Goal: Task Accomplishment & Management: Manage account settings

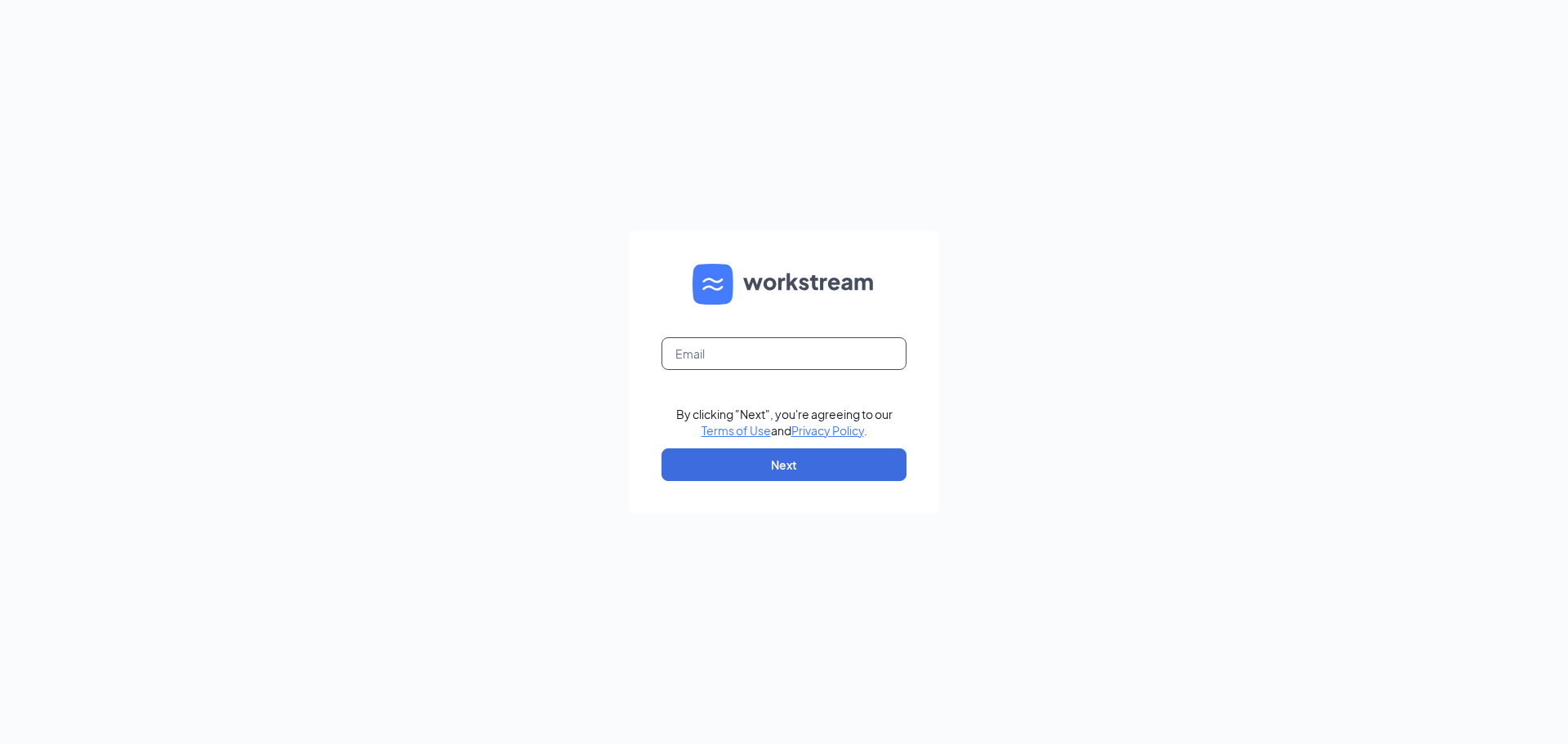
drag, startPoint x: 808, startPoint y: 371, endPoint x: 805, endPoint y: 357, distance: 14.3
click at [805, 357] on form "By clicking "Next", you're agreeing to our Terms of Use and Privacy Policy . Ne…" at bounding box center [783, 372] width 310 height 283
click at [804, 357] on input "text" at bounding box center [784, 353] width 245 height 32
type input "humanresources@bangorcfa.com"
click at [816, 460] on button "Next" at bounding box center [784, 464] width 245 height 32
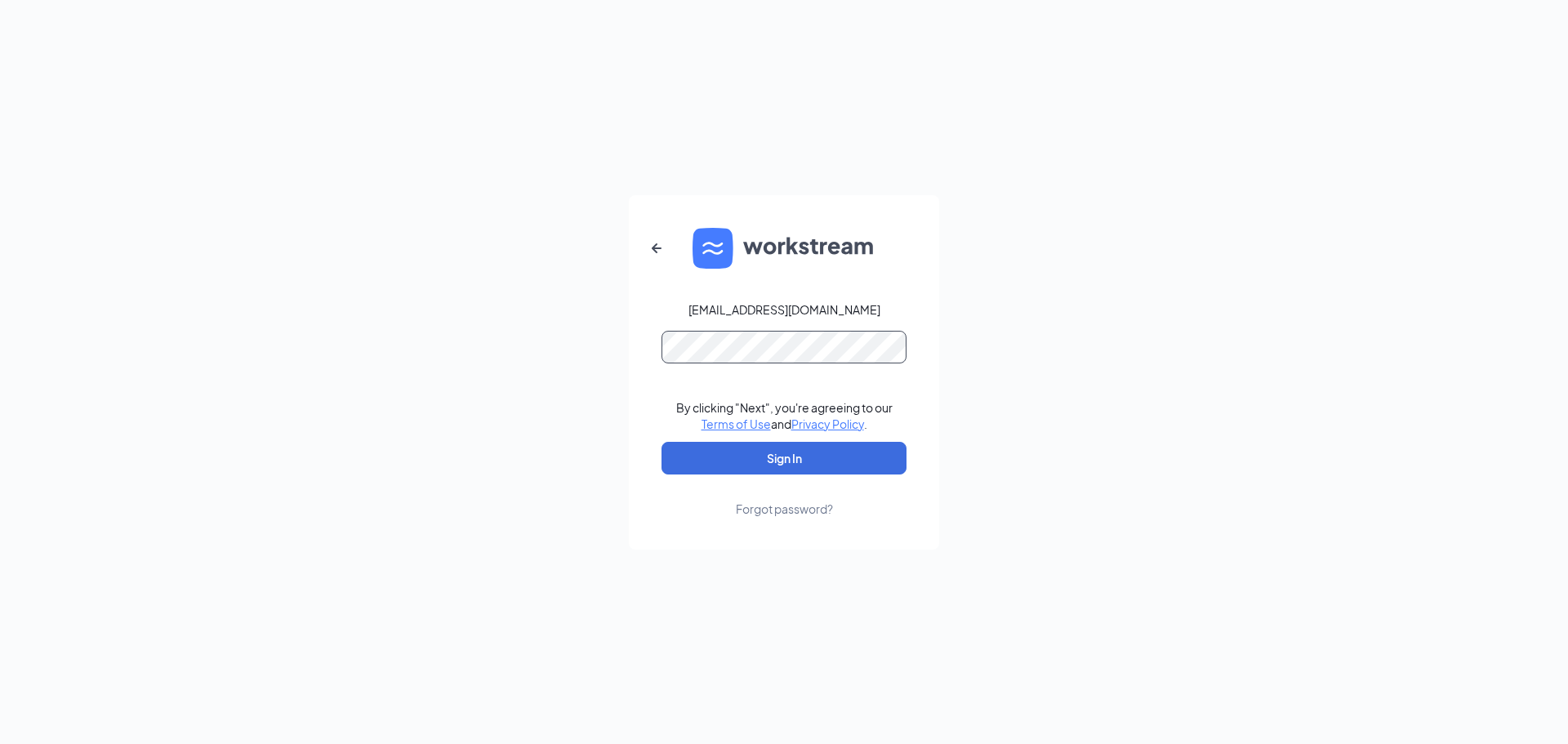
click at [662, 441] on button "Sign In" at bounding box center [784, 457] width 245 height 32
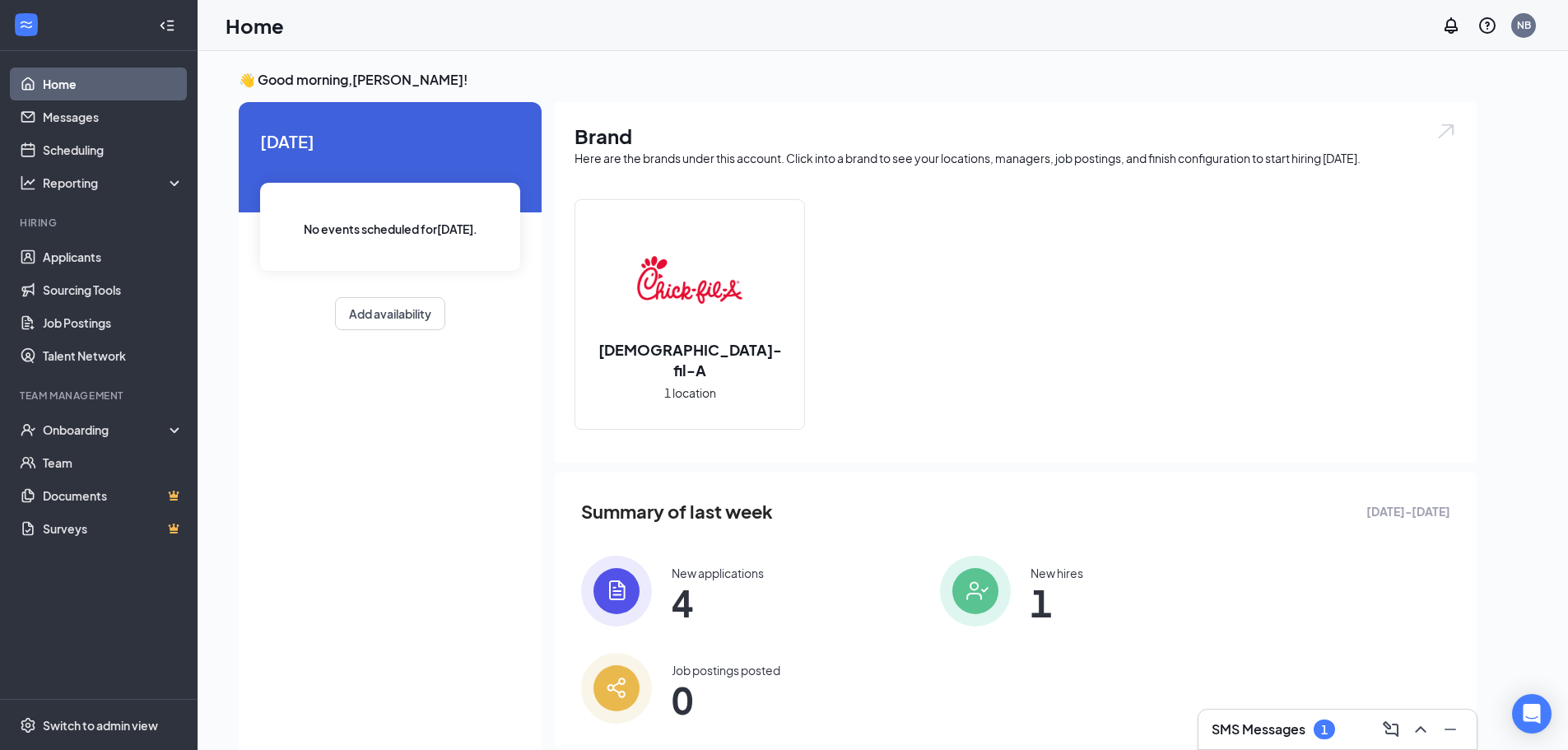
scroll to position [34, 0]
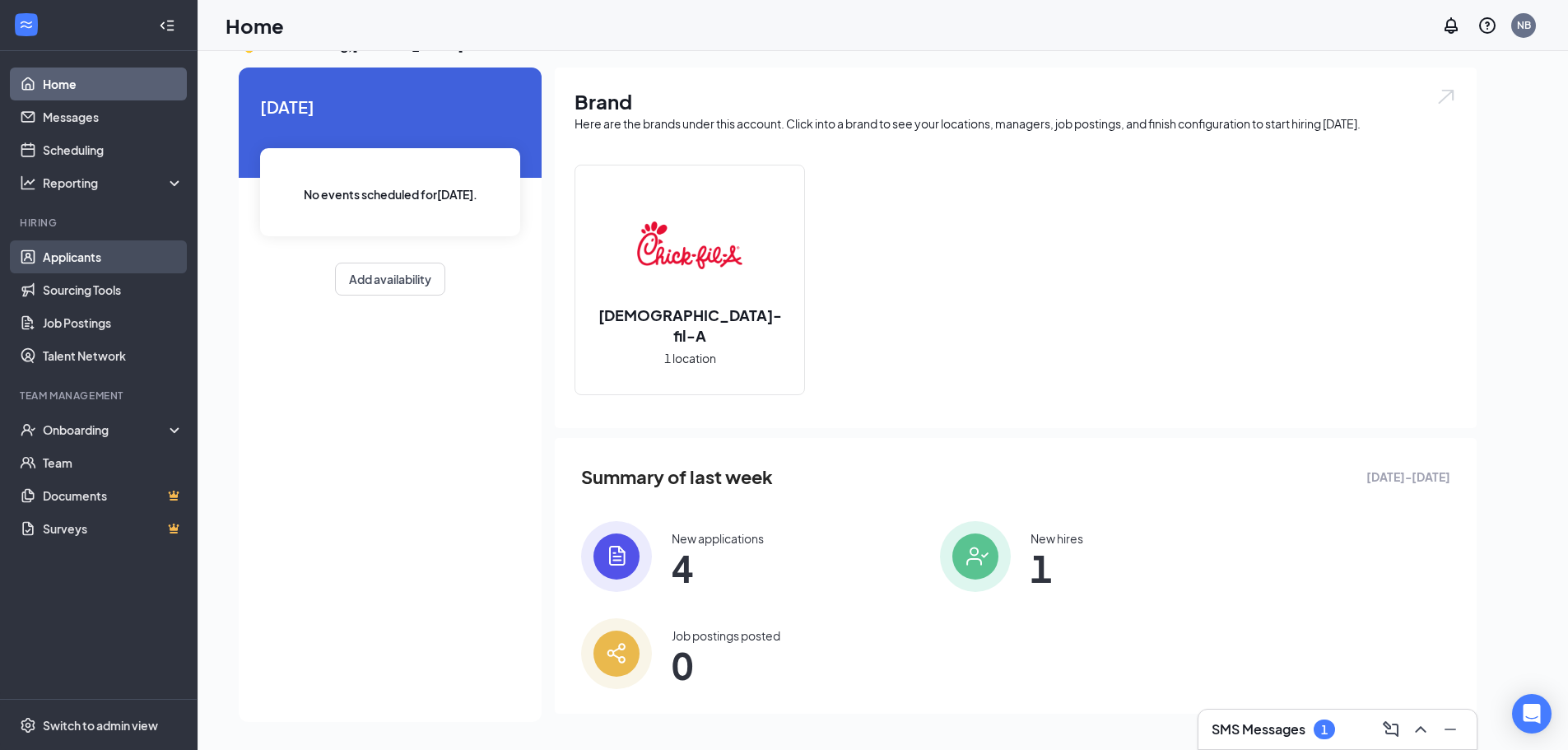
click at [110, 256] on link "Applicants" at bounding box center [113, 256] width 141 height 33
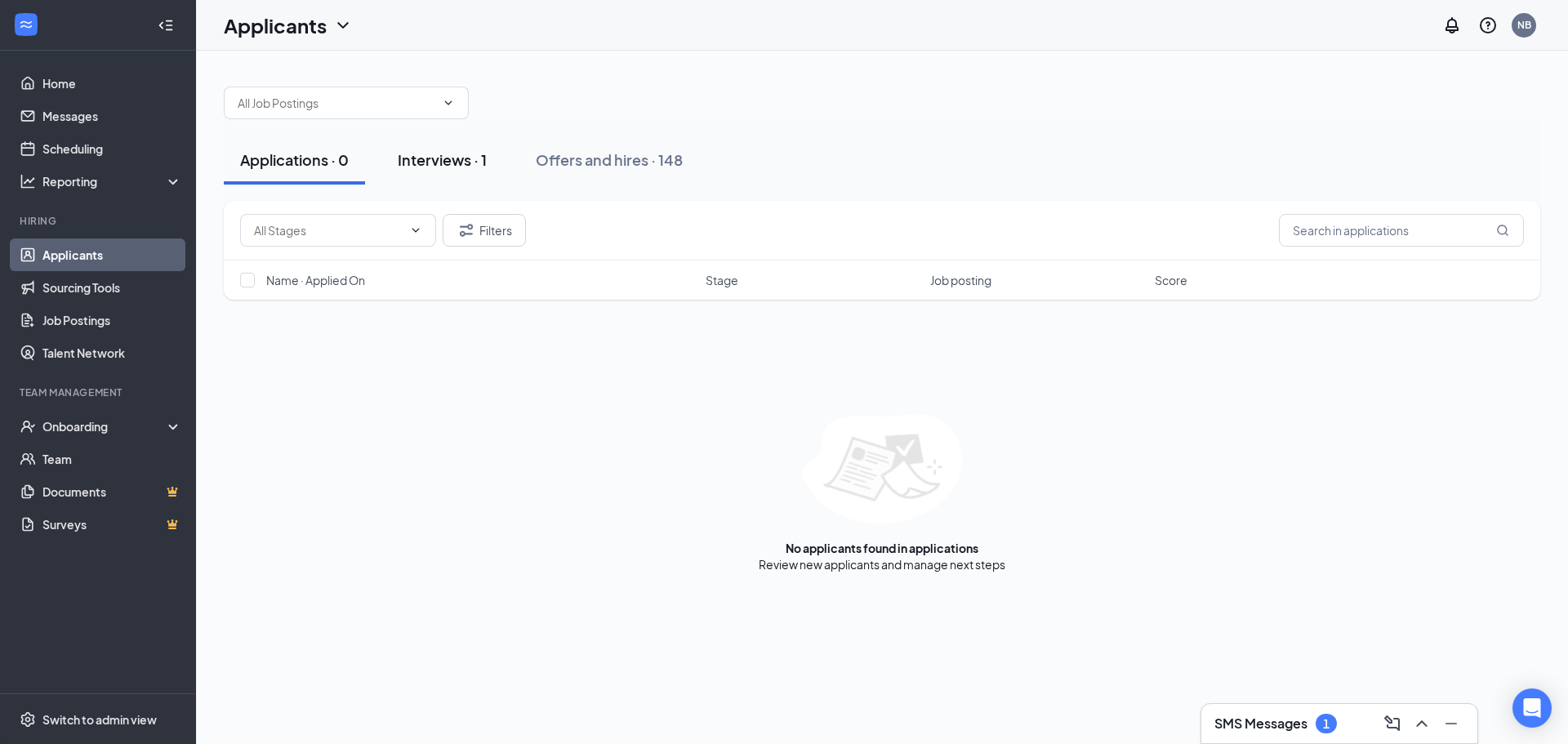
click at [434, 160] on div "Interviews · 1" at bounding box center [441, 160] width 89 height 21
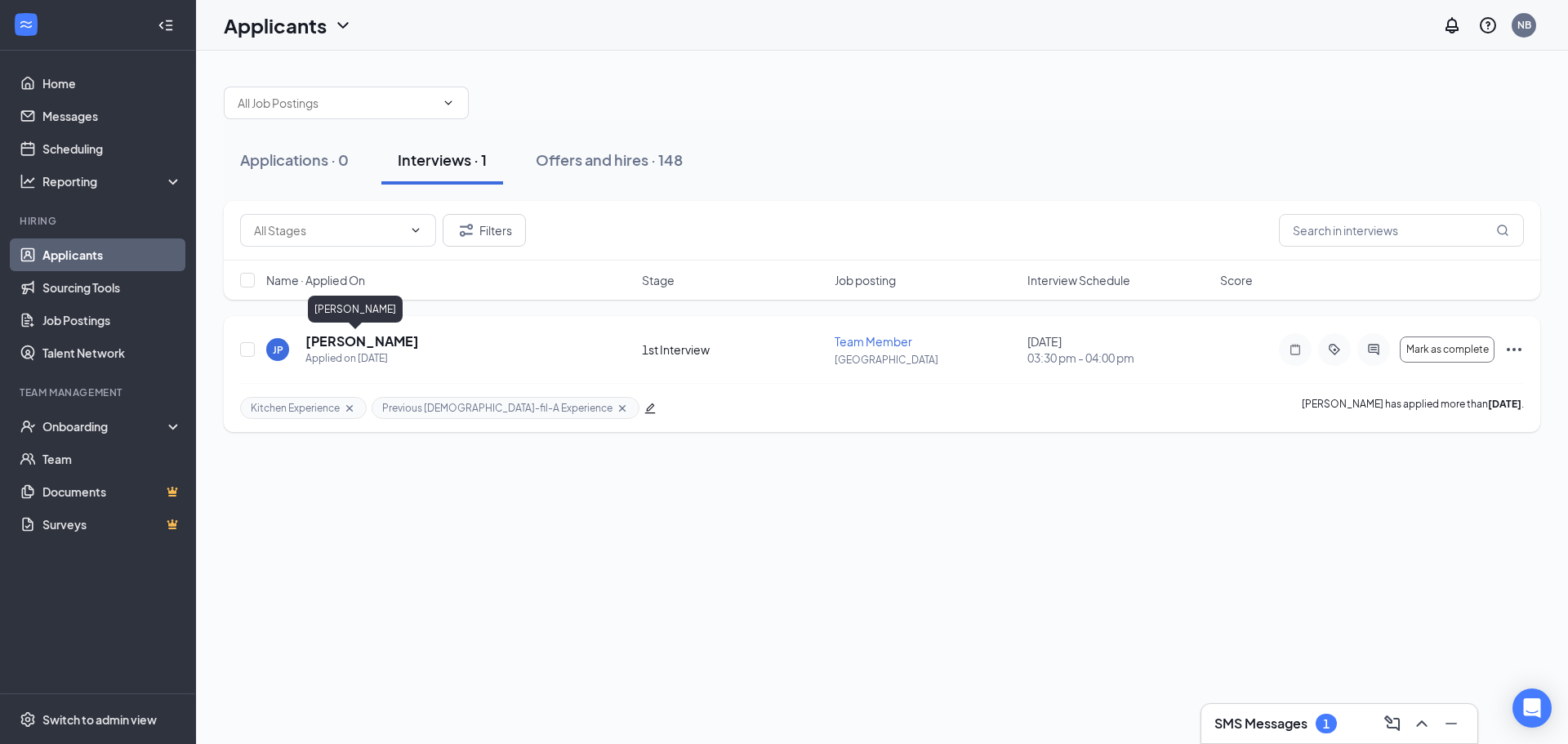
click at [314, 338] on h5 "[PERSON_NAME]" at bounding box center [362, 342] width 114 height 18
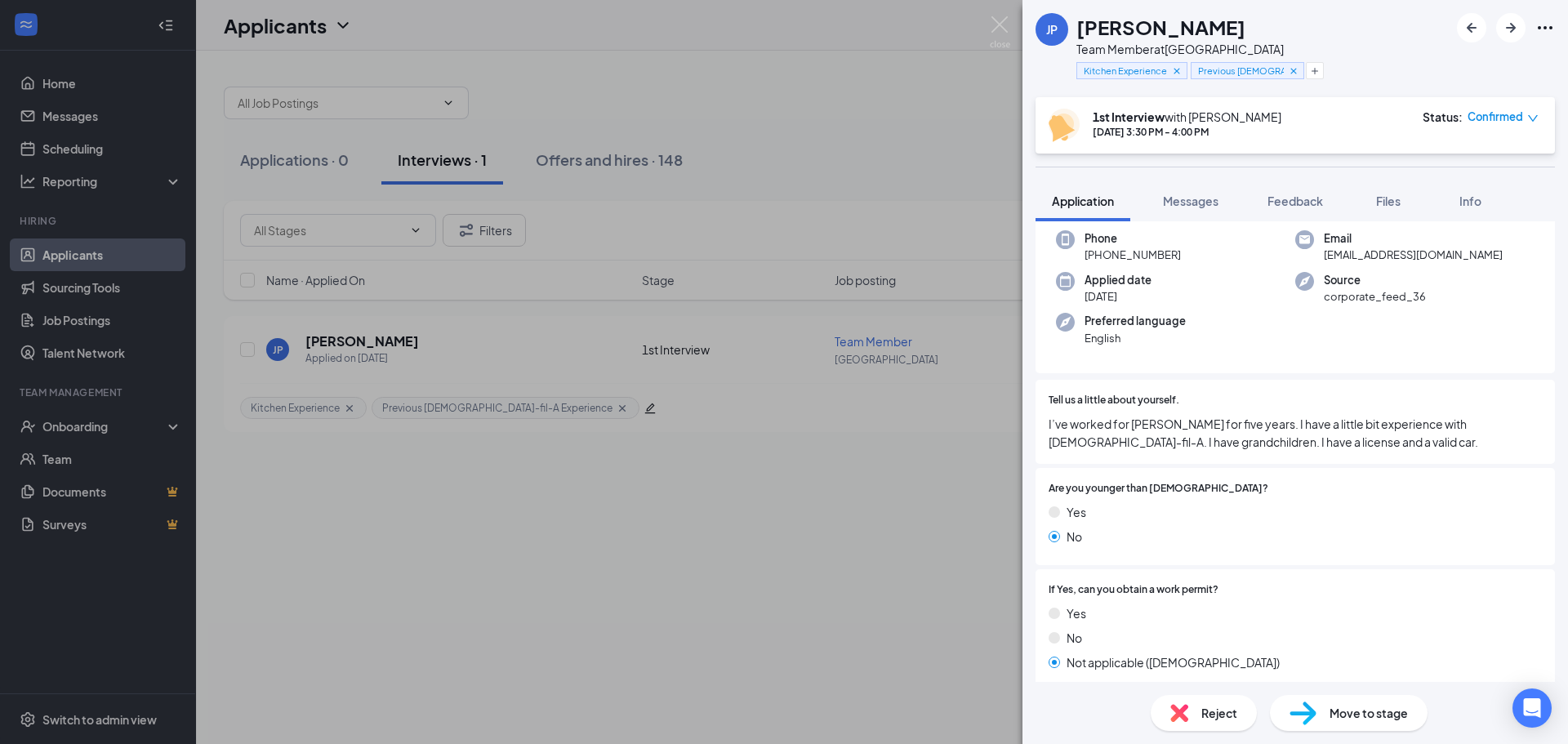
scroll to position [163, 0]
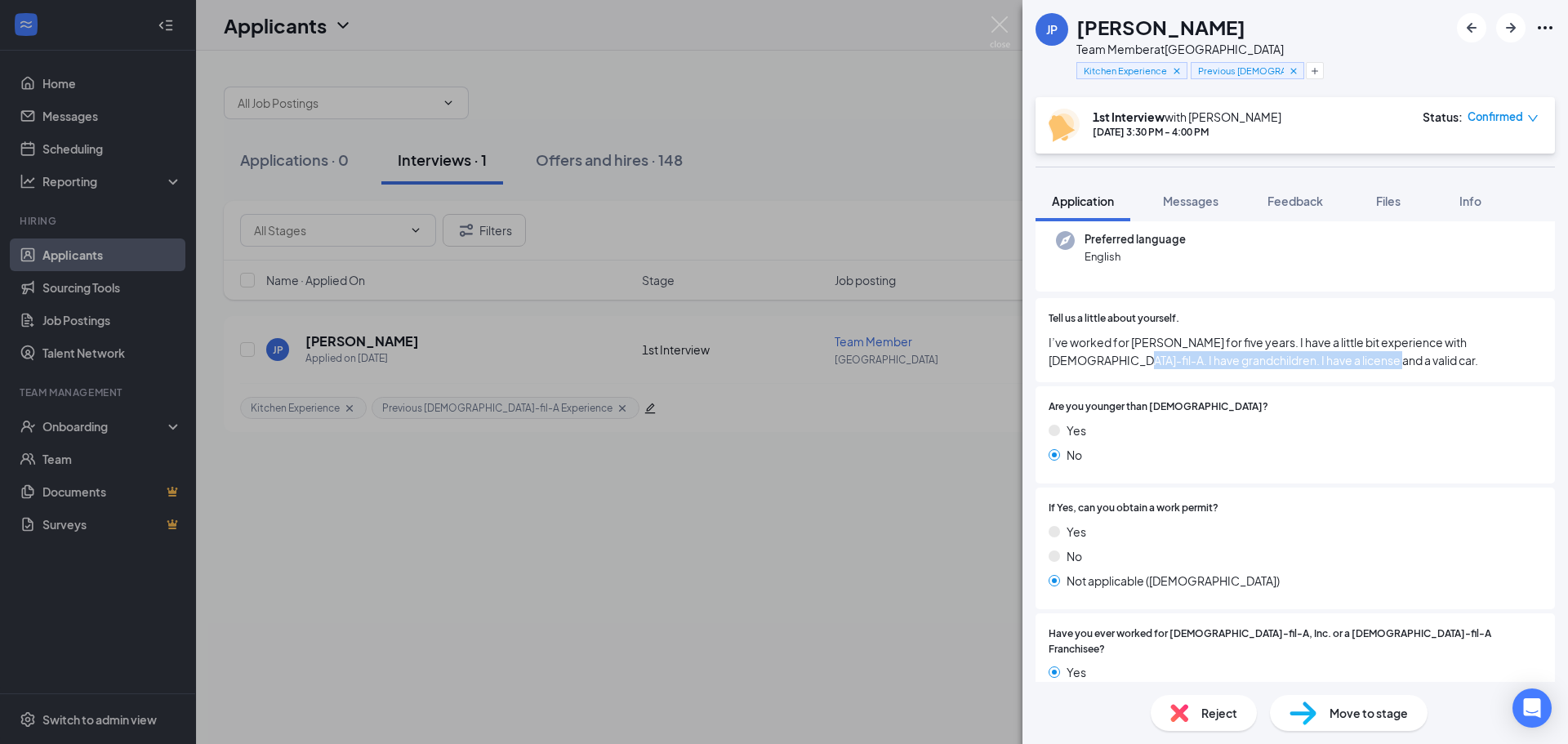
drag, startPoint x: 1363, startPoint y: 369, endPoint x: 1059, endPoint y: 357, distance: 304.2
click at [1059, 357] on span "I’ve worked for [PERSON_NAME] for five years. I have a little bit experience wi…" at bounding box center [1294, 351] width 493 height 36
click at [1446, 367] on span "I’ve worked for [PERSON_NAME] for five years. I have a little bit experience wi…" at bounding box center [1294, 351] width 493 height 36
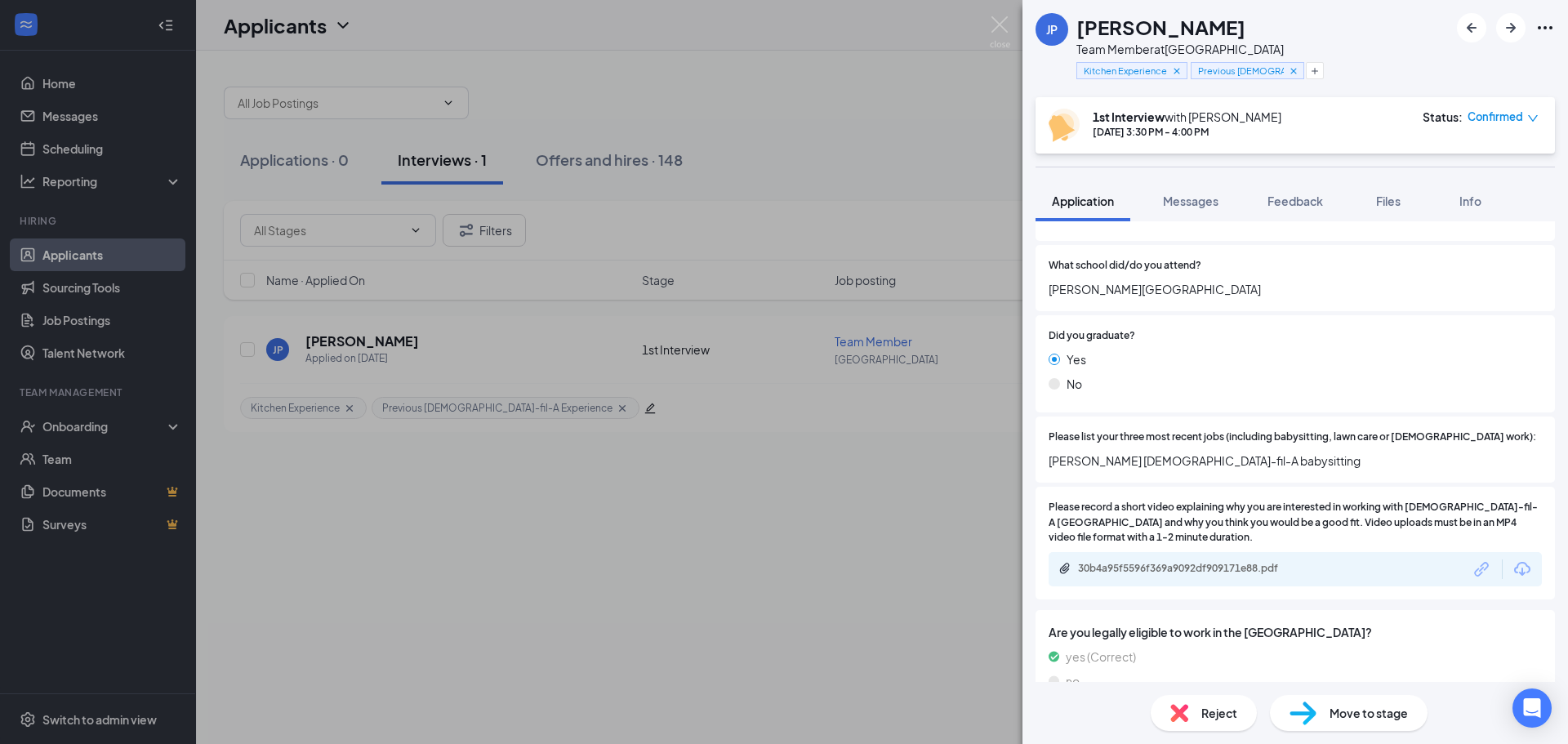
scroll to position [898, 0]
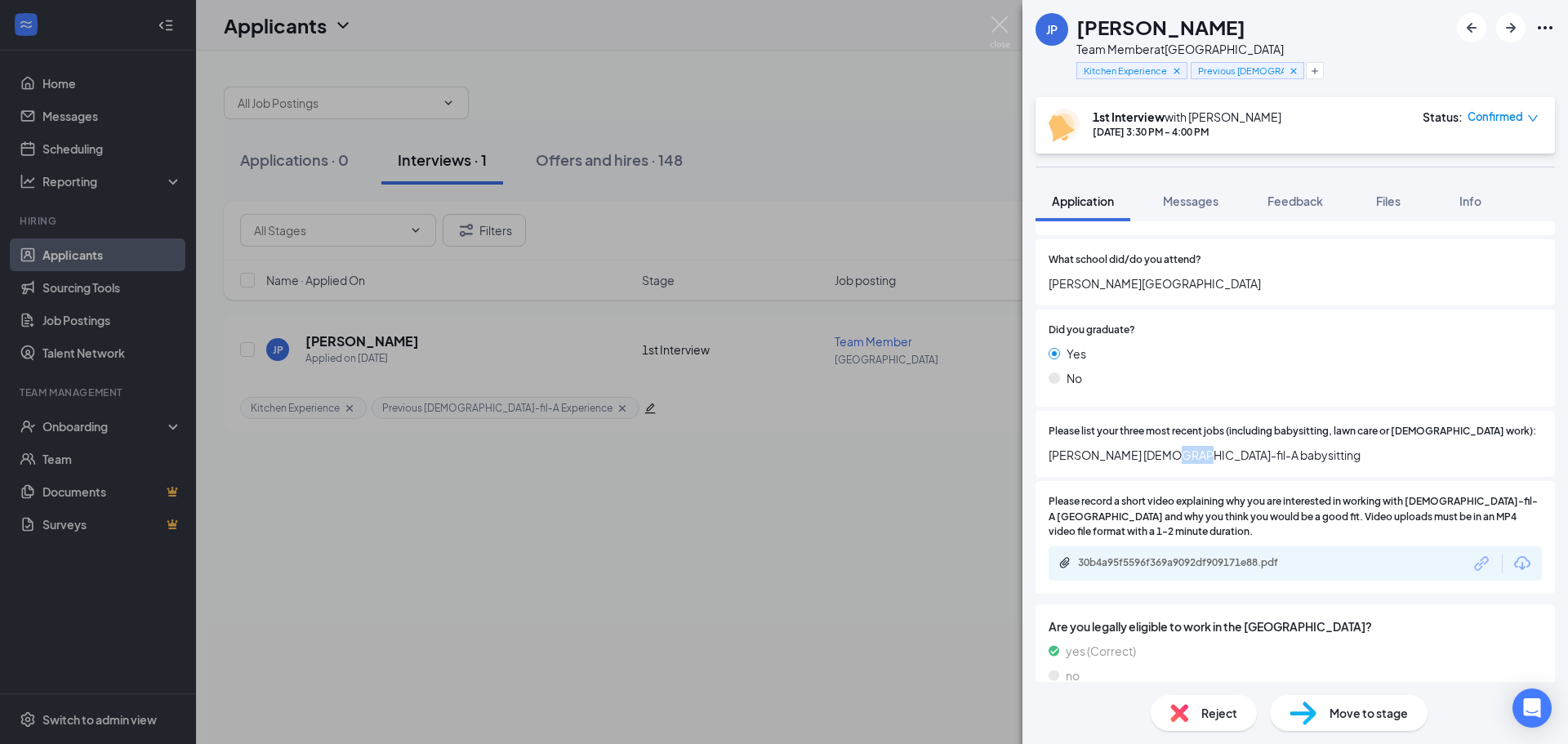
drag, startPoint x: 1160, startPoint y: 434, endPoint x: 1177, endPoint y: 434, distance: 17.0
click at [1177, 446] on span "[PERSON_NAME] [DEMOGRAPHIC_DATA]-fil-A babysitting" at bounding box center [1294, 455] width 493 height 18
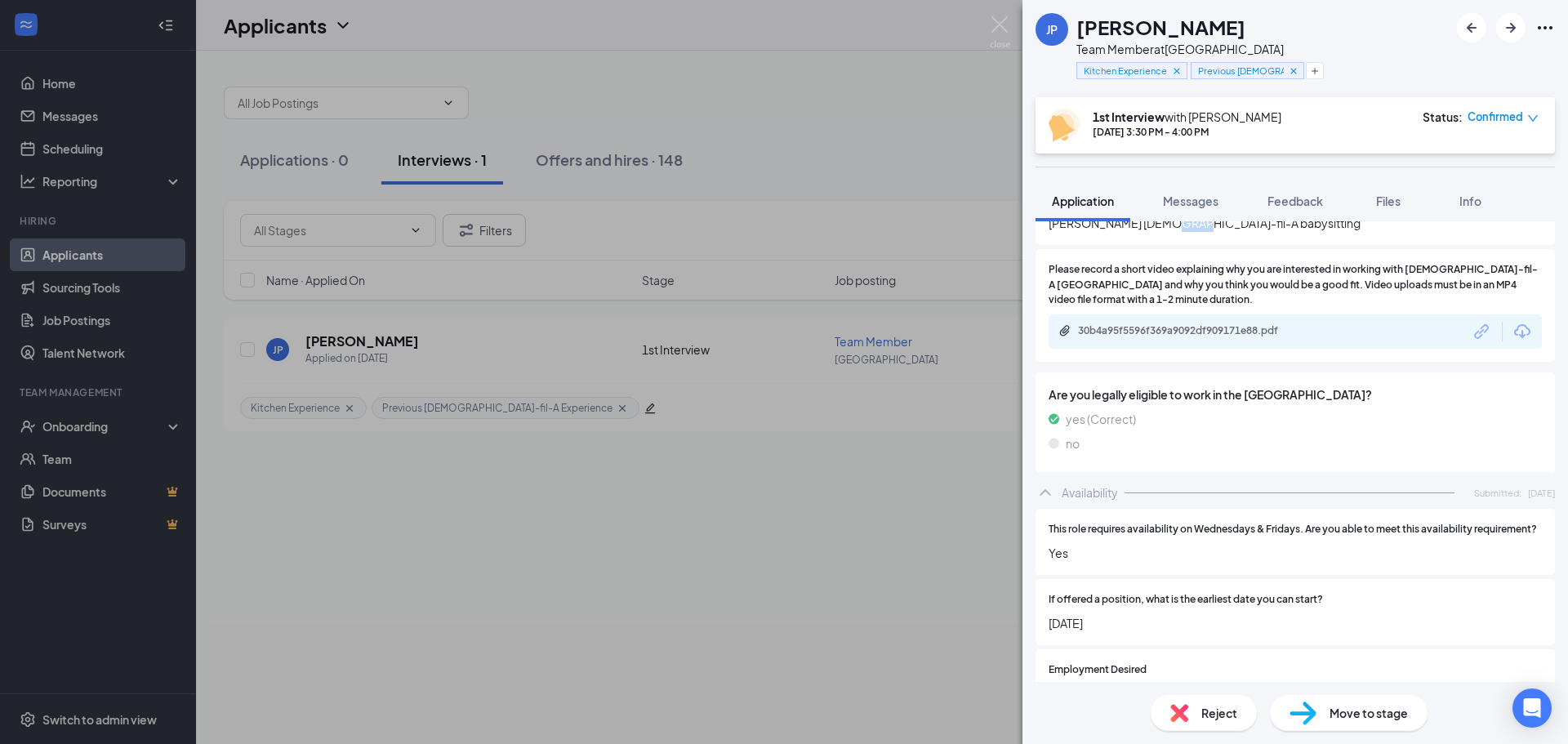
scroll to position [1143, 0]
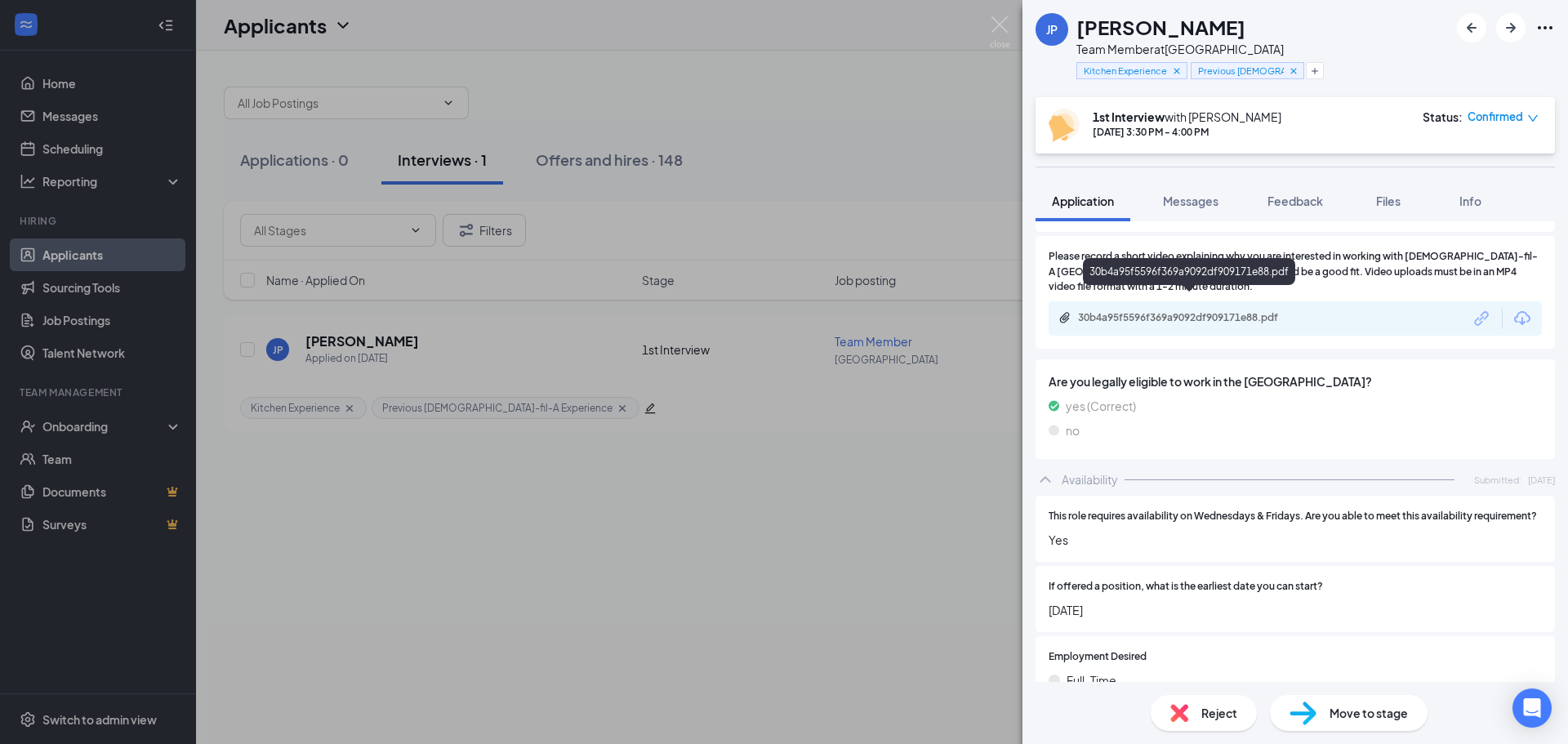
click at [1220, 311] on div "30b4a95f5596f369a9092df909171e88.pdf" at bounding box center [1191, 318] width 229 height 13
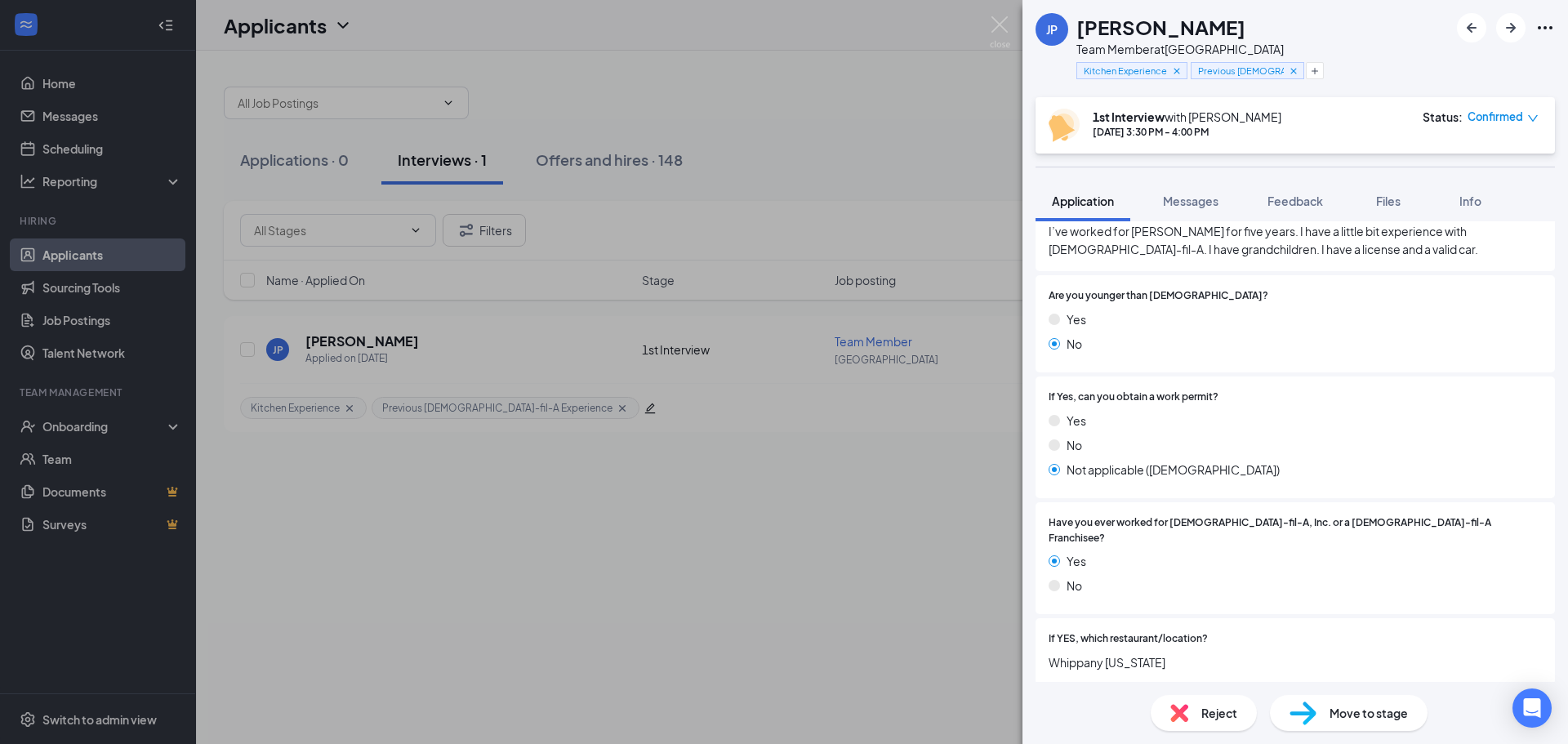
scroll to position [0, 0]
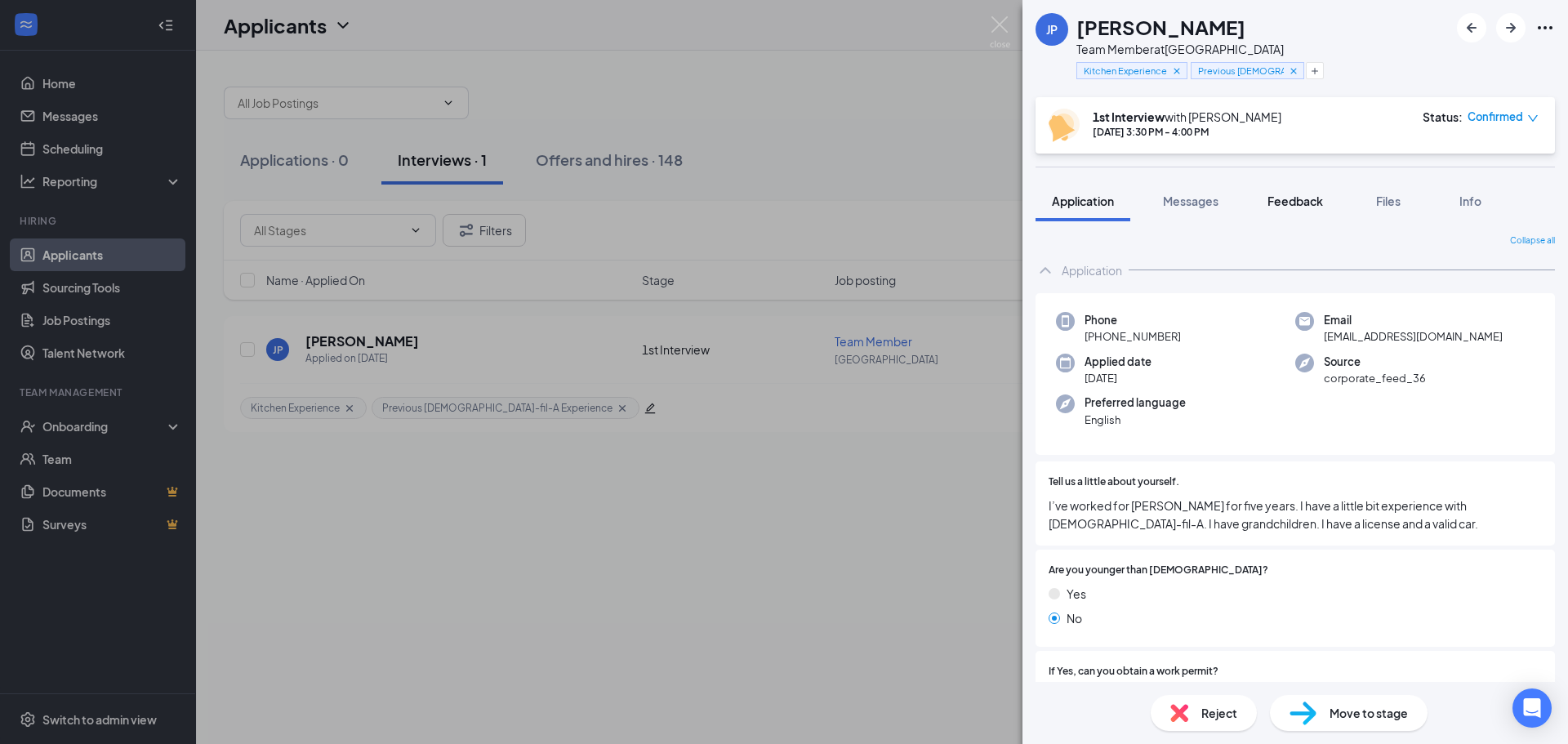
click at [1285, 209] on button "Feedback" at bounding box center [1295, 200] width 88 height 41
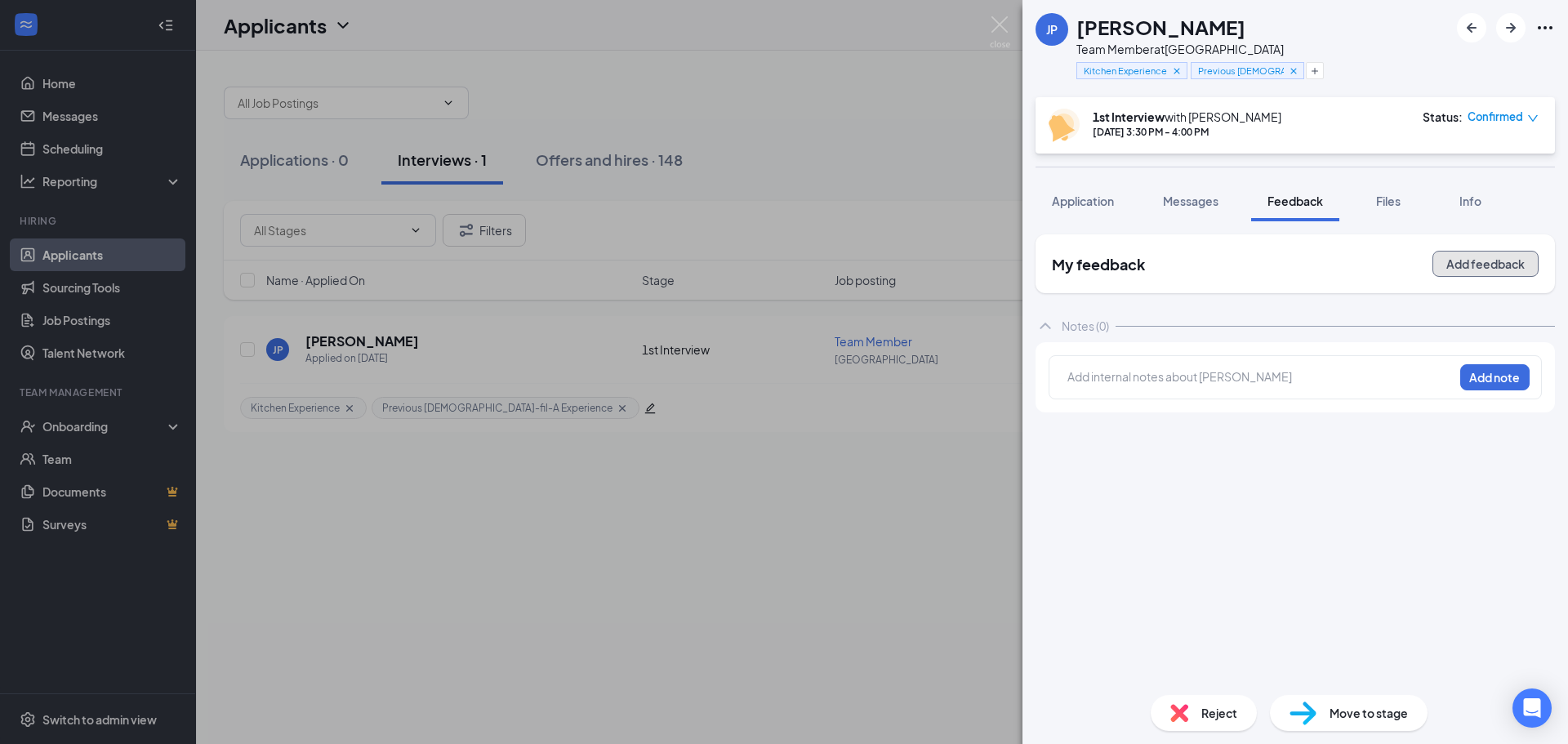
click at [1452, 259] on button "Add feedback" at bounding box center [1486, 264] width 106 height 26
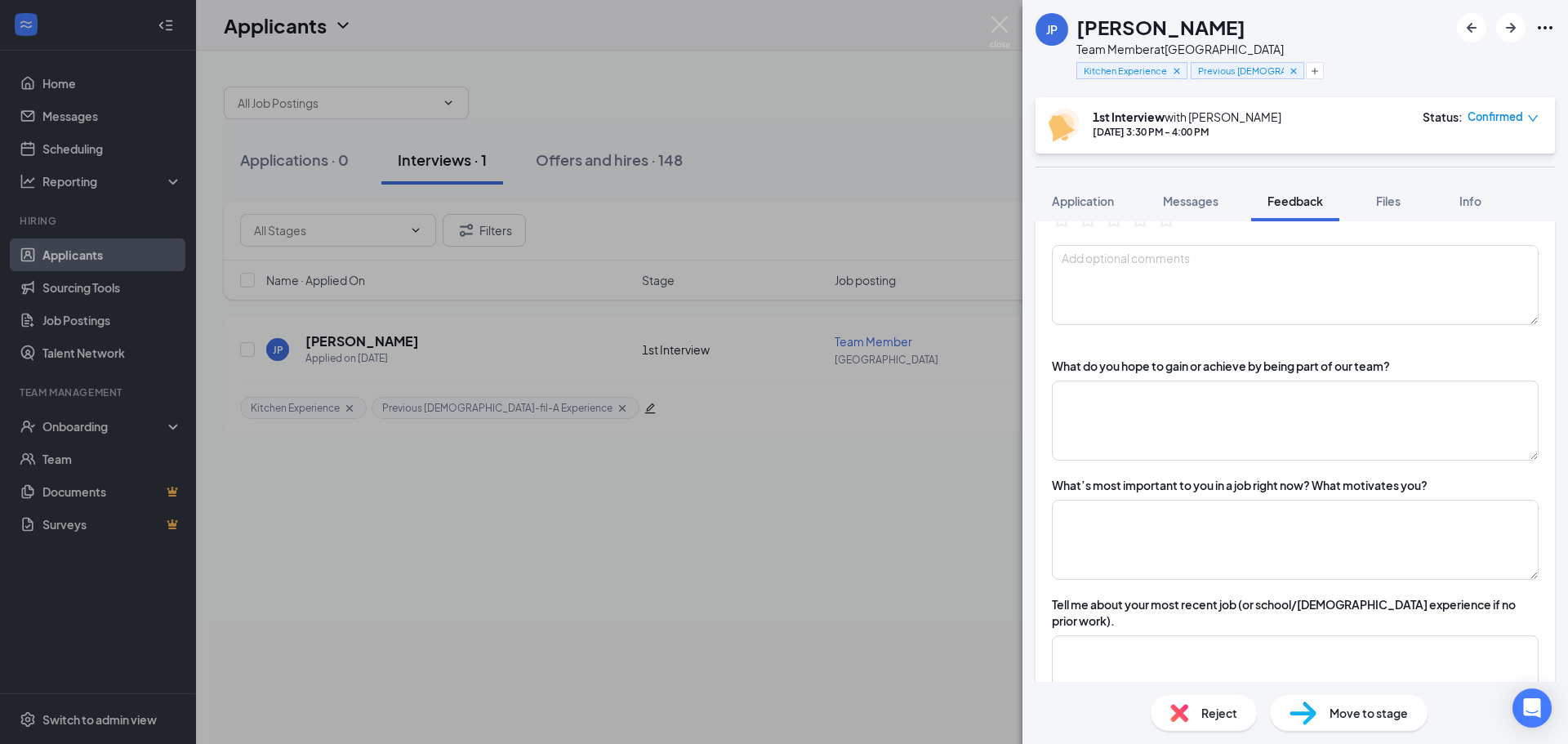
scroll to position [163, 0]
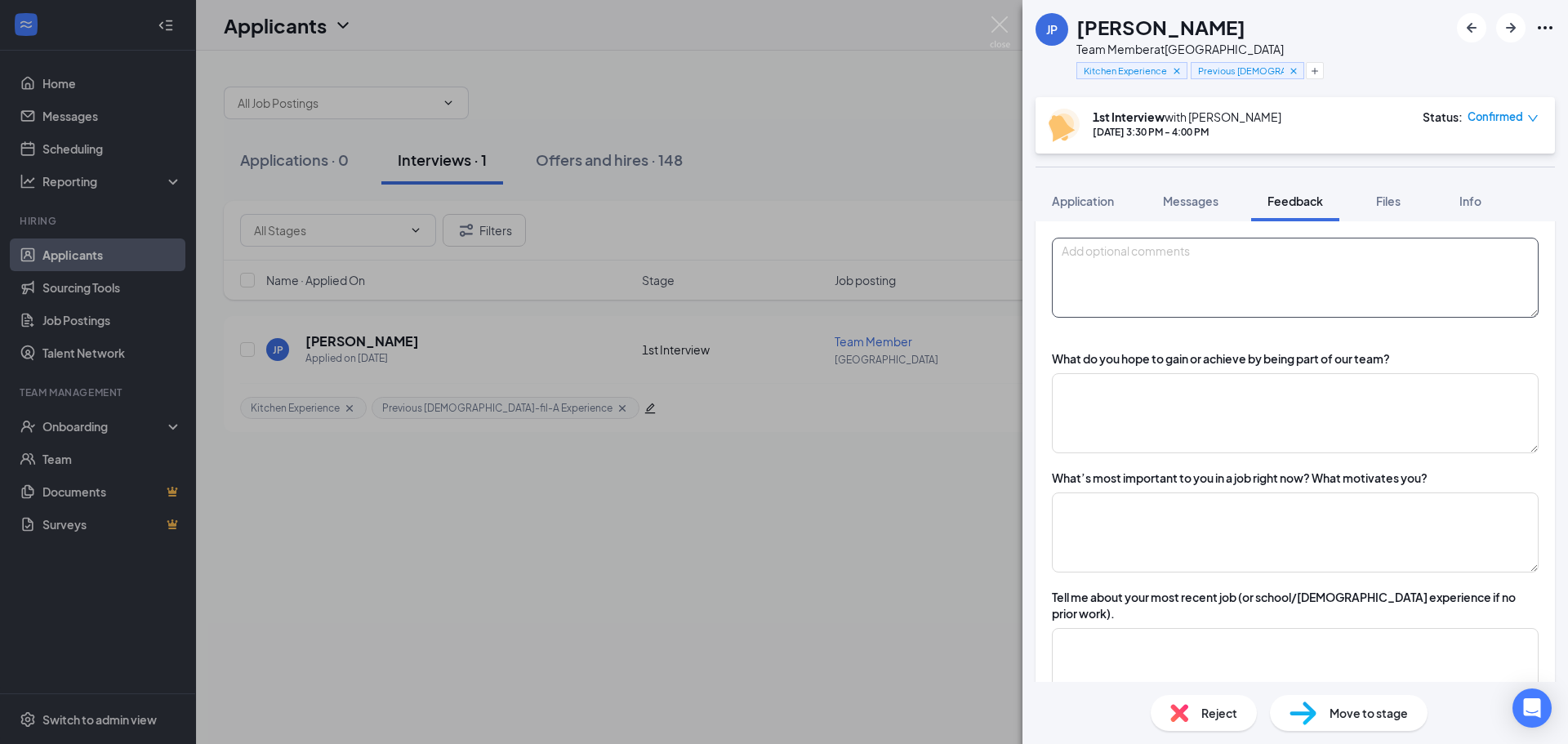
click at [1169, 257] on textarea at bounding box center [1294, 278] width 486 height 80
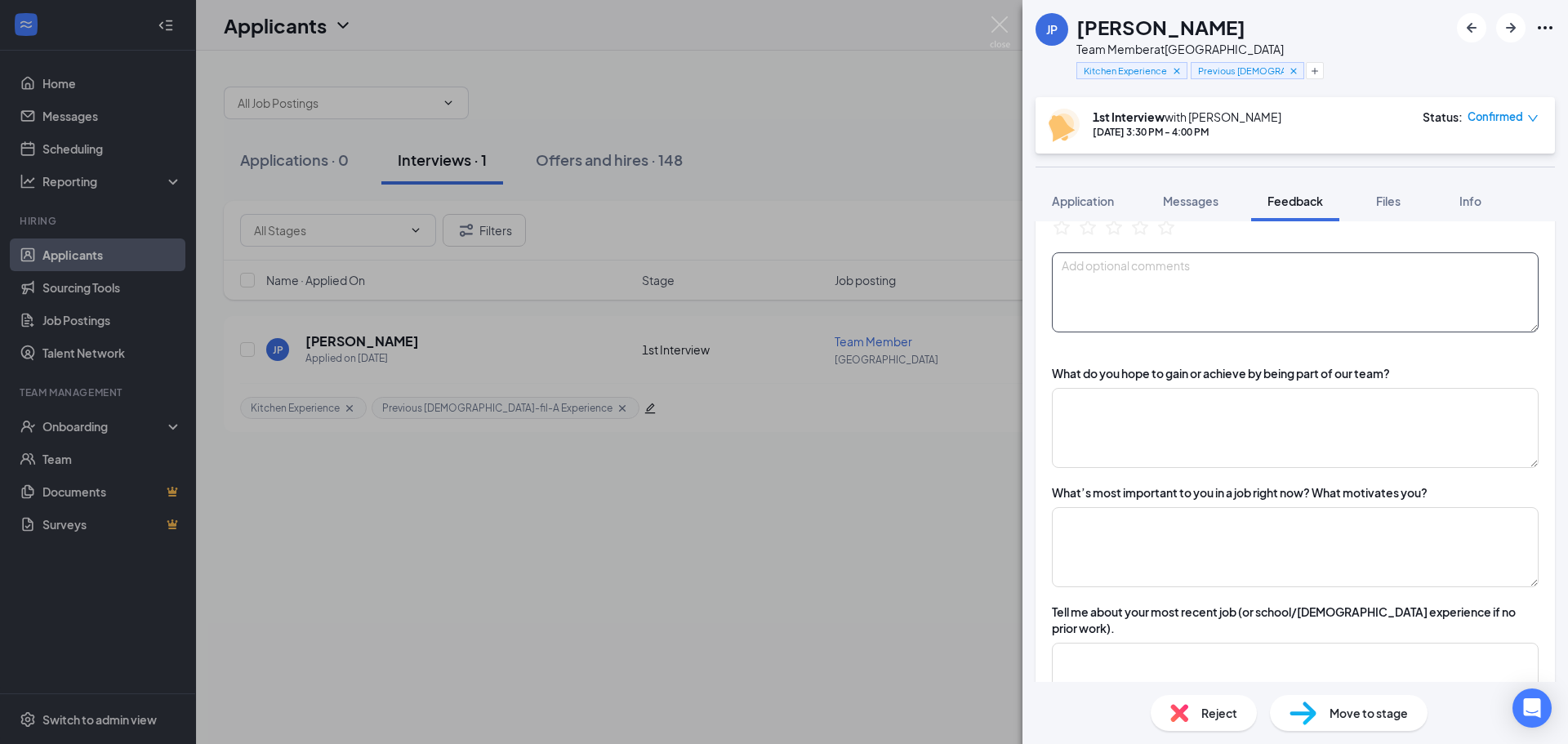
scroll to position [0, 0]
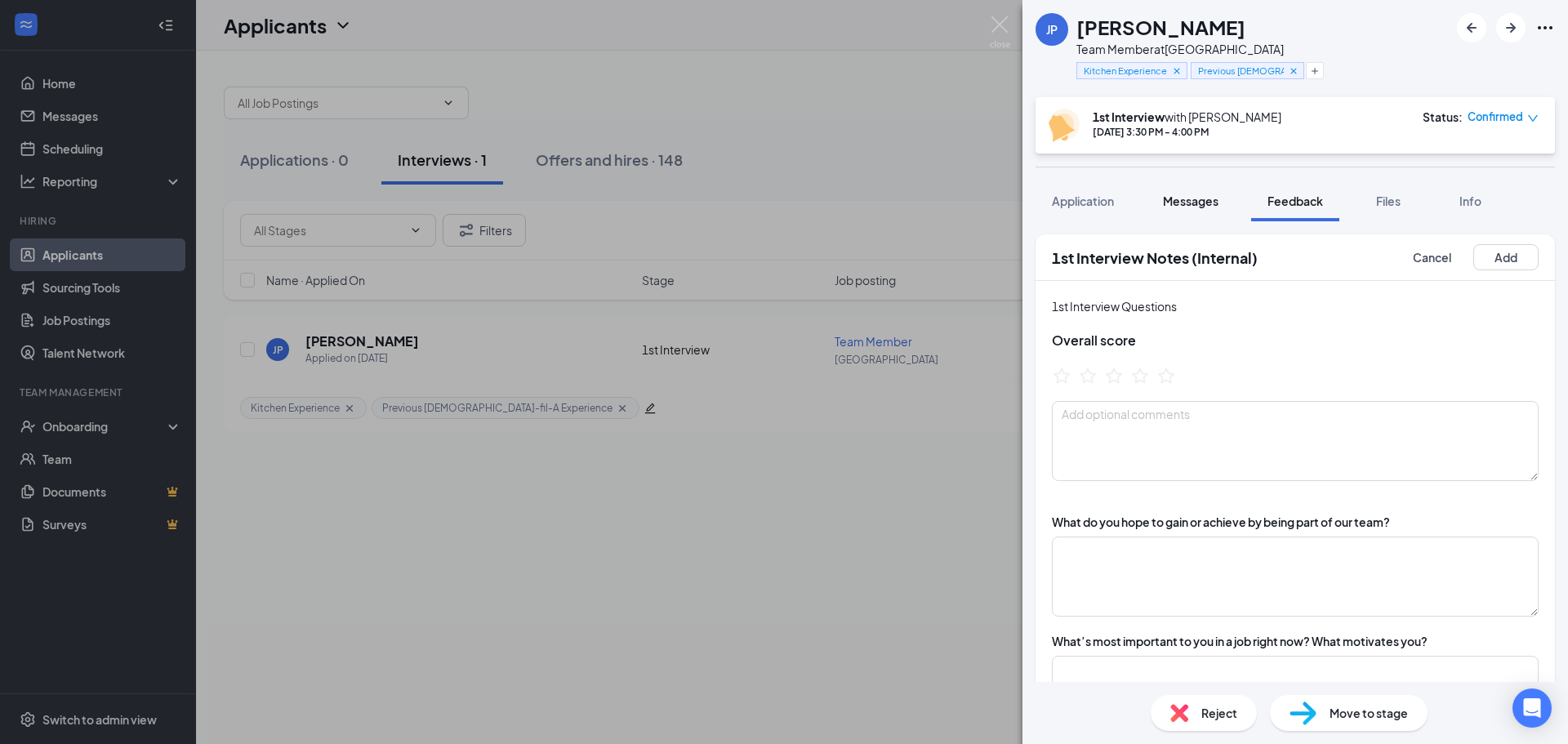
click at [1189, 207] on span "Messages" at bounding box center [1191, 201] width 56 height 15
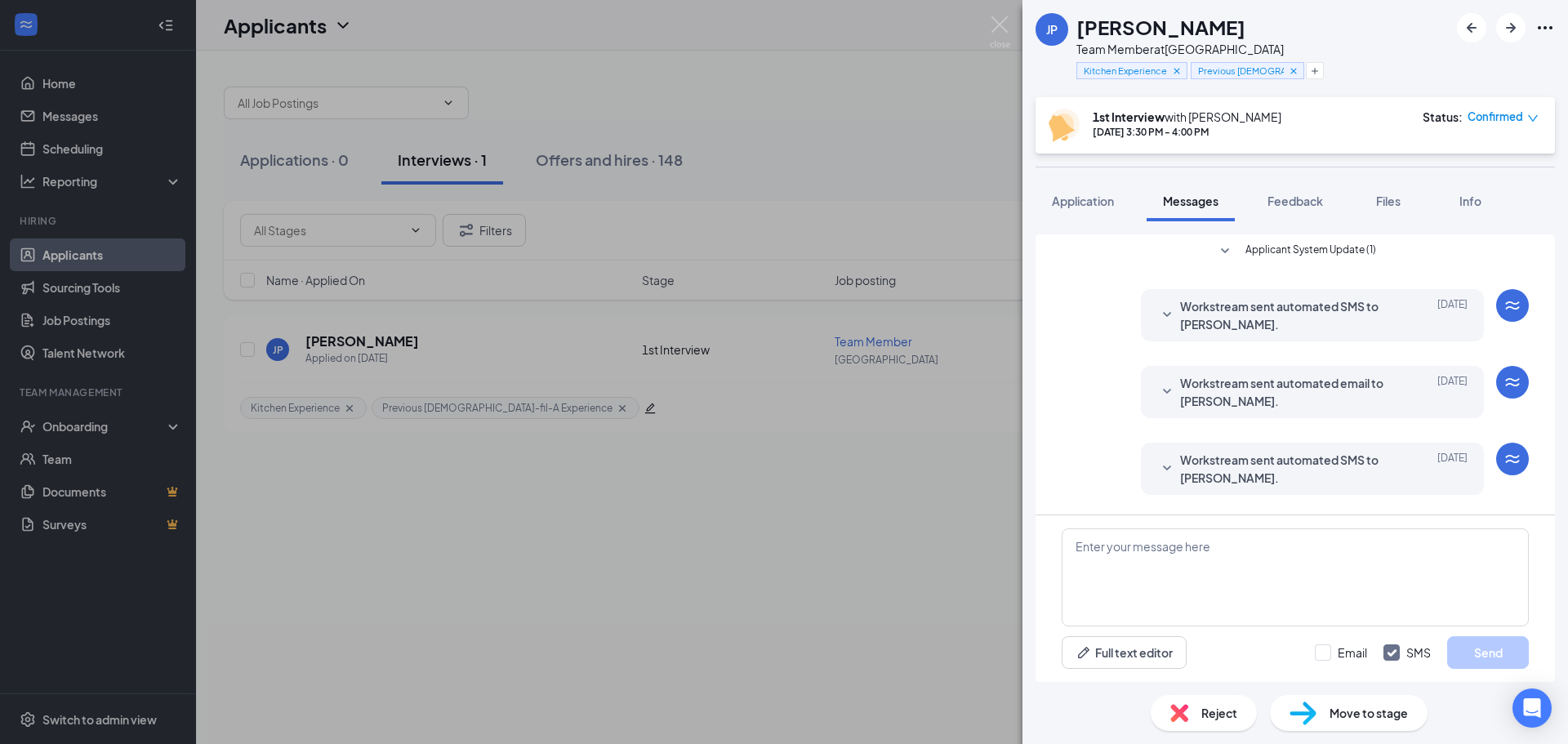
scroll to position [480, 0]
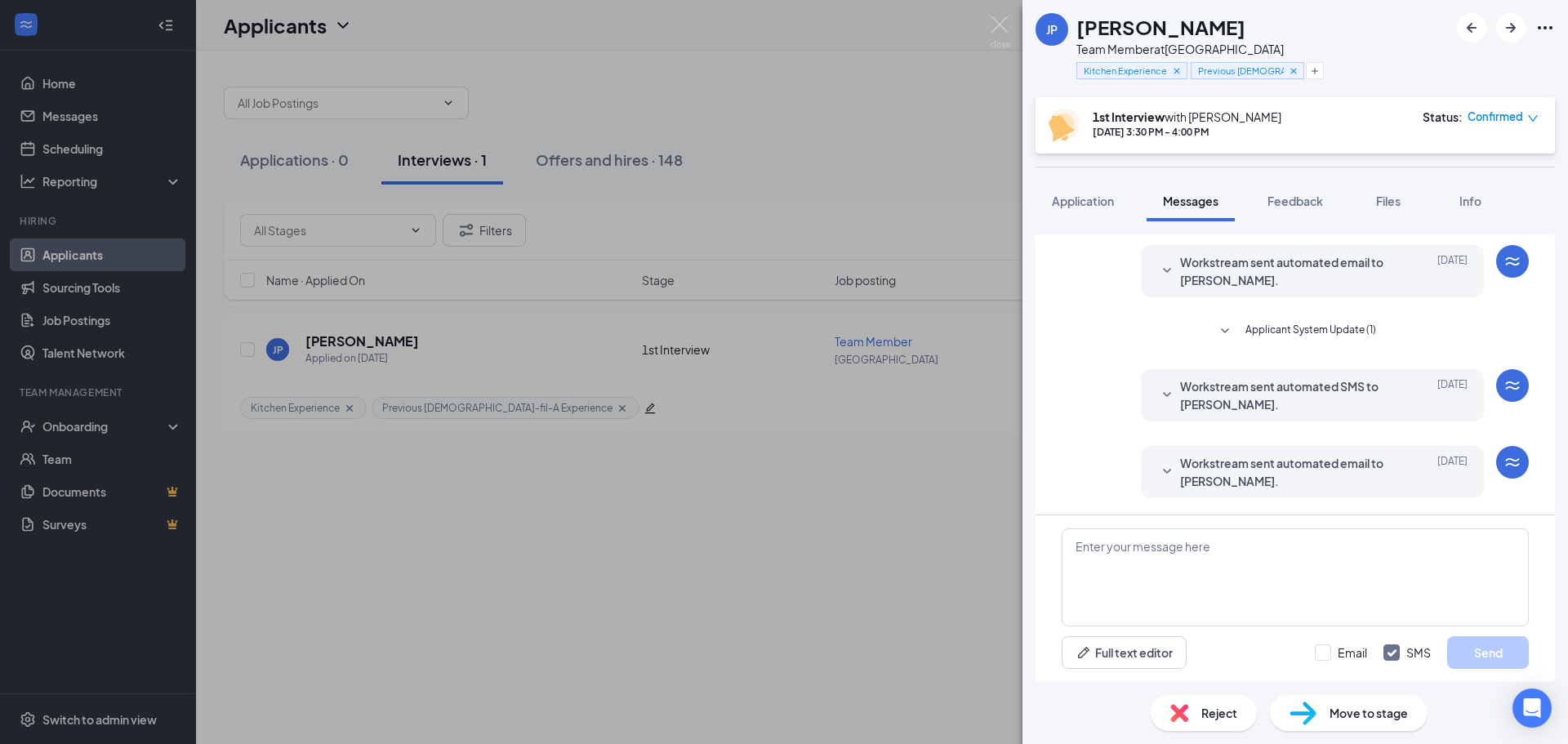
click at [1157, 466] on icon "SmallChevronDown" at bounding box center [1167, 472] width 20 height 20
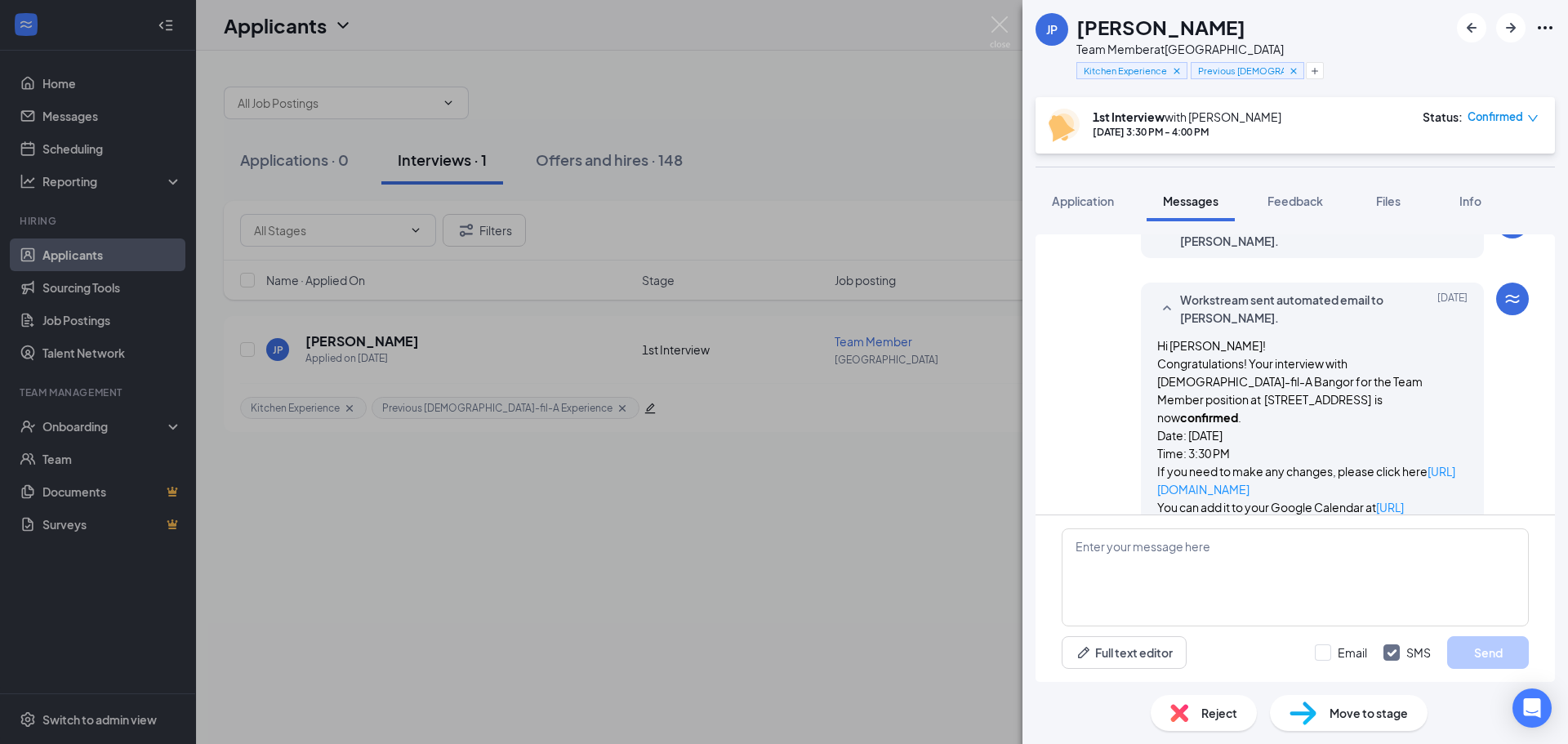
scroll to position [724, 0]
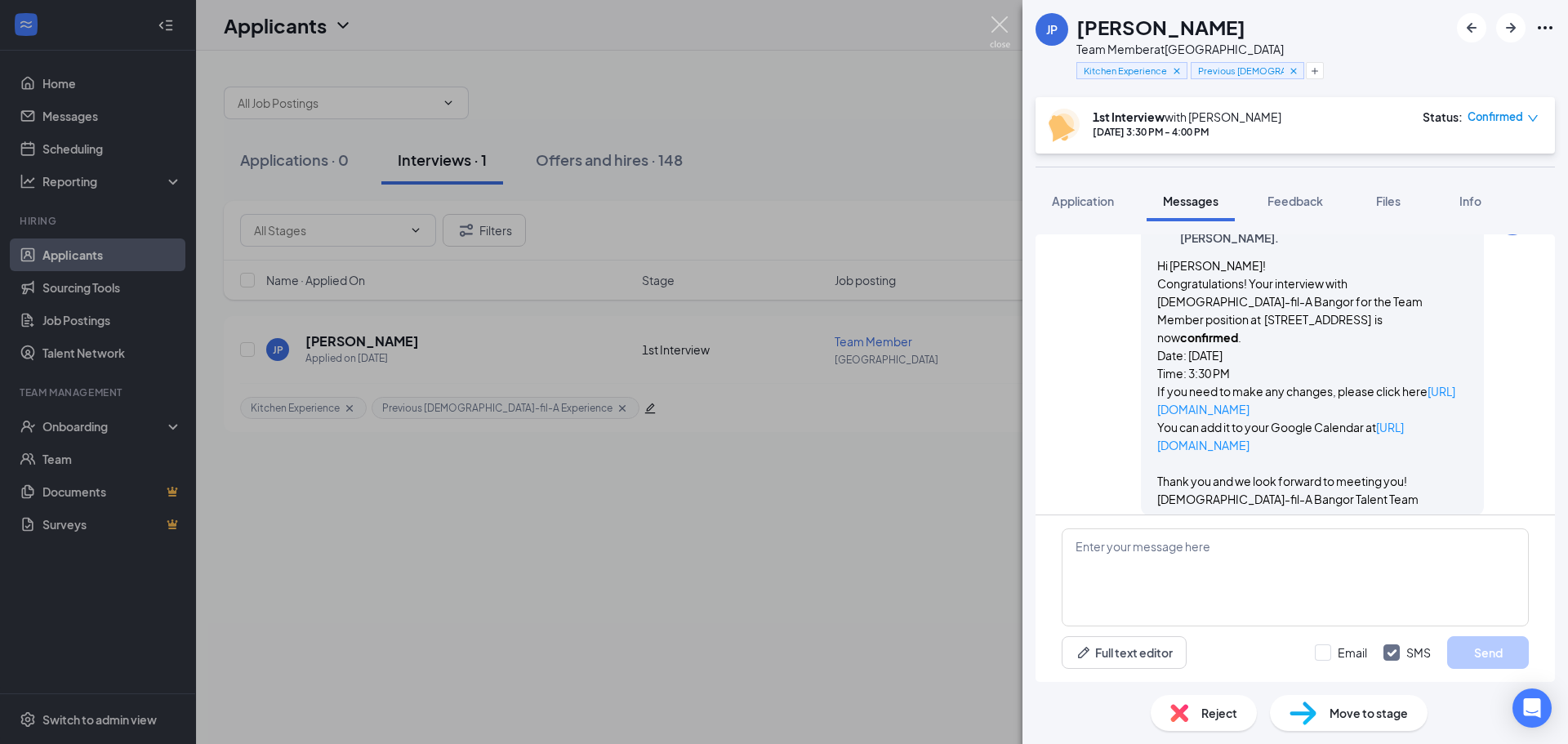
click at [1007, 29] on img at bounding box center [999, 32] width 21 height 32
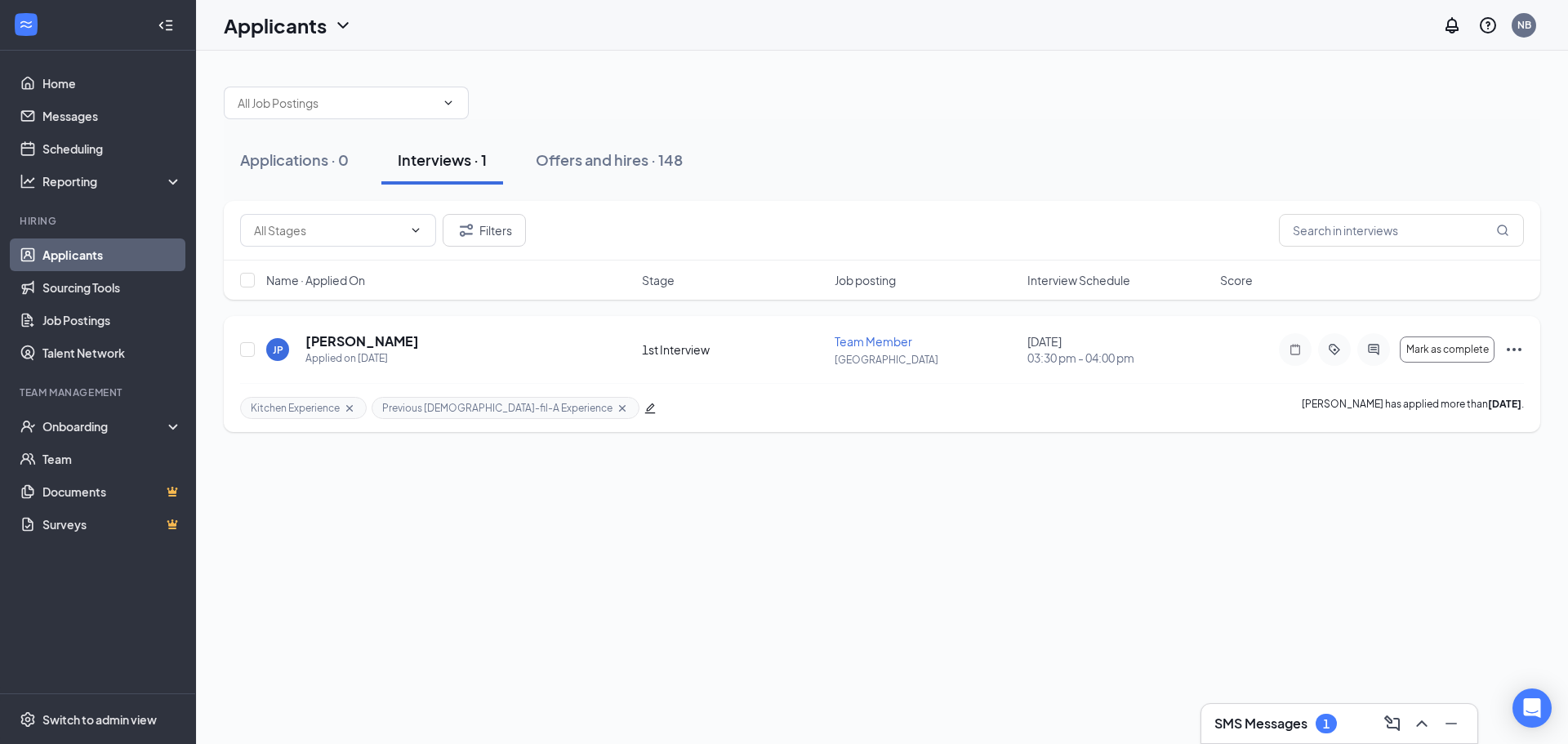
click at [1515, 354] on icon "Ellipses" at bounding box center [1514, 350] width 20 height 20
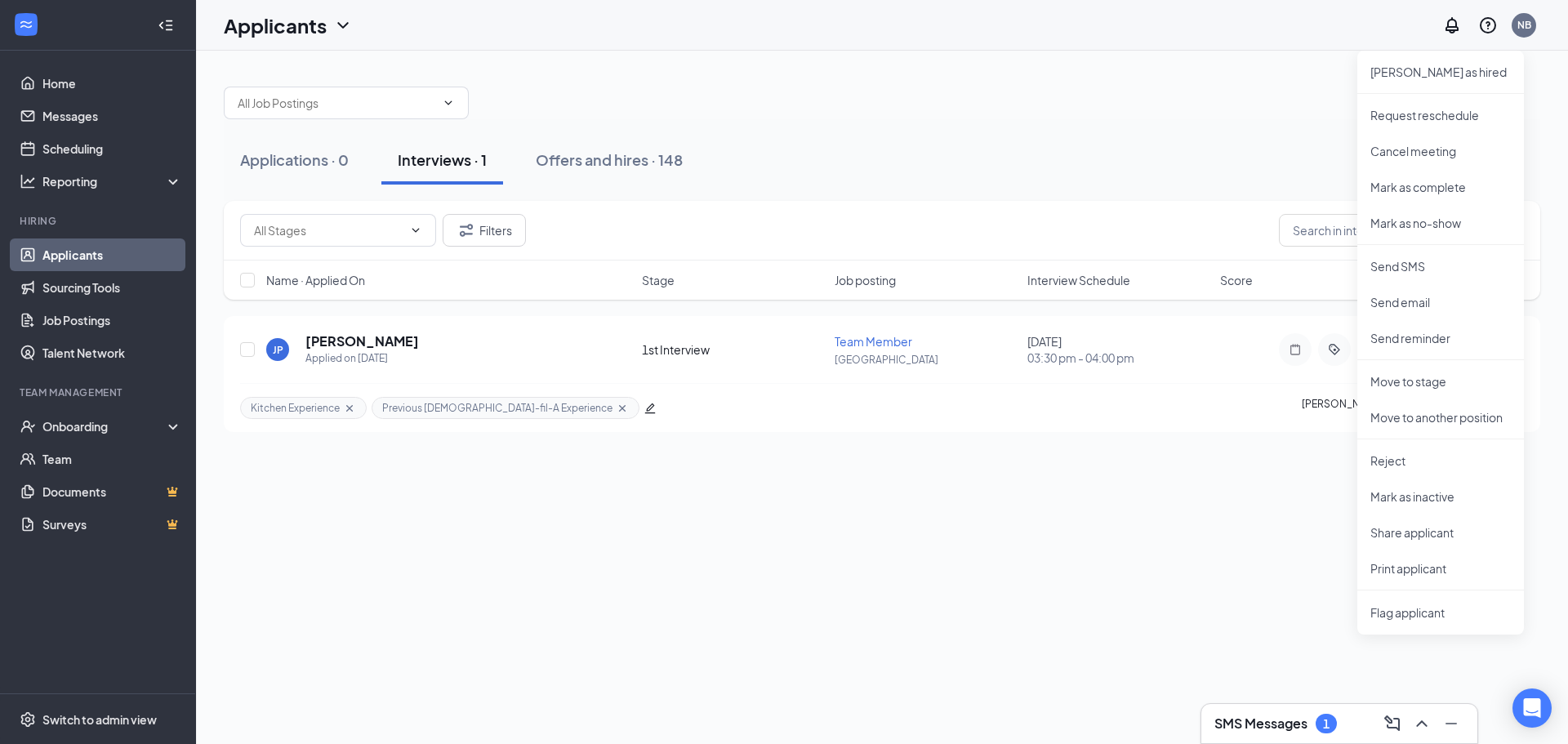
click at [1274, 540] on div "Applications · 0 Interviews · 1 Offers and hires · 148 Filters Name · Applied O…" at bounding box center [882, 397] width 1372 height 693
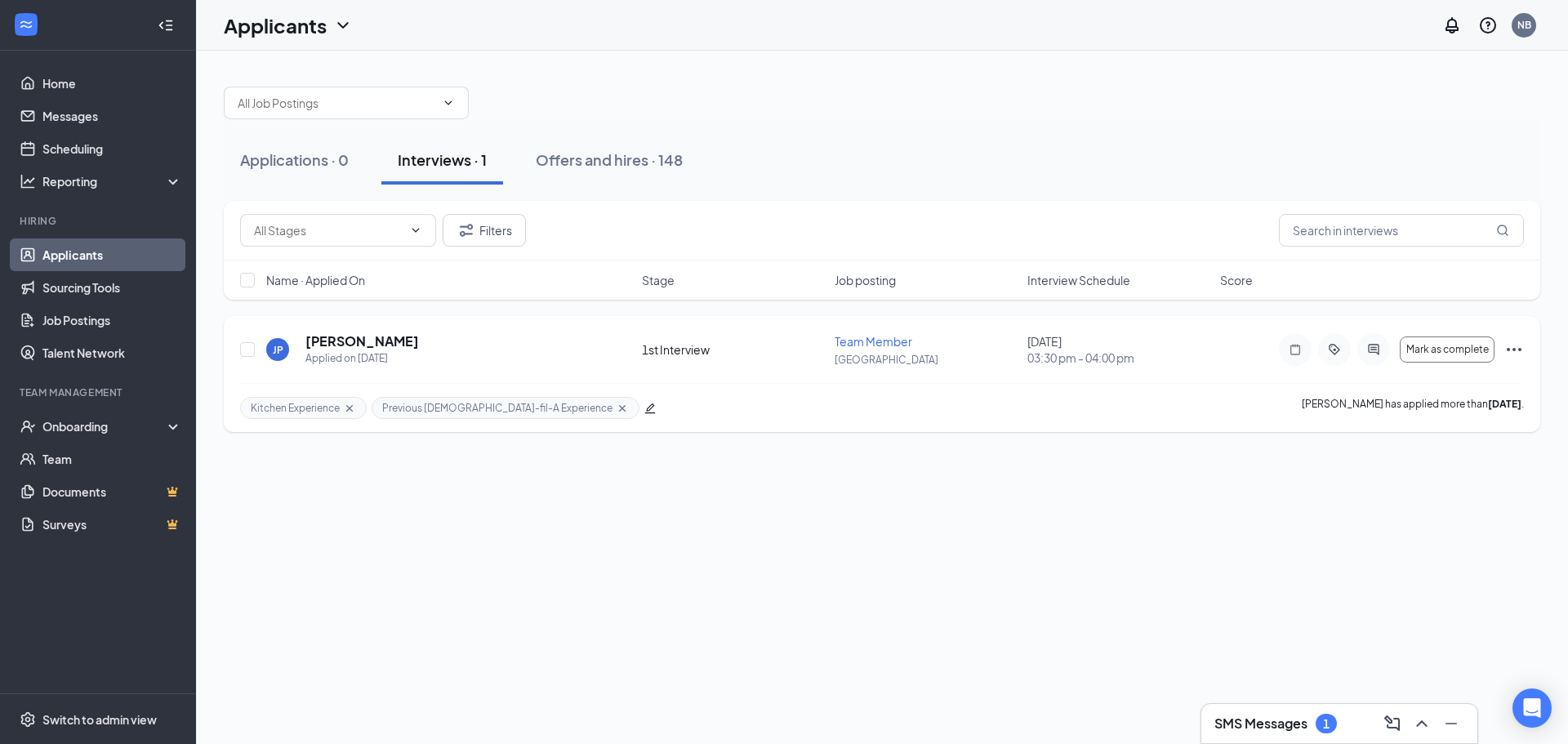
click at [1519, 352] on icon "Ellipses" at bounding box center [1514, 350] width 20 height 20
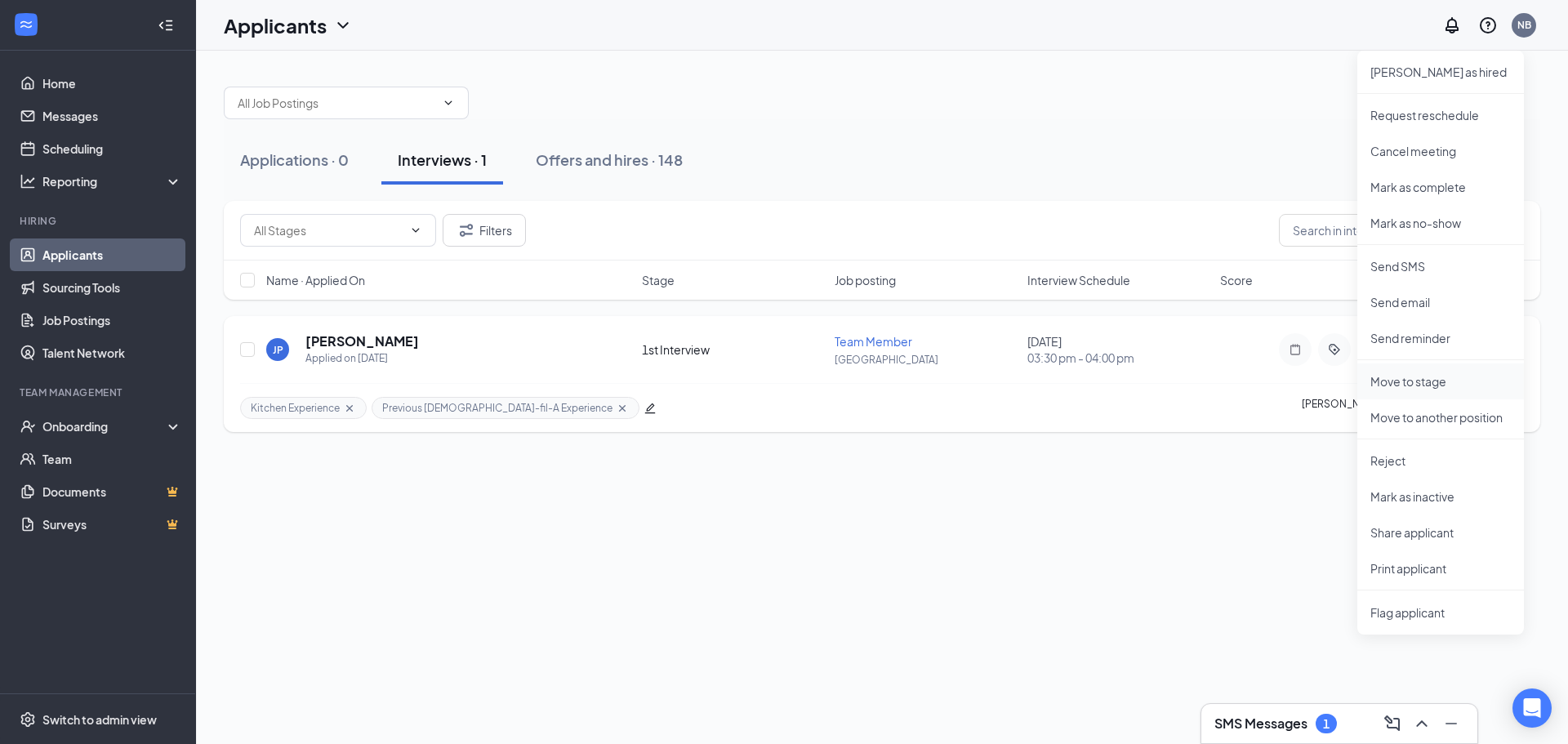
click at [1466, 389] on li "Move to stage" at bounding box center [1440, 381] width 166 height 36
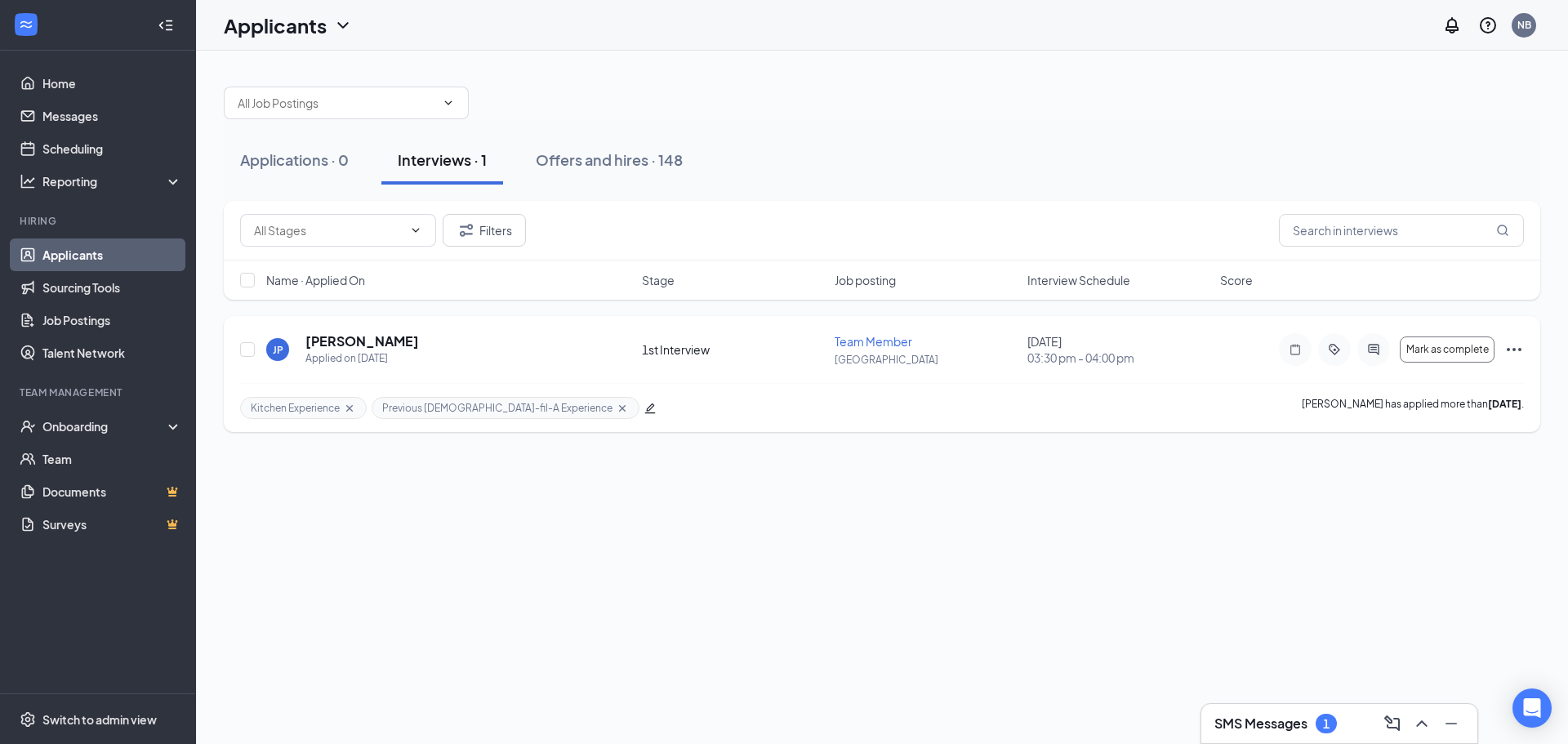
type input "2nd Interview (next stage)"
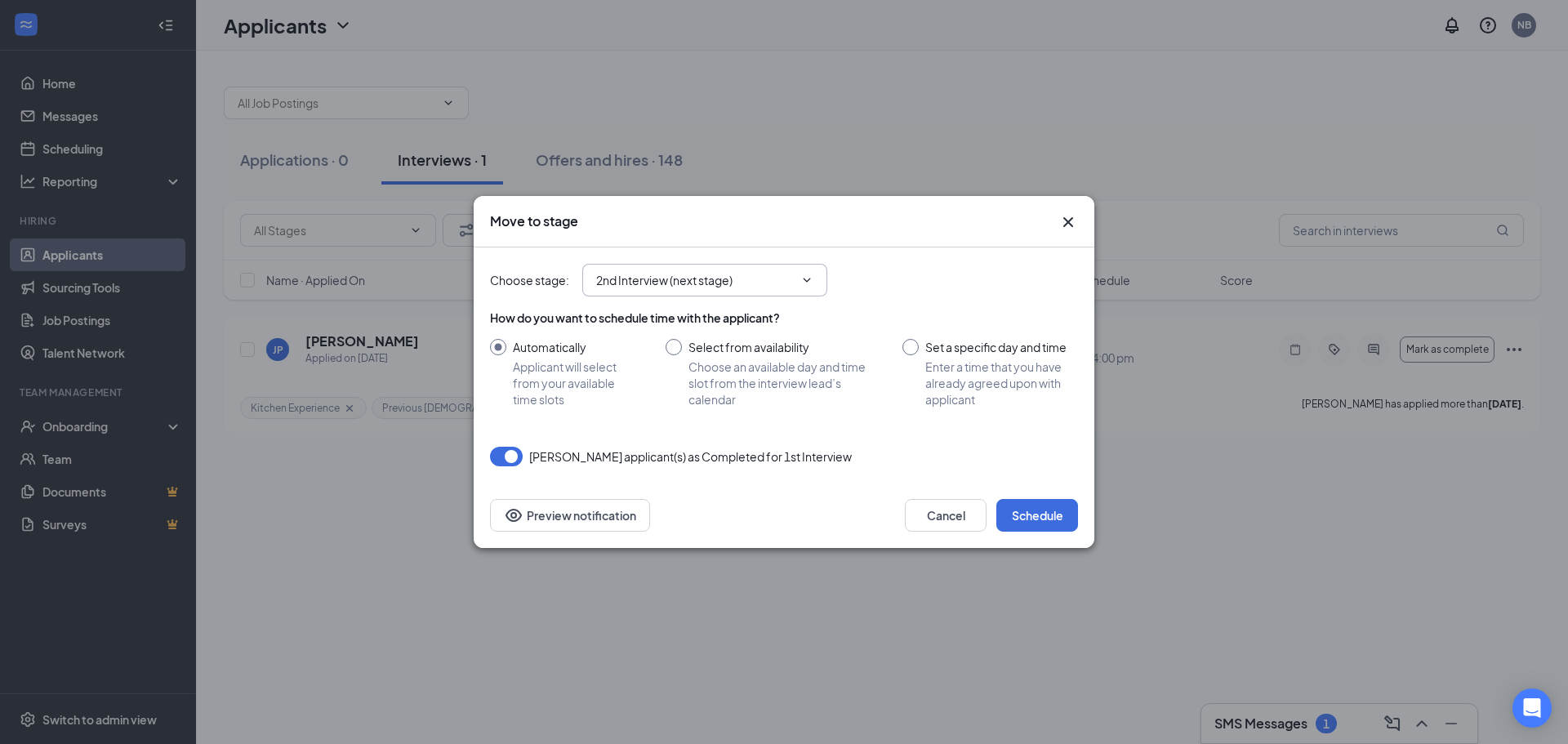
click at [808, 288] on span "2nd Interview (next stage)" at bounding box center [704, 279] width 245 height 32
click at [816, 278] on span "2nd Interview (next stage)" at bounding box center [704, 279] width 245 height 32
click at [806, 278] on icon "ChevronDown" at bounding box center [806, 280] width 13 height 13
click at [817, 283] on span "2nd Interview (next stage)" at bounding box center [704, 279] width 245 height 32
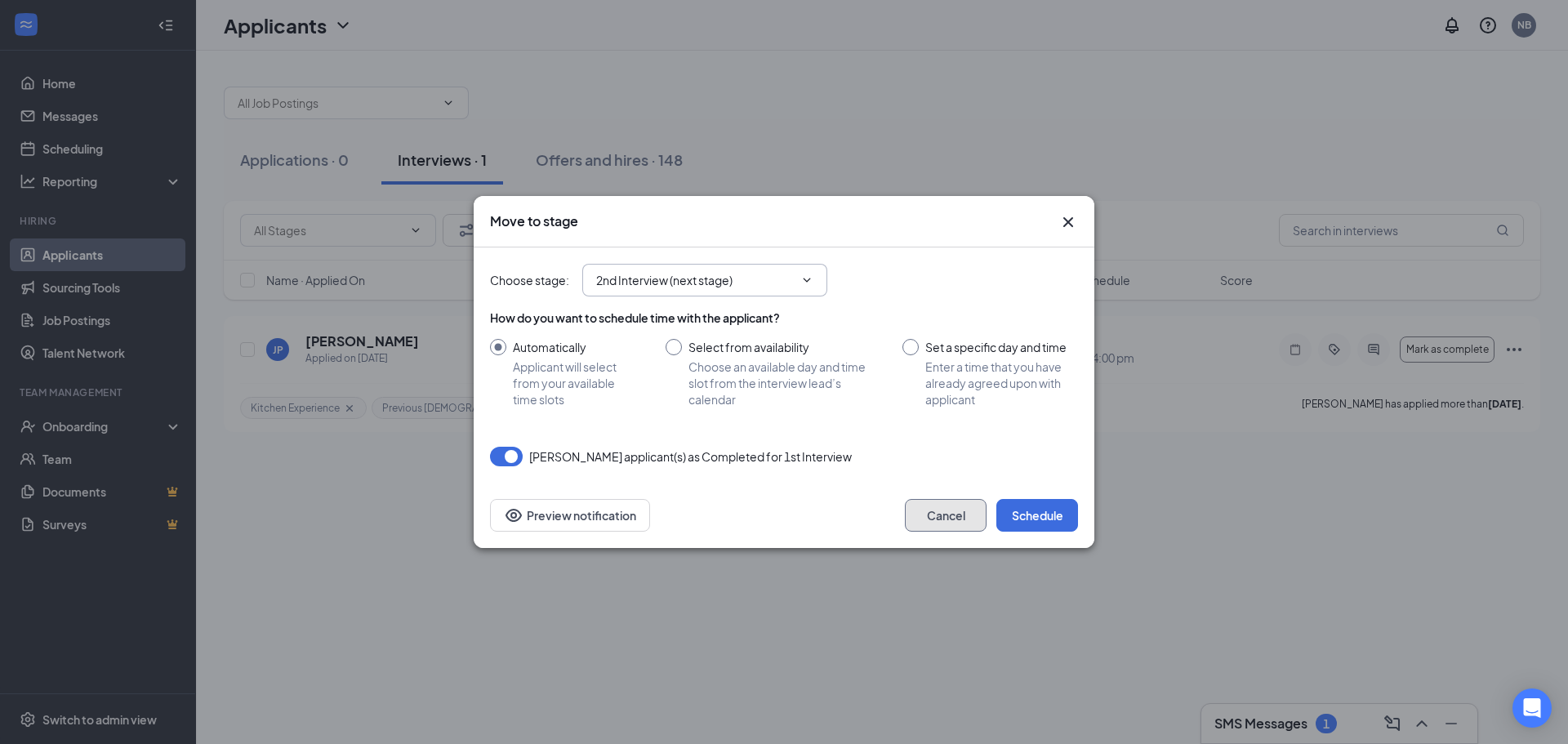
click at [949, 516] on button "Cancel" at bounding box center [945, 515] width 81 height 32
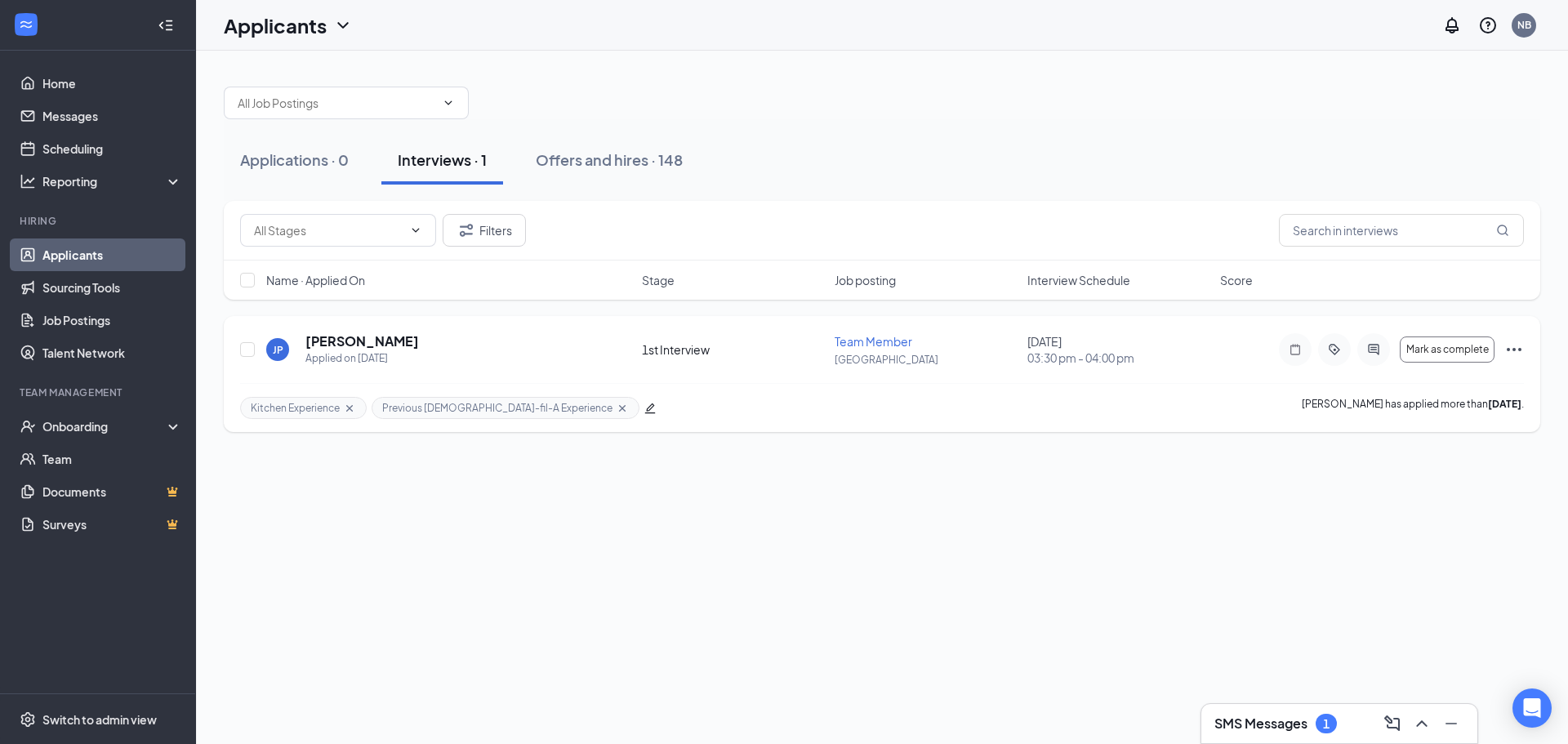
click at [1515, 348] on icon "Ellipses" at bounding box center [1514, 349] width 15 height 3
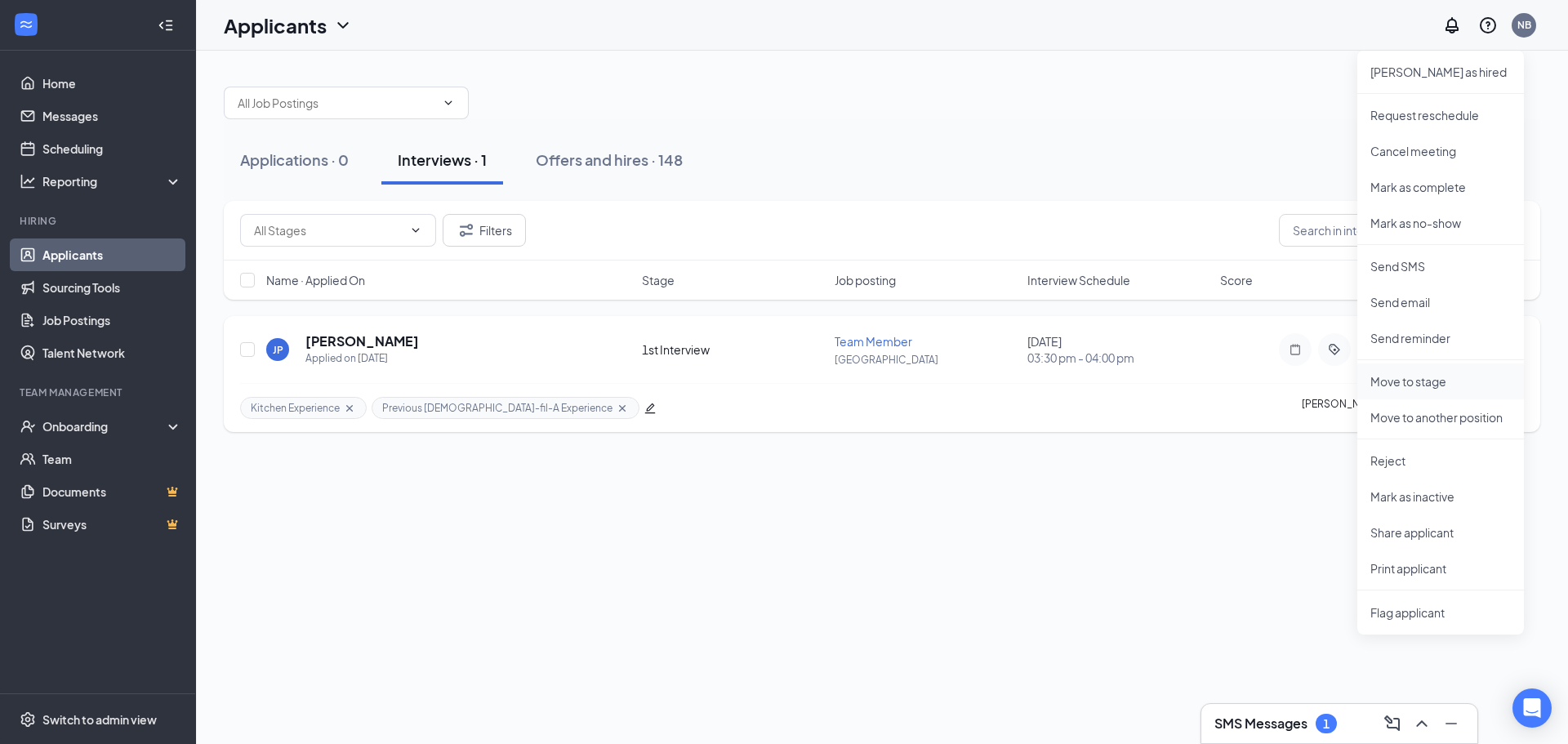
click at [1408, 385] on p "Move to stage" at bounding box center [1440, 382] width 141 height 17
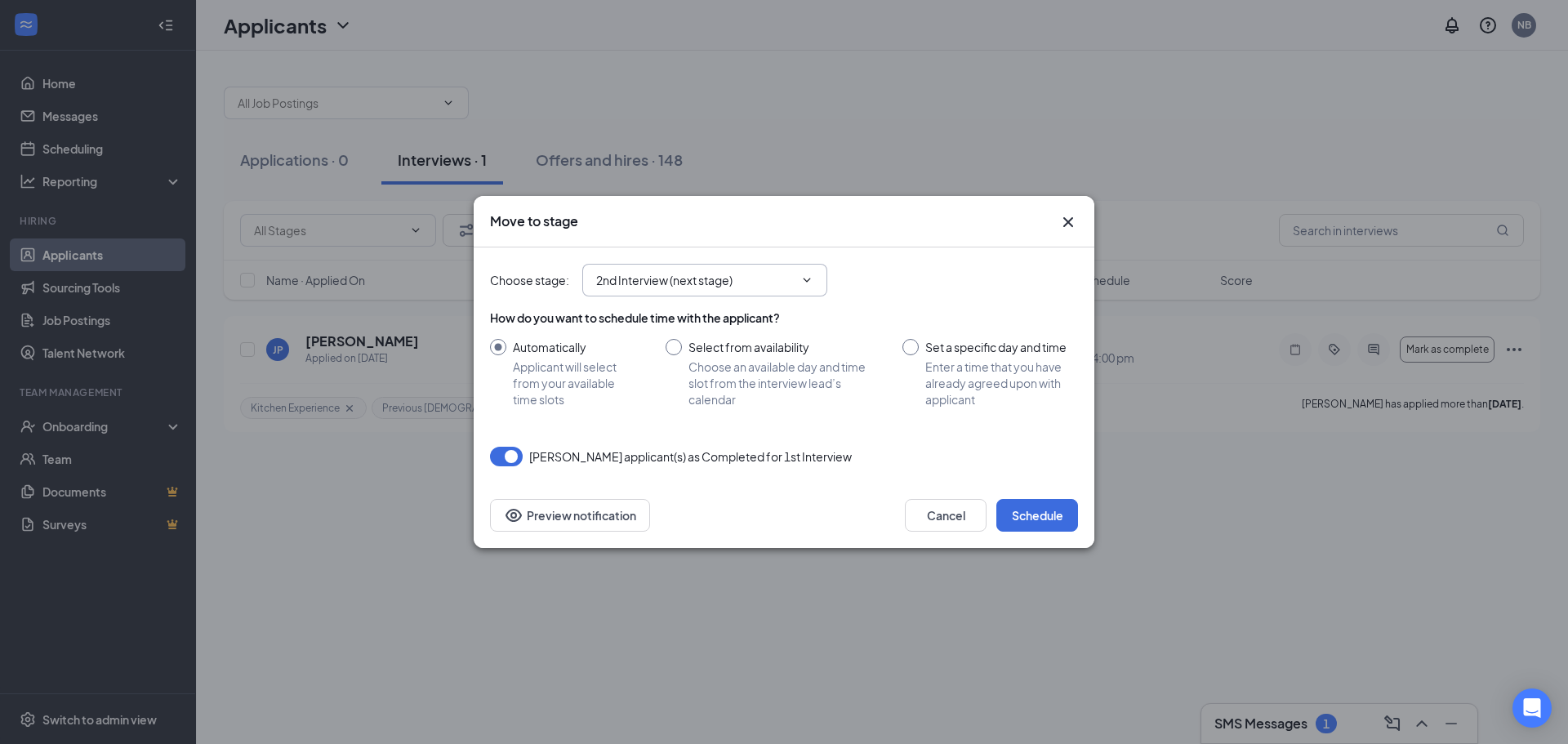
click at [726, 269] on span "2nd Interview (next stage)" at bounding box center [704, 279] width 245 height 32
click at [806, 284] on icon "ChevronDown" at bounding box center [806, 280] width 13 height 13
click at [811, 284] on icon "ChevronDown" at bounding box center [806, 280] width 13 height 13
click at [787, 278] on input "2nd Interview (next stage)" at bounding box center [695, 280] width 198 height 18
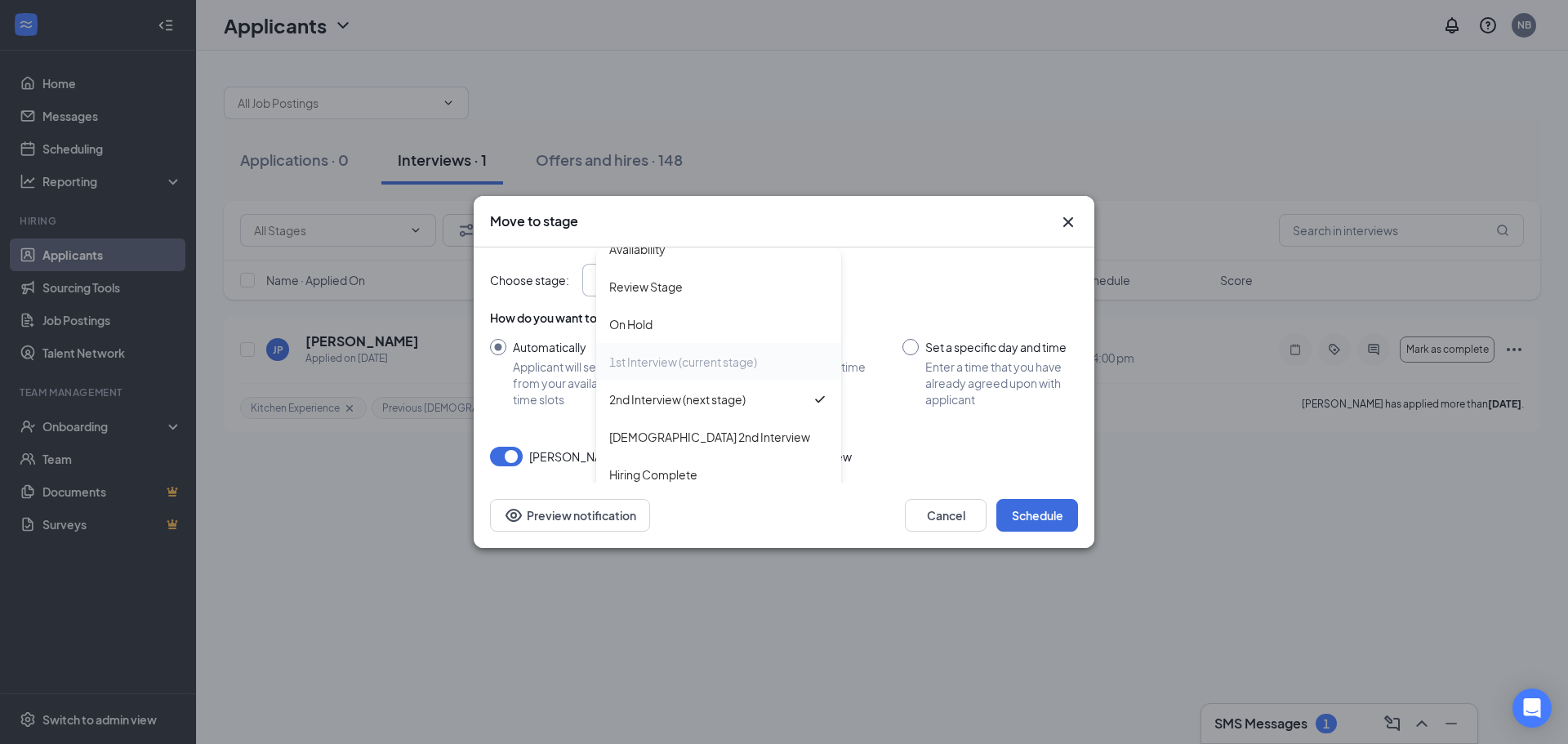
scroll to position [56, 0]
click at [1250, 460] on div "Move to stage Choose stage : 2nd Interview (next stage) Application Availabilit…" at bounding box center [784, 372] width 1568 height 744
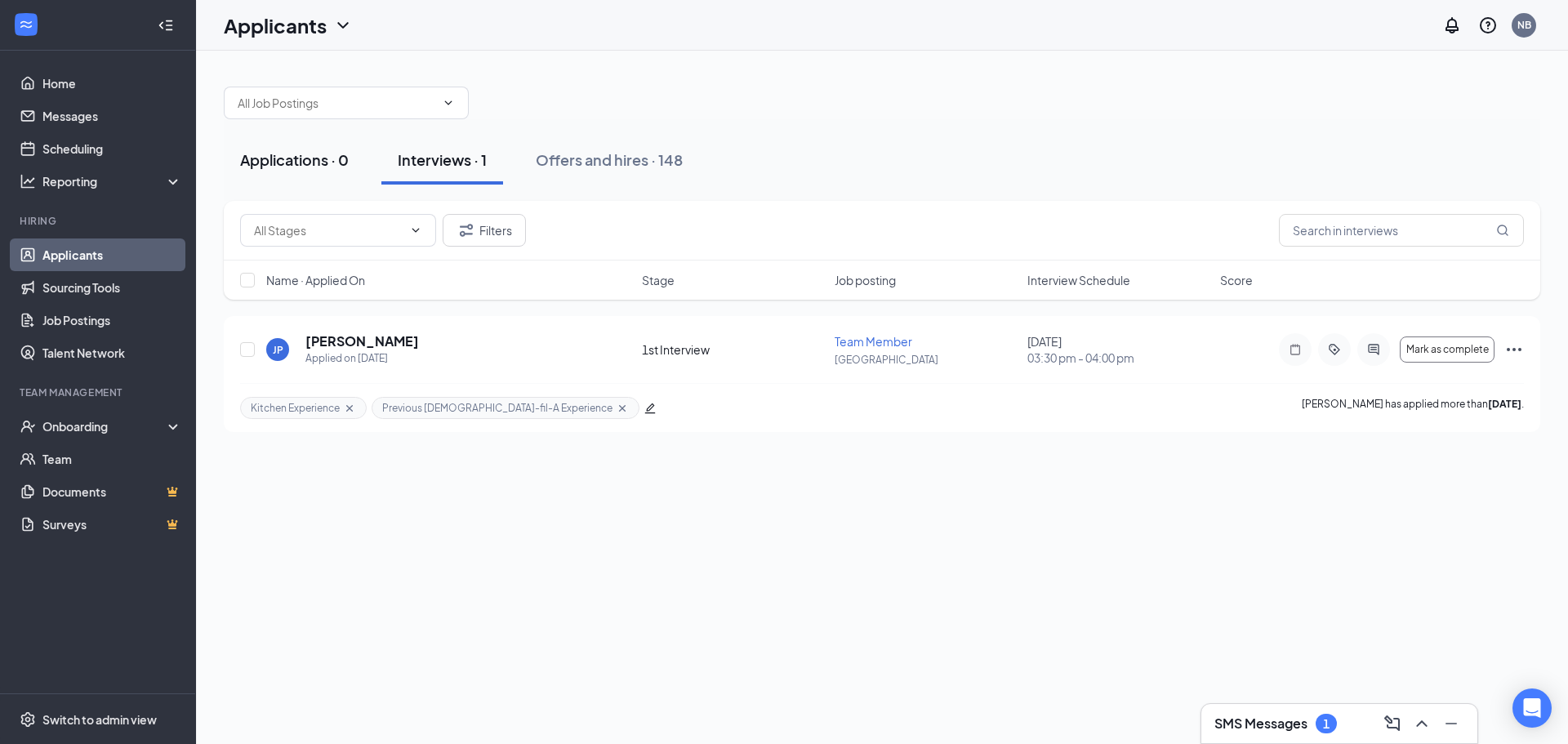
click at [338, 160] on div "Applications · 0" at bounding box center [294, 160] width 109 height 21
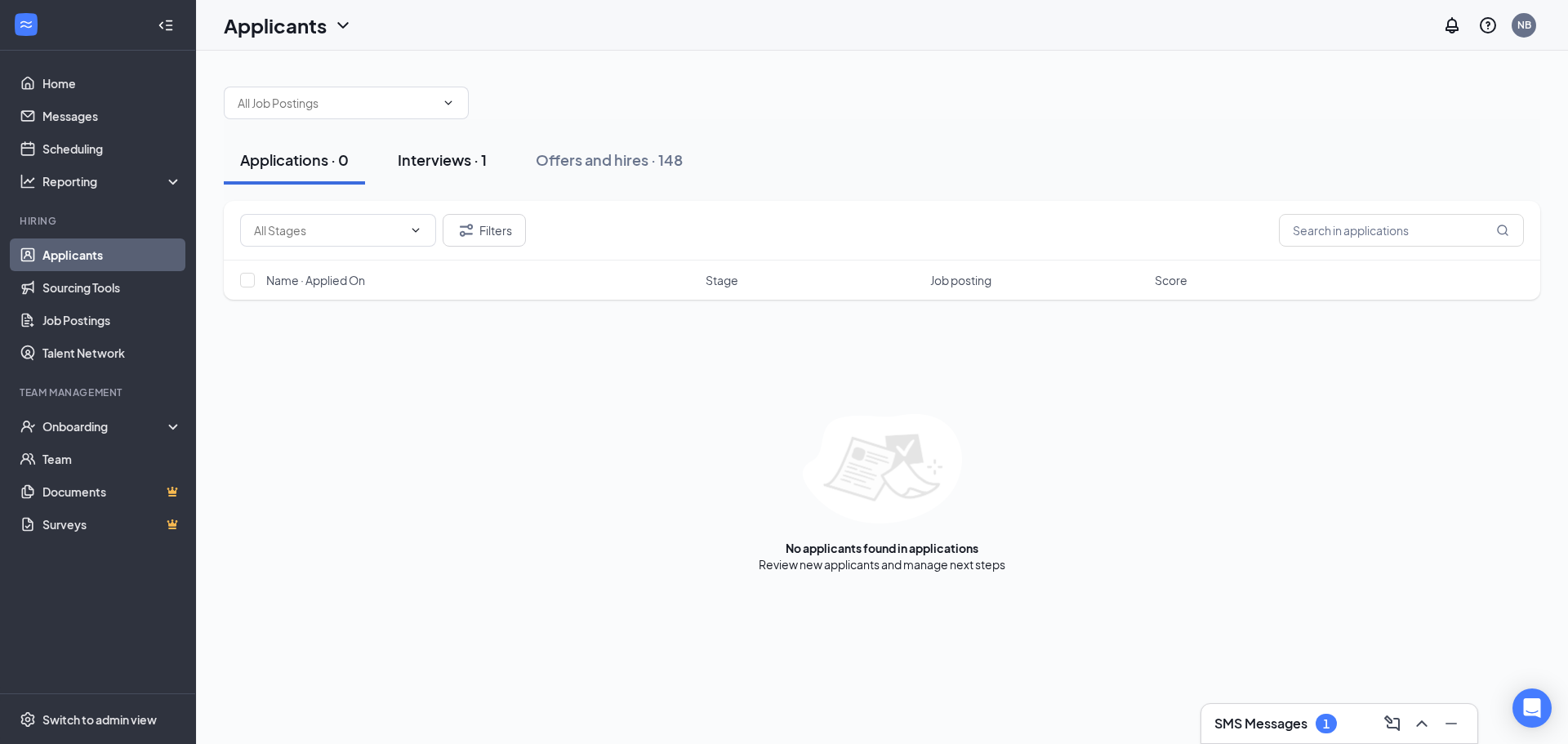
click at [448, 160] on div "Interviews · 1" at bounding box center [441, 160] width 89 height 21
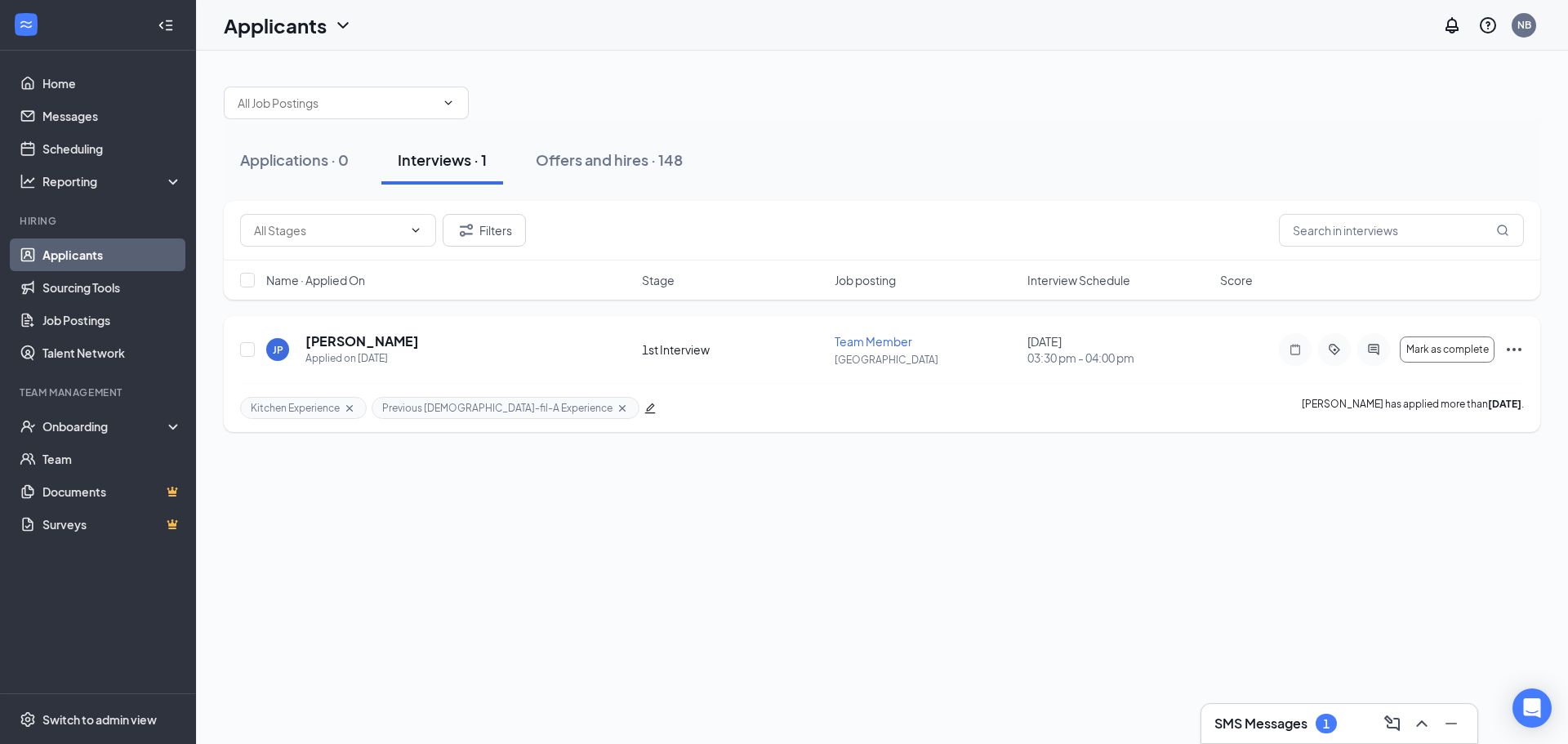
click at [1521, 356] on icon "Ellipses" at bounding box center [1514, 350] width 20 height 20
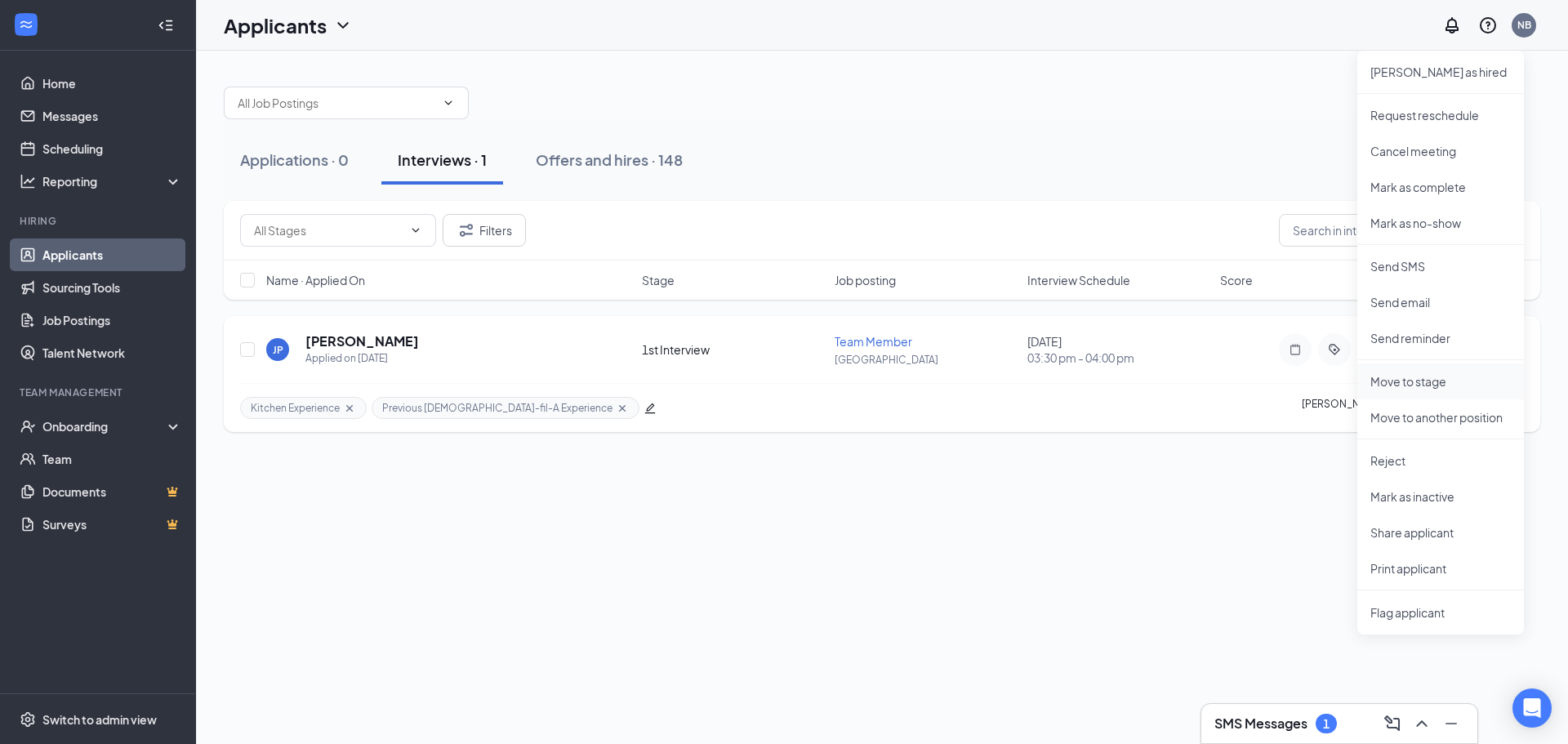
click at [1467, 380] on p "Move to stage" at bounding box center [1440, 382] width 141 height 17
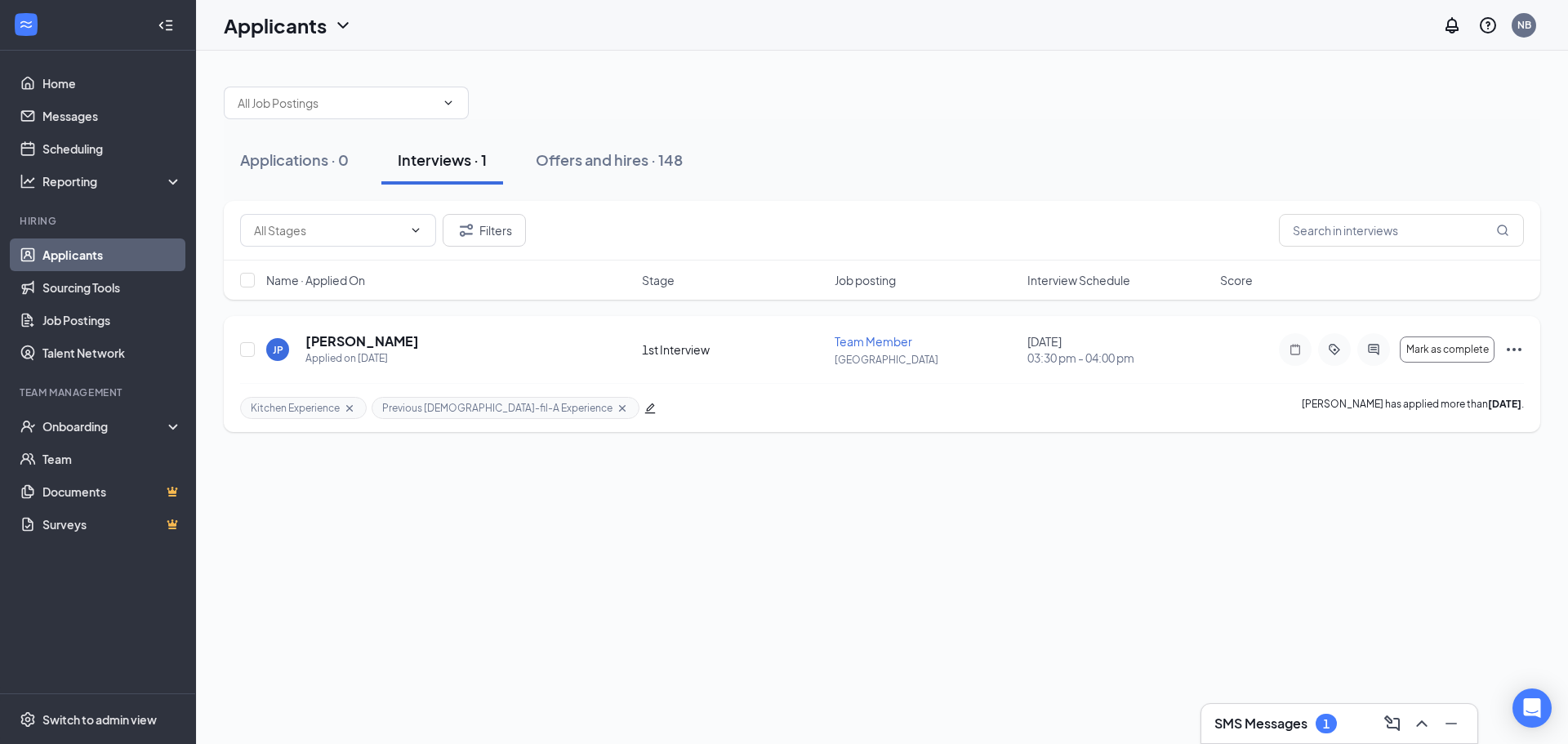
type input "2nd Interview (next stage)"
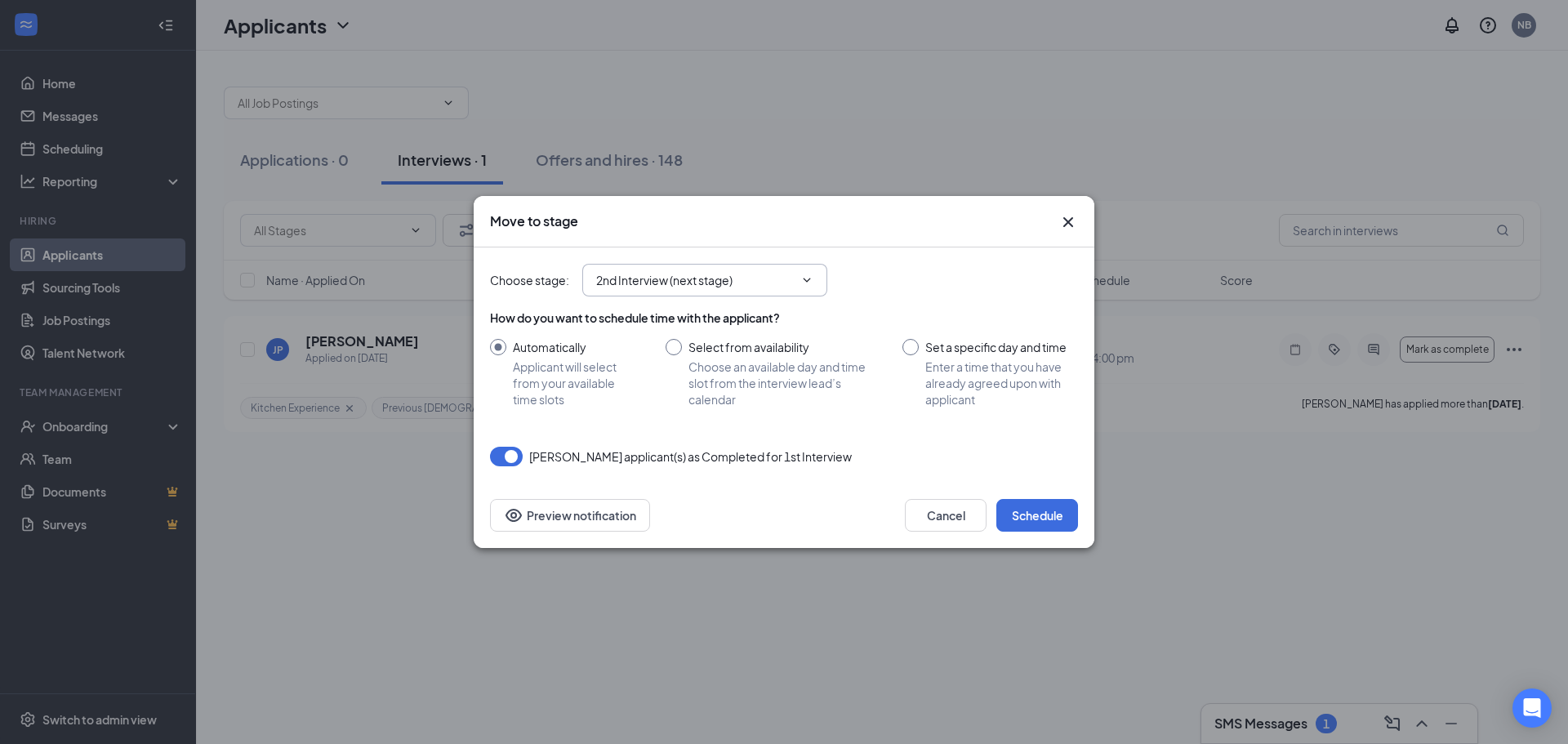
click at [679, 276] on input "2nd Interview (next stage)" at bounding box center [695, 280] width 198 height 18
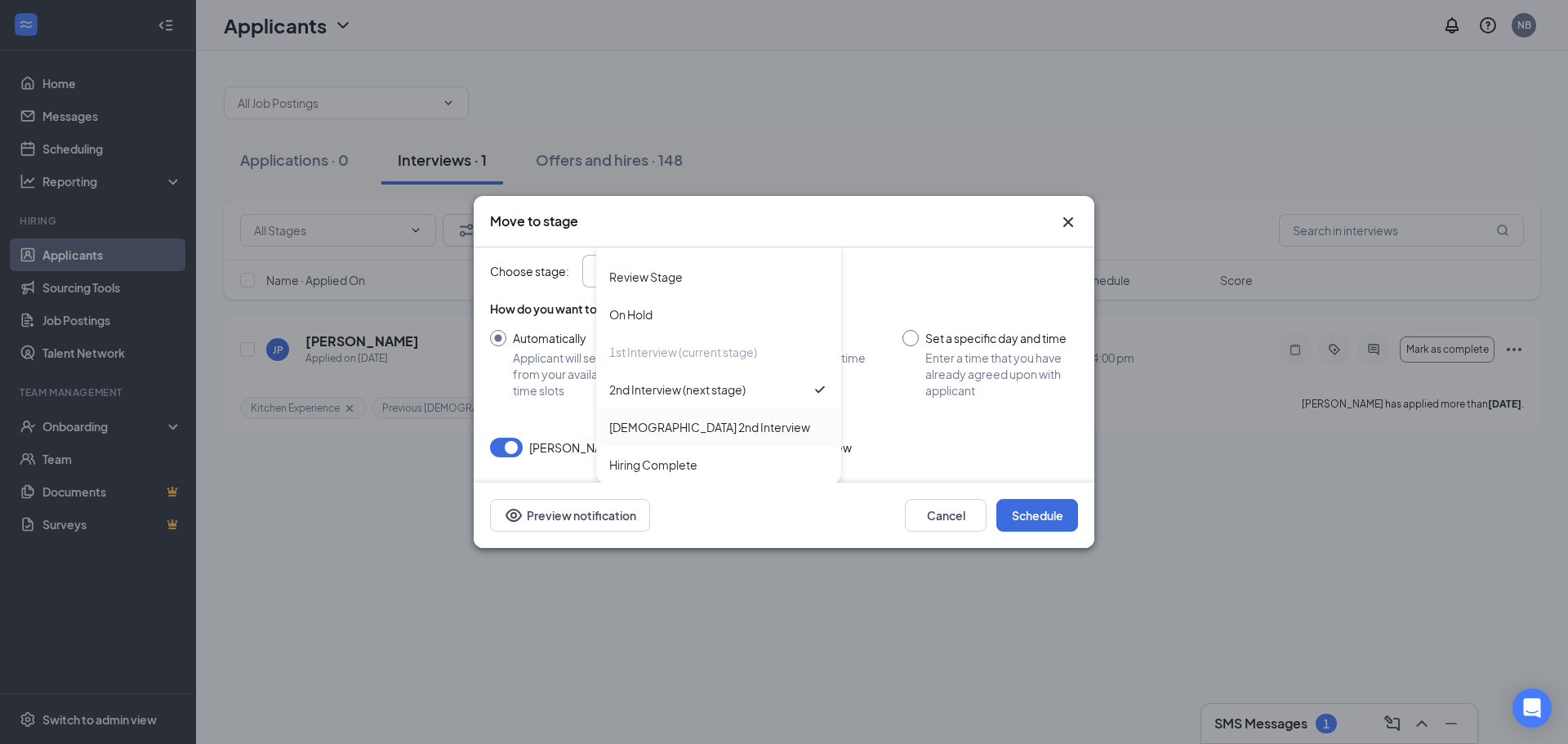
scroll to position [13, 0]
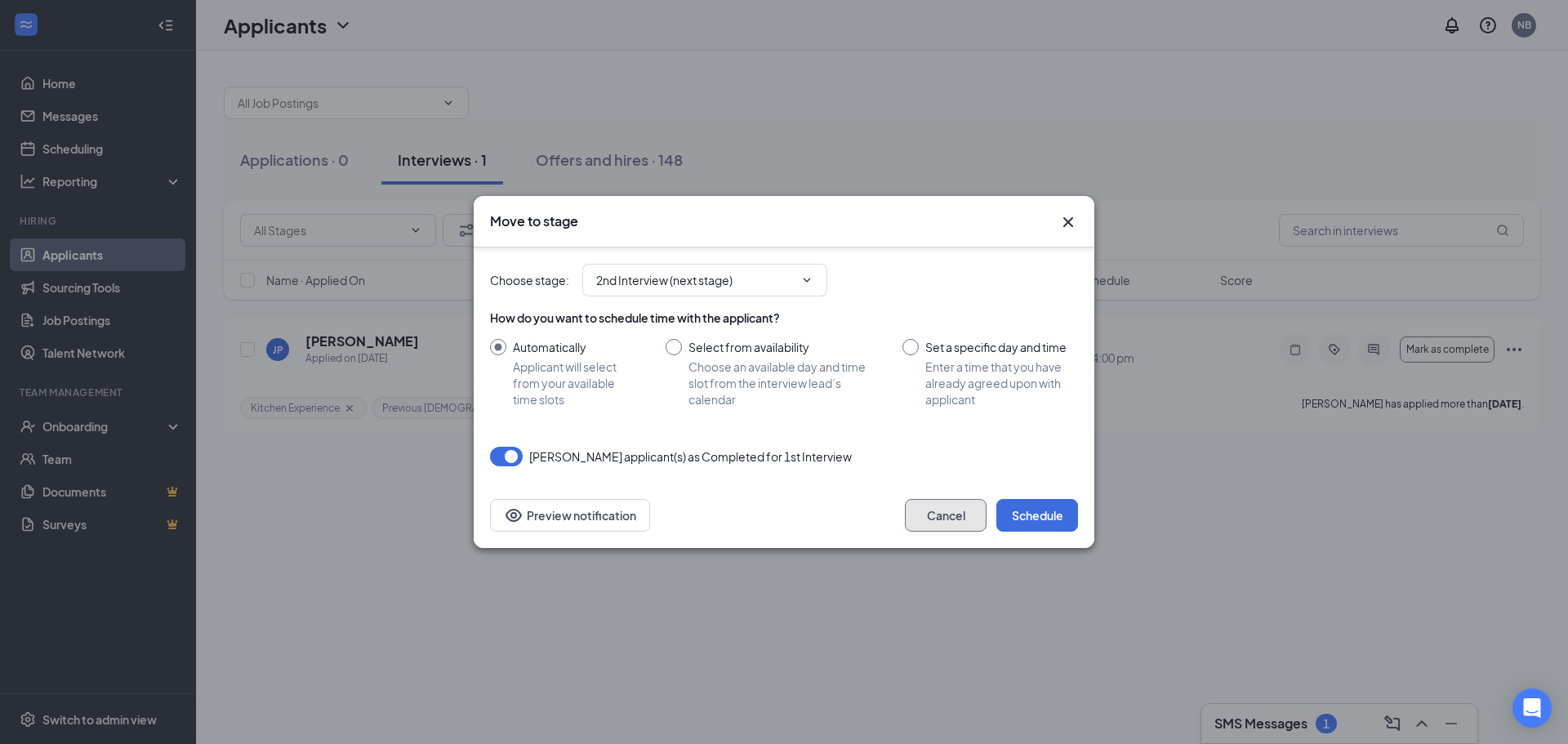
click at [930, 513] on button "Cancel" at bounding box center [945, 515] width 81 height 32
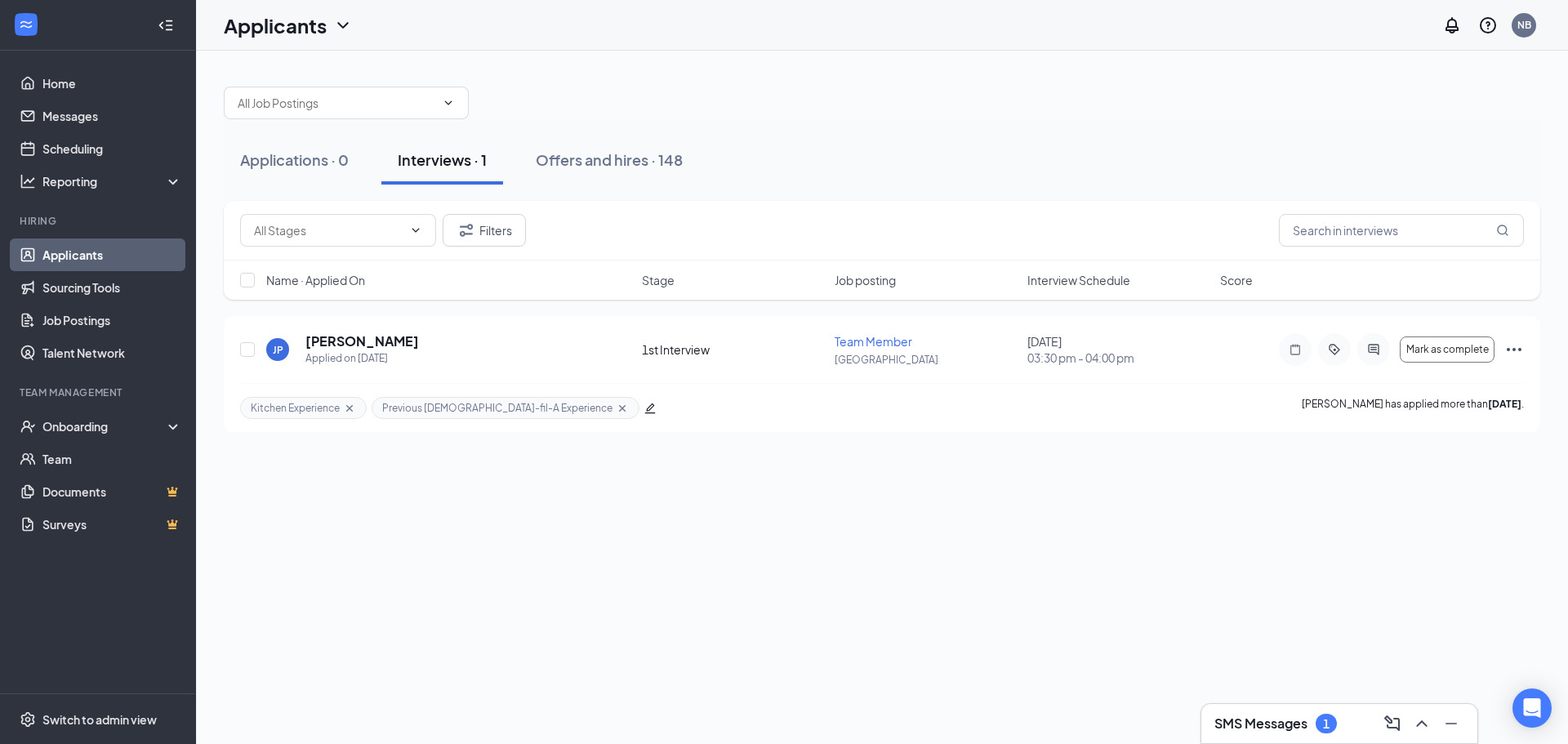
click at [1166, 540] on div "Applications · 0 Interviews · 1 Offers and hires · 148 Filters Name · Applied O…" at bounding box center [882, 397] width 1372 height 693
click at [148, 434] on div "Onboarding" at bounding box center [105, 426] width 126 height 17
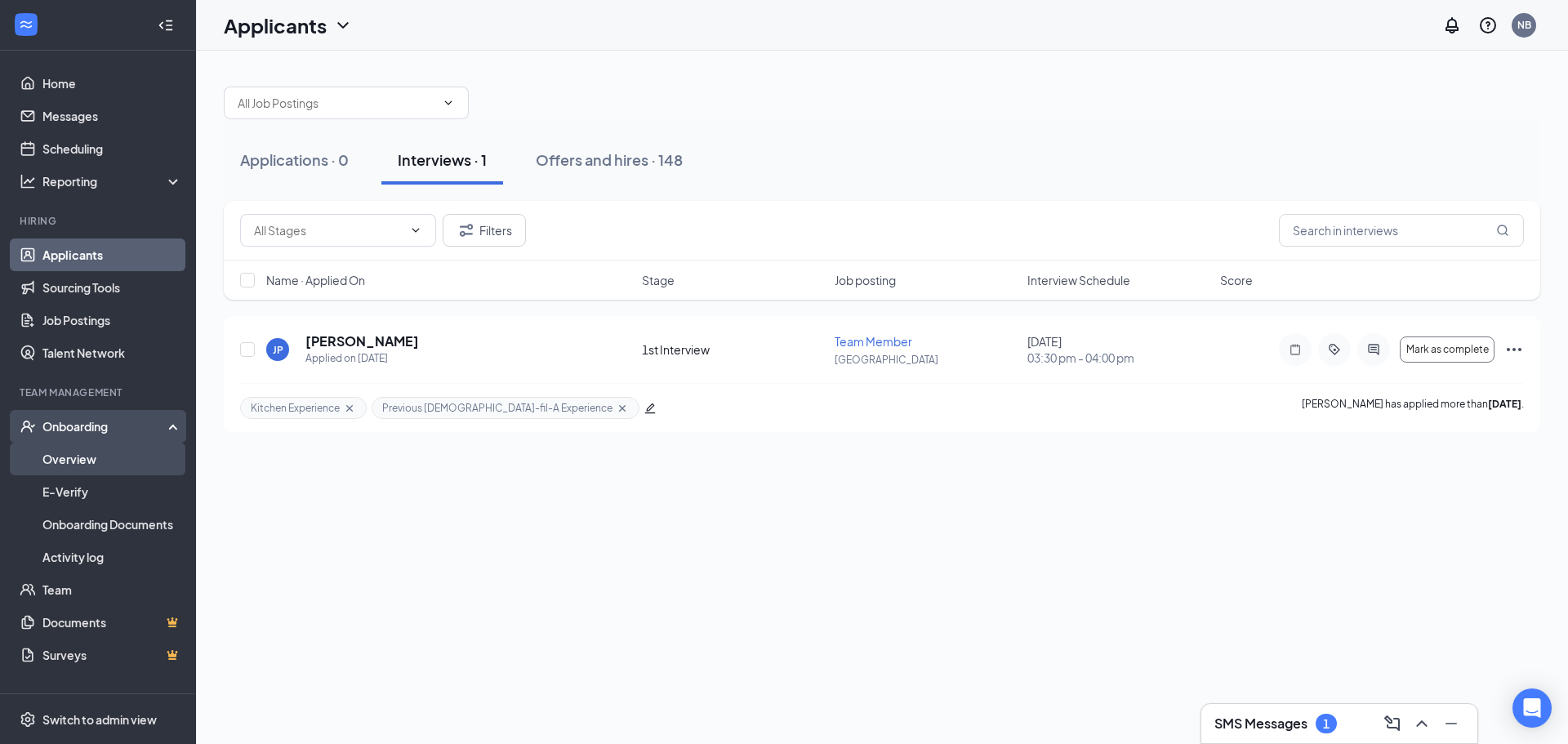
click at [136, 455] on link "Overview" at bounding box center [112, 458] width 140 height 32
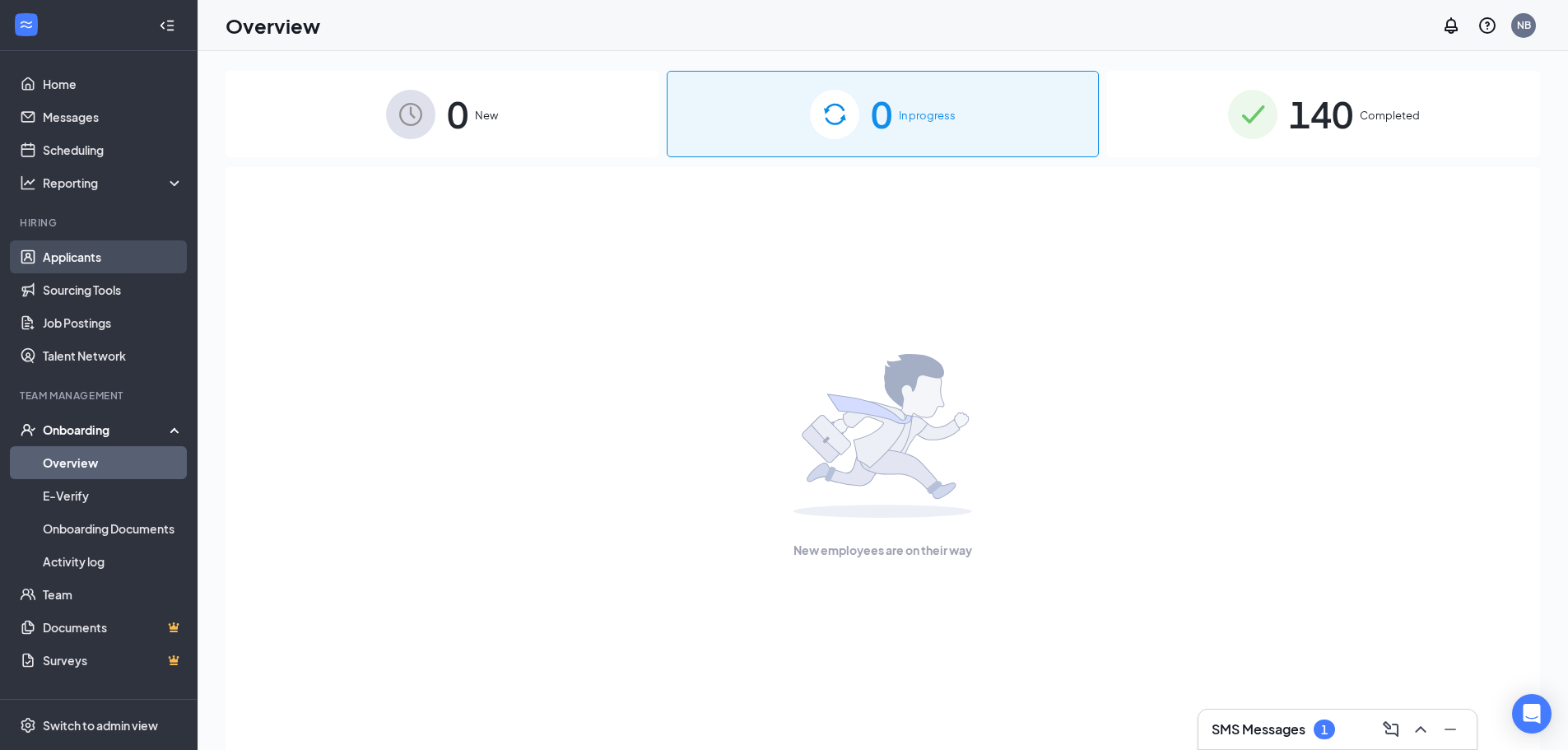
click at [132, 268] on link "Applicants" at bounding box center [113, 256] width 141 height 33
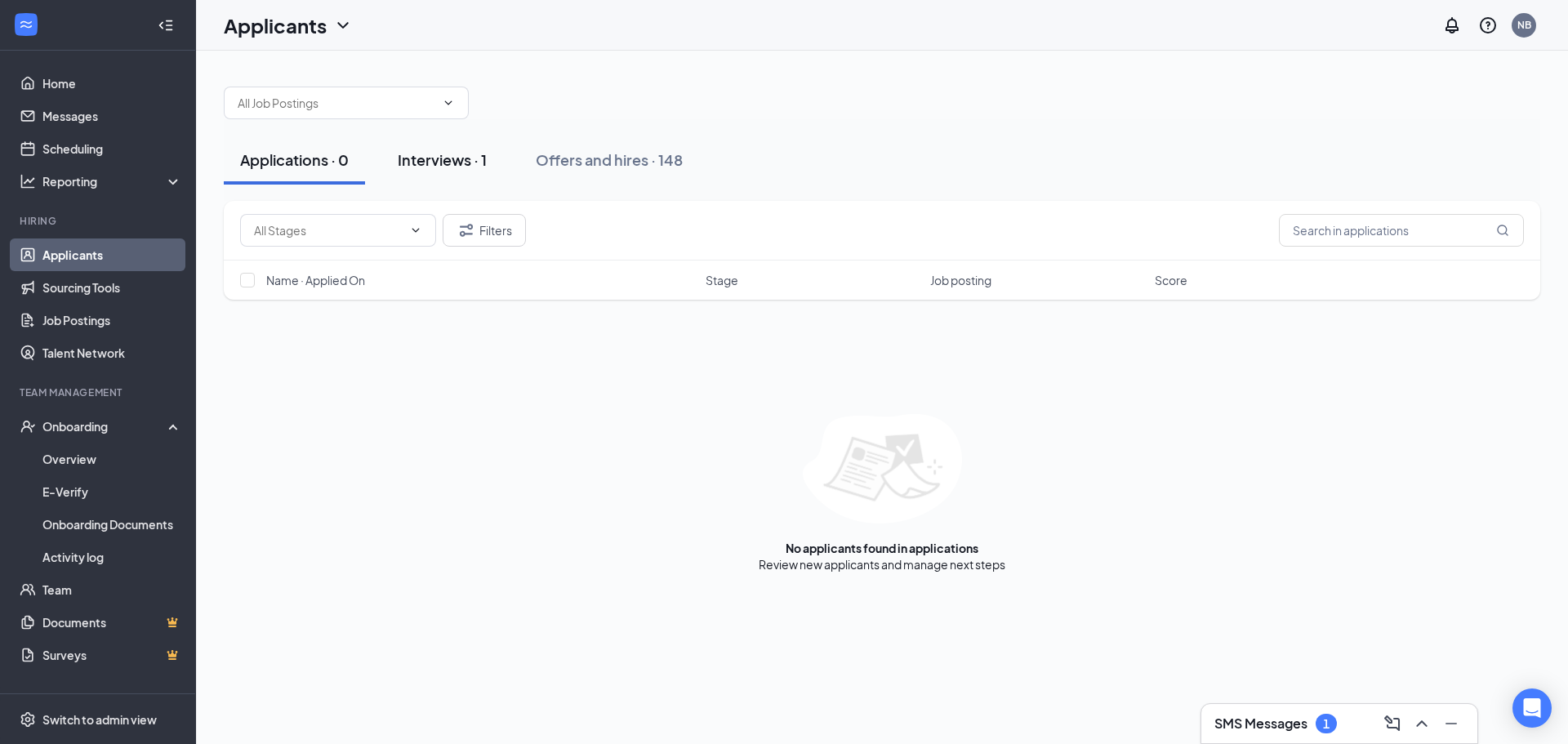
click at [476, 165] on div "Interviews · 1" at bounding box center [441, 160] width 89 height 21
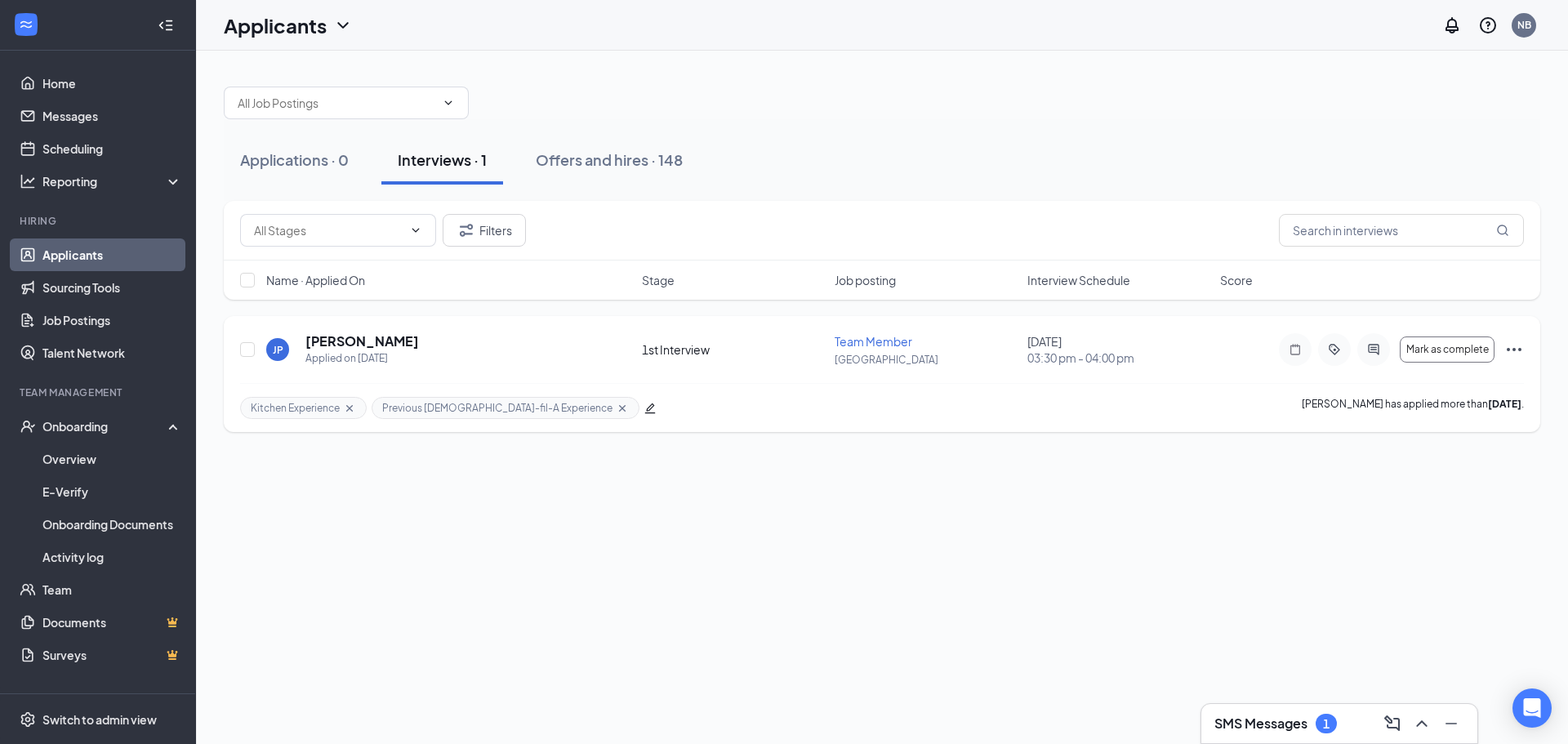
click at [1517, 348] on icon "Ellipses" at bounding box center [1514, 350] width 20 height 20
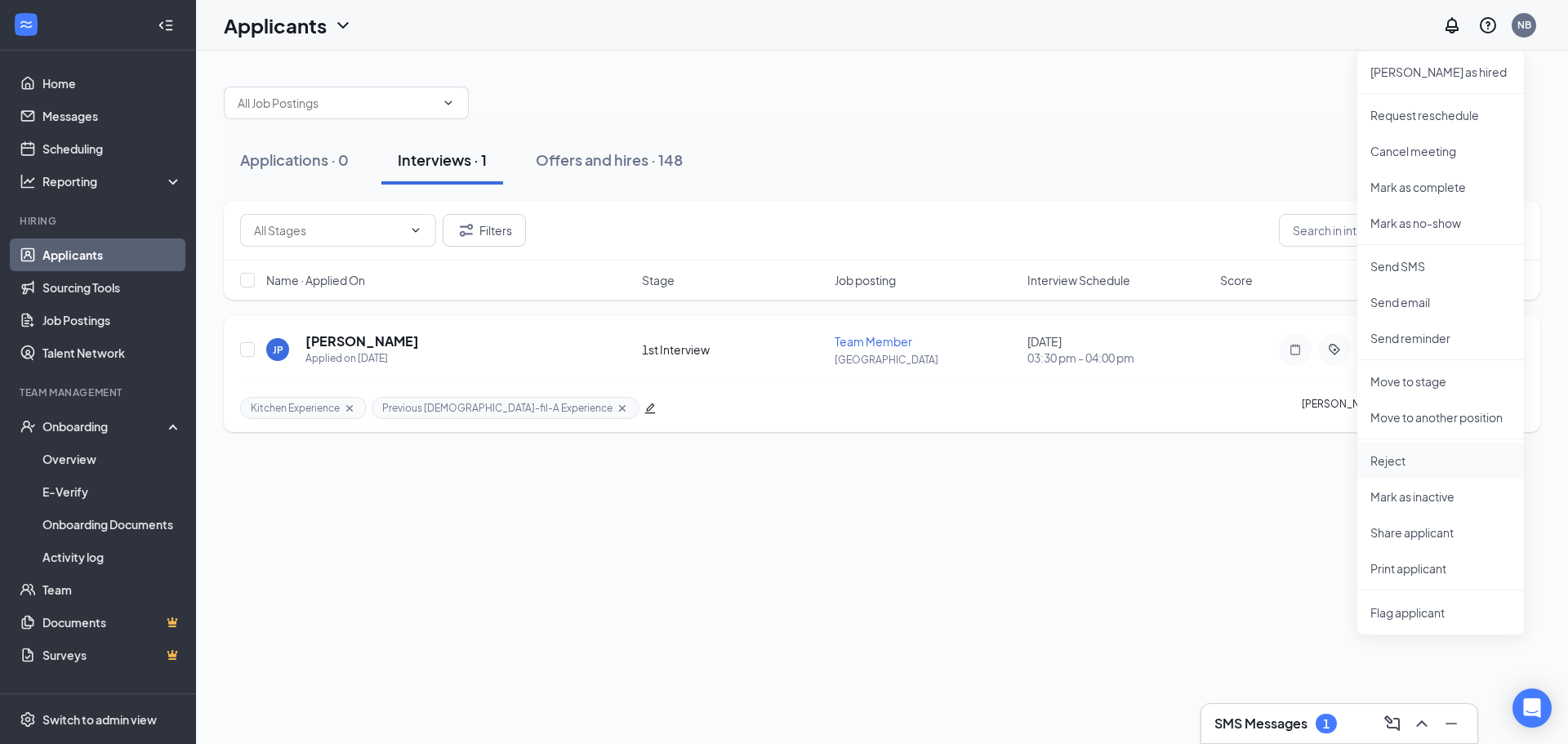
click at [1440, 453] on p "Reject" at bounding box center [1440, 461] width 141 height 17
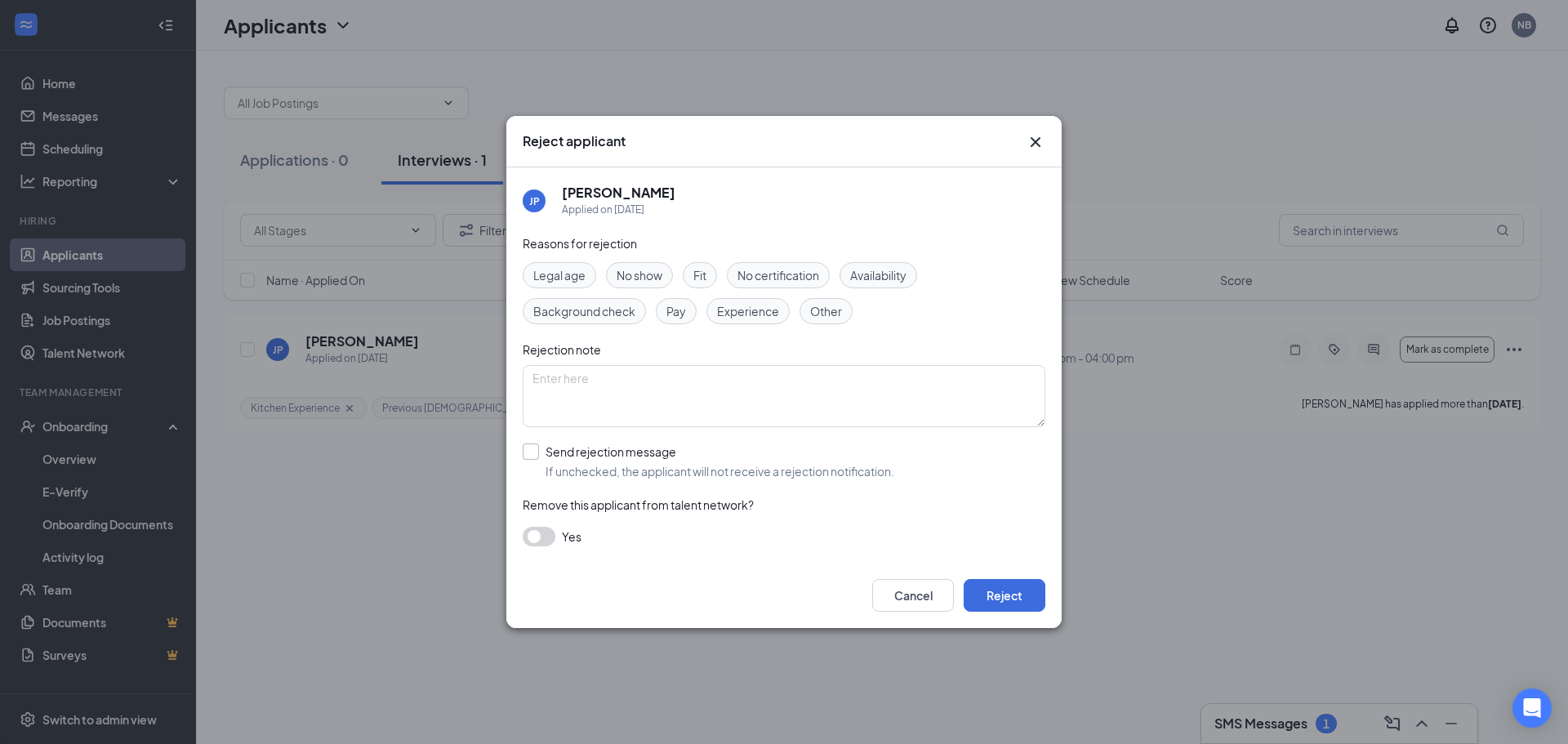
click at [577, 454] on input "Send rejection message If unchecked, the applicant will not receive a rejection…" at bounding box center [708, 461] width 372 height 36
checkbox input "true"
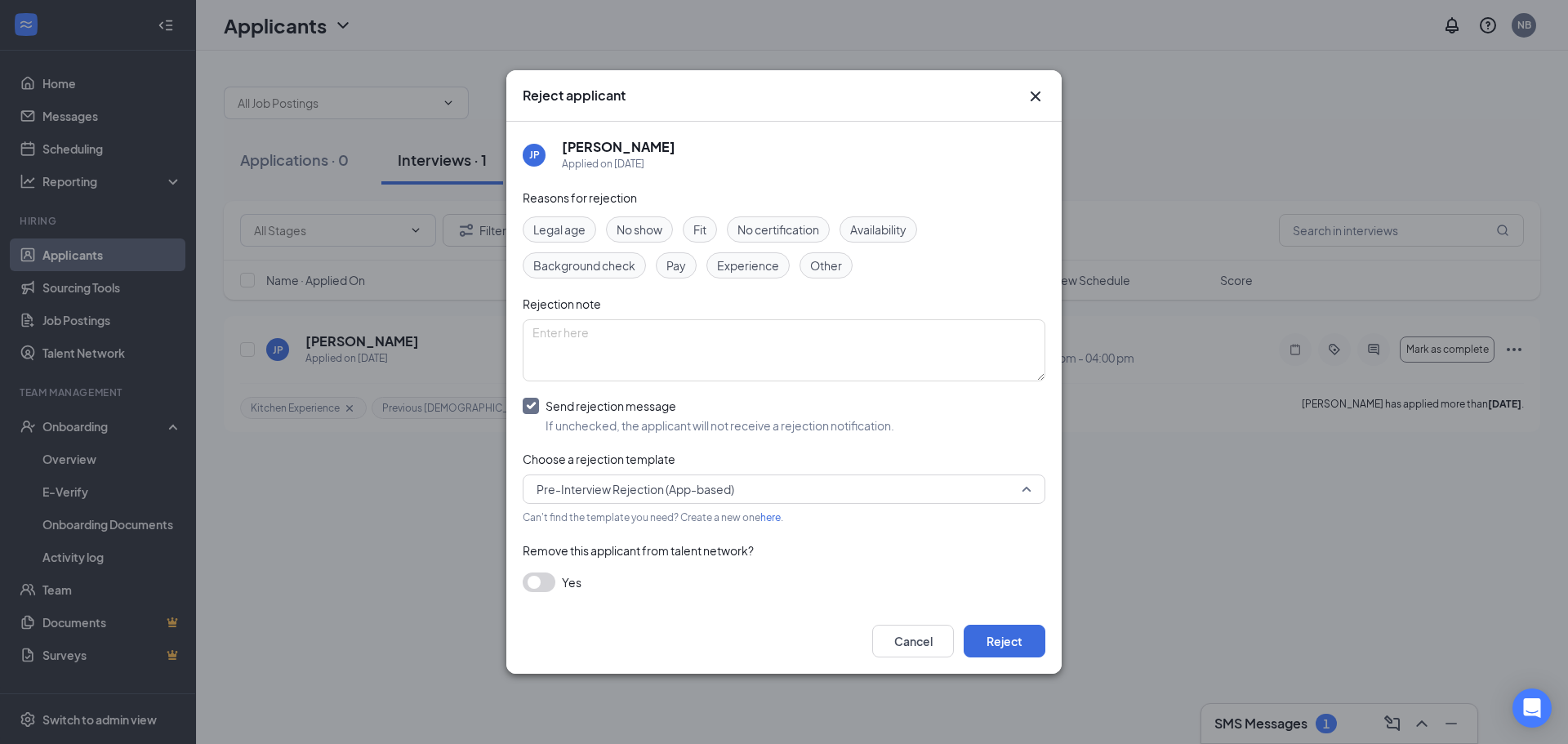
click at [827, 485] on span "Pre-Interview Rejection (App-based)" at bounding box center [776, 489] width 480 height 24
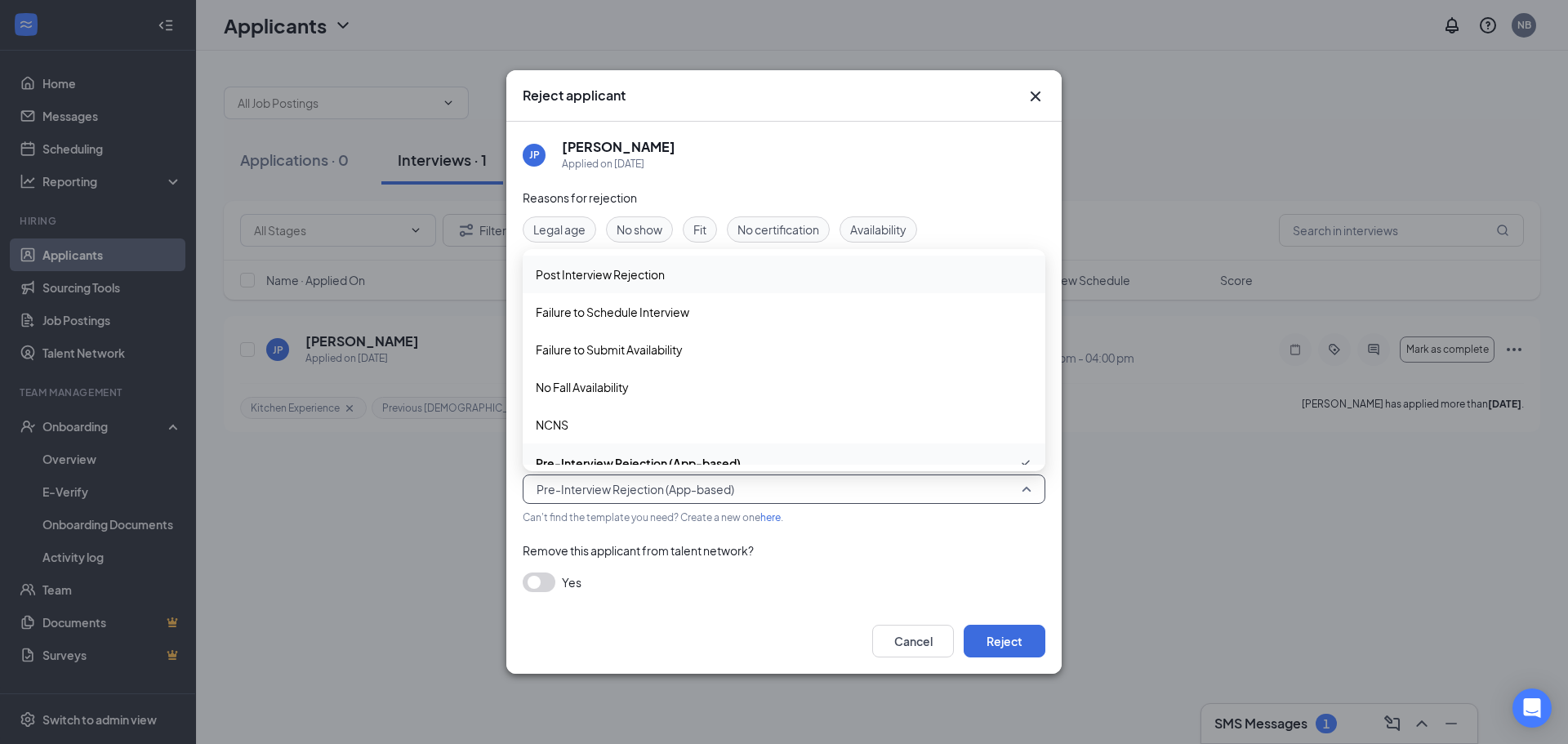
click at [637, 270] on span "Post Interview Rejection" at bounding box center [599, 274] width 129 height 18
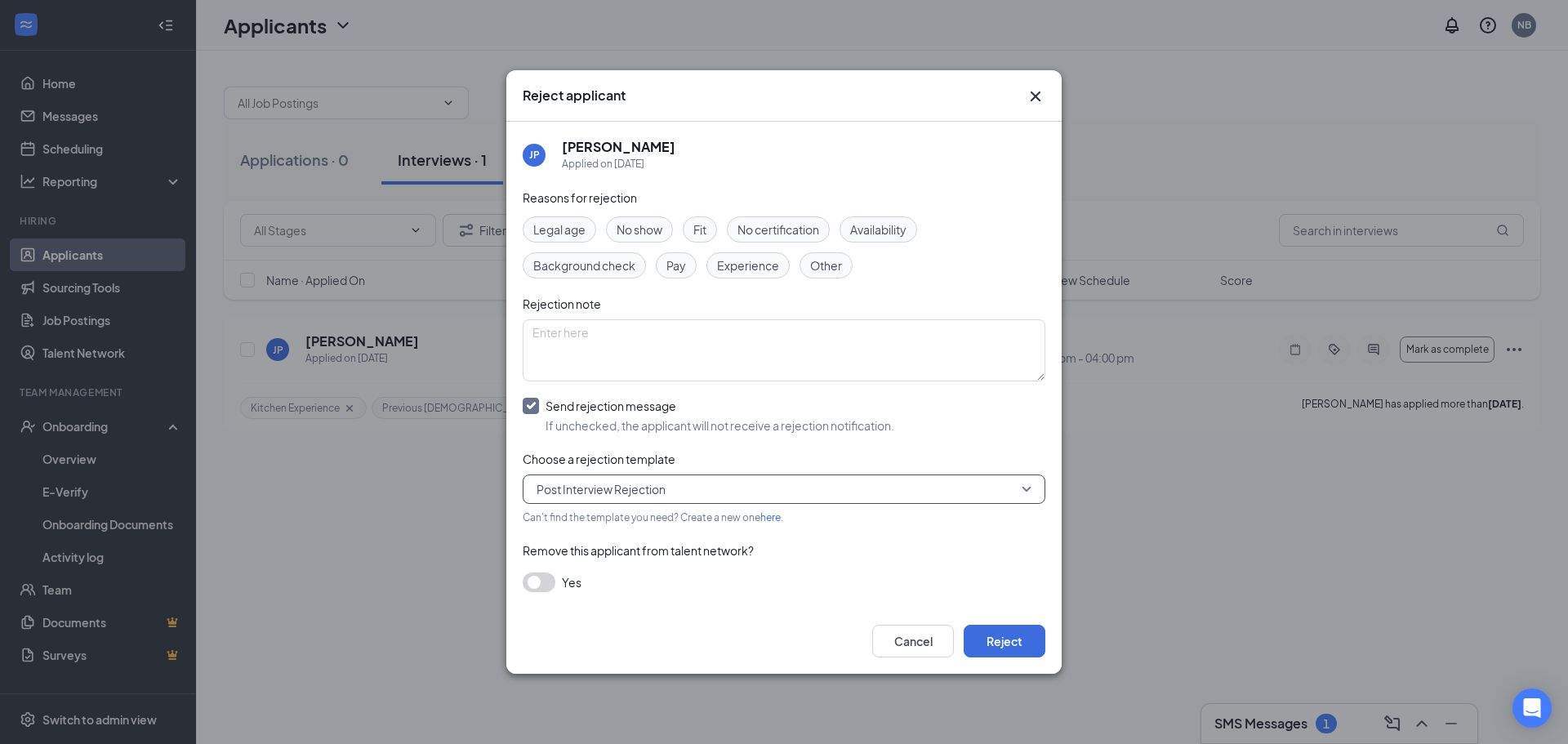
click at [800, 489] on span "Post Interview Rejection" at bounding box center [776, 489] width 480 height 24
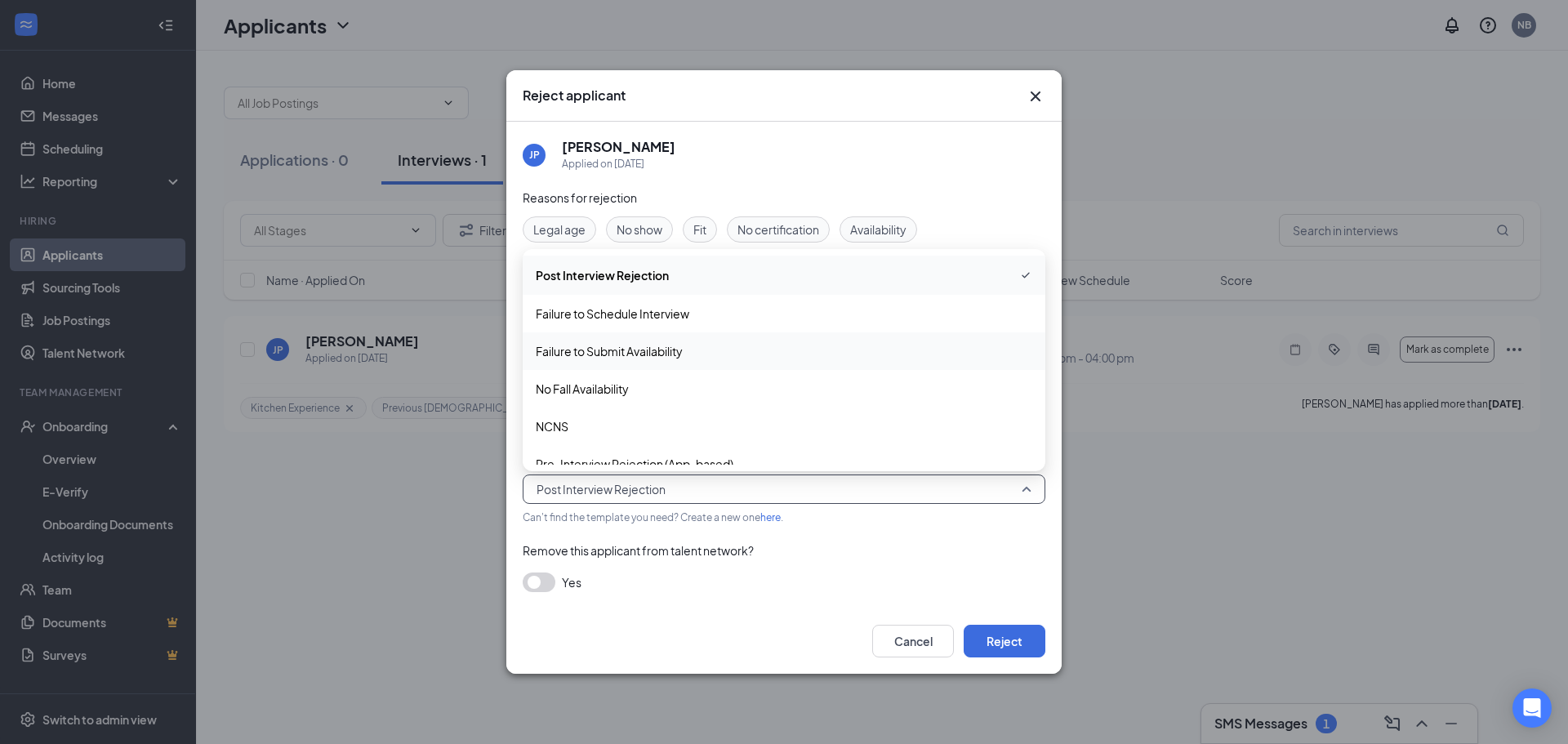
scroll to position [18, 0]
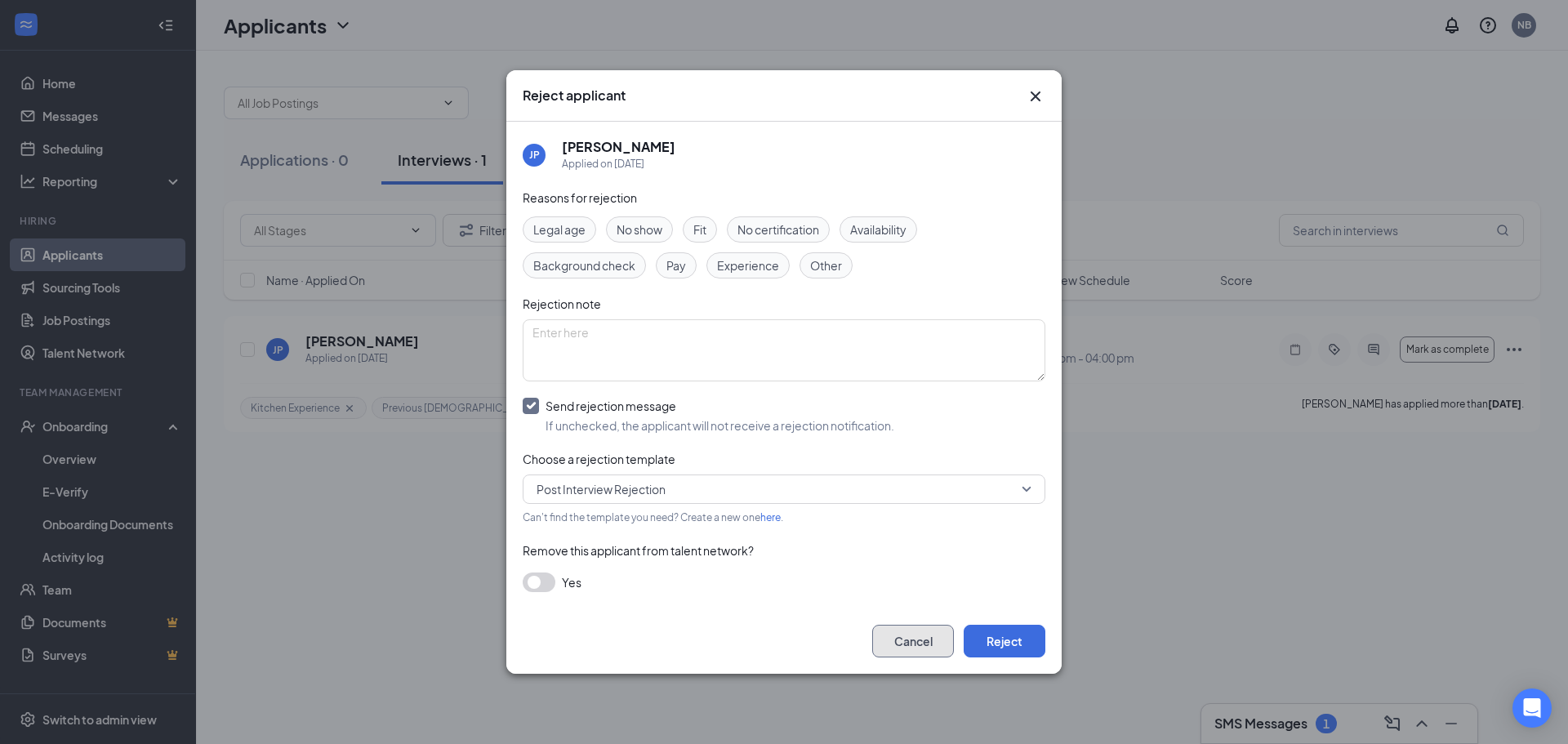
click at [925, 643] on button "Cancel" at bounding box center [913, 640] width 81 height 32
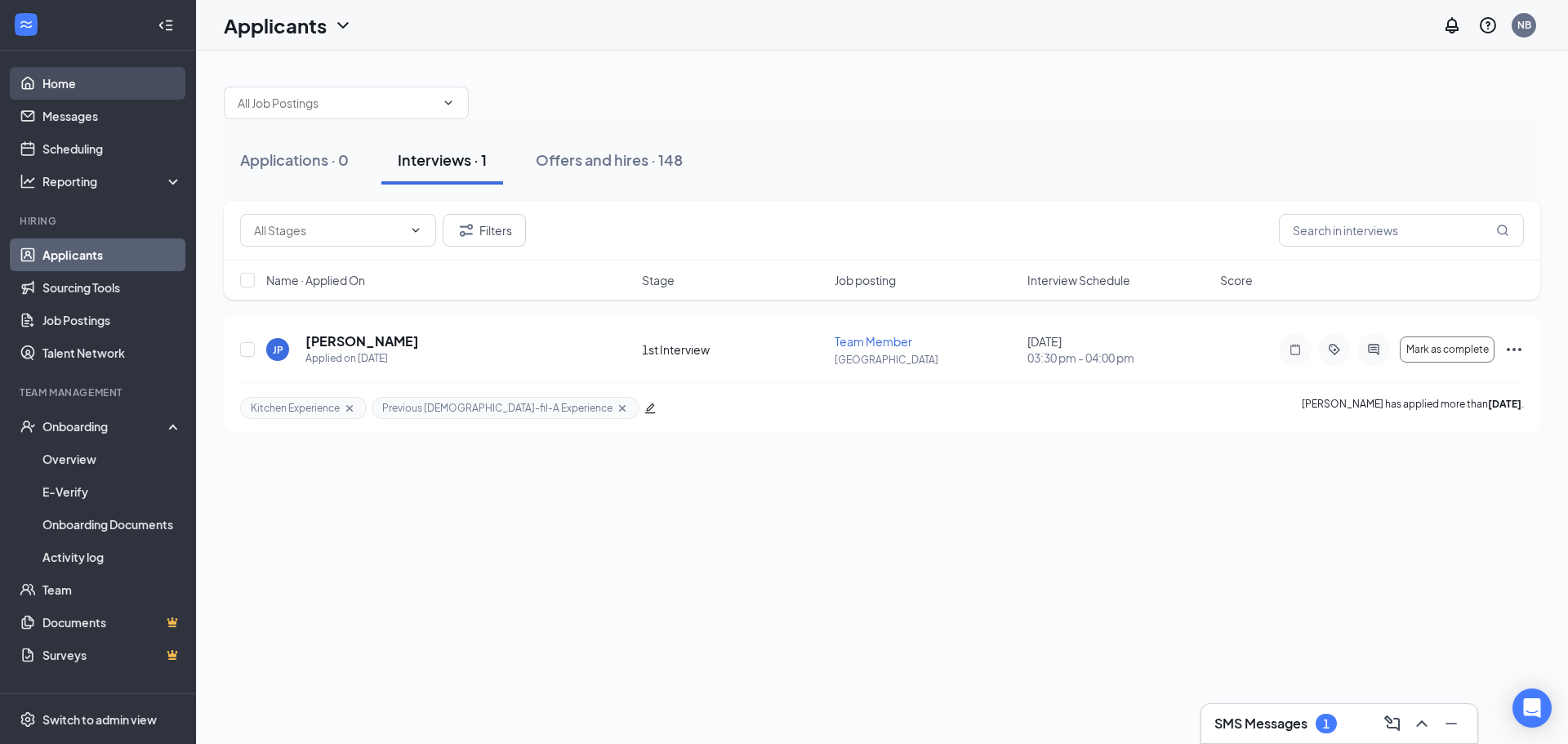
click at [54, 88] on link "Home" at bounding box center [112, 83] width 140 height 32
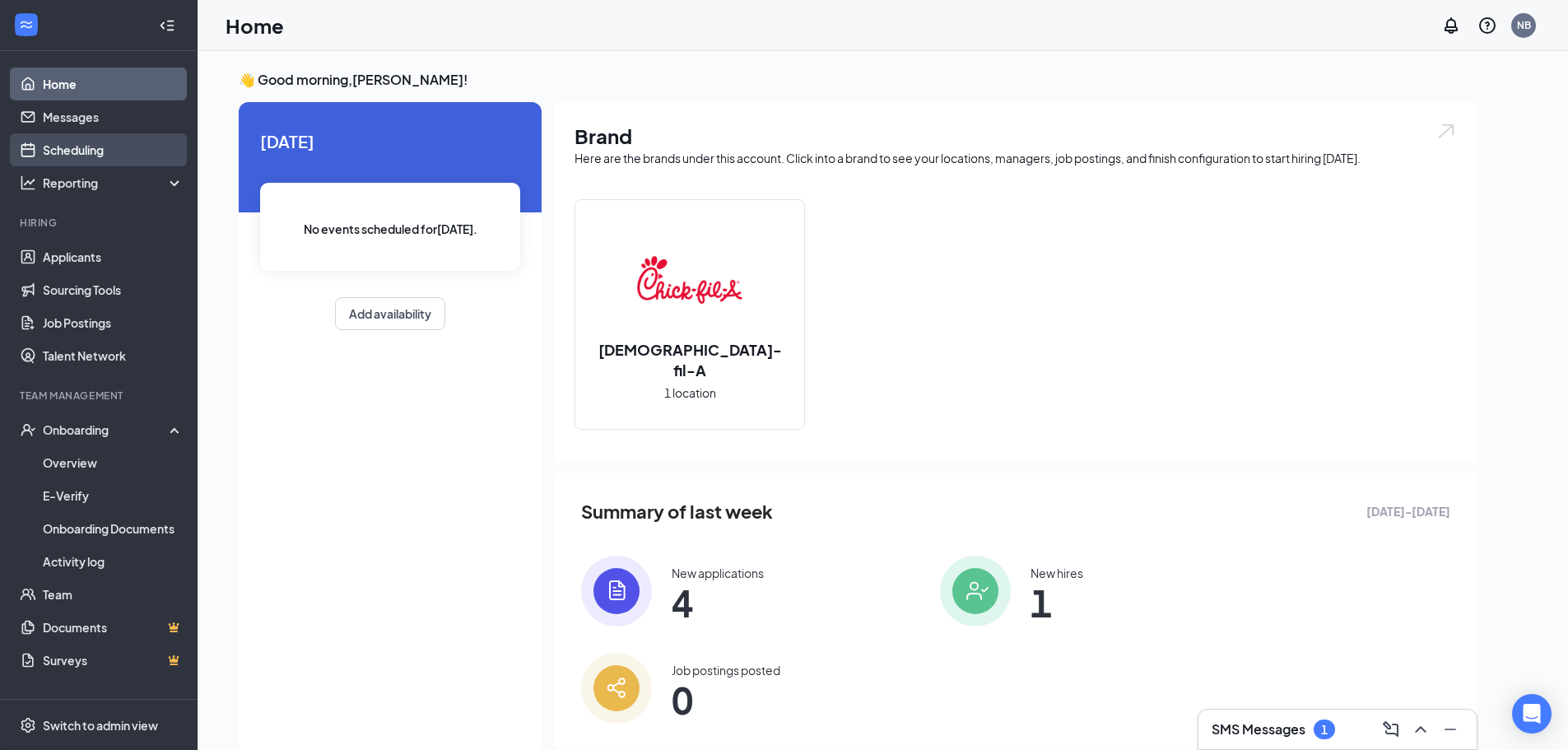
click at [75, 160] on link "Scheduling" at bounding box center [113, 149] width 141 height 33
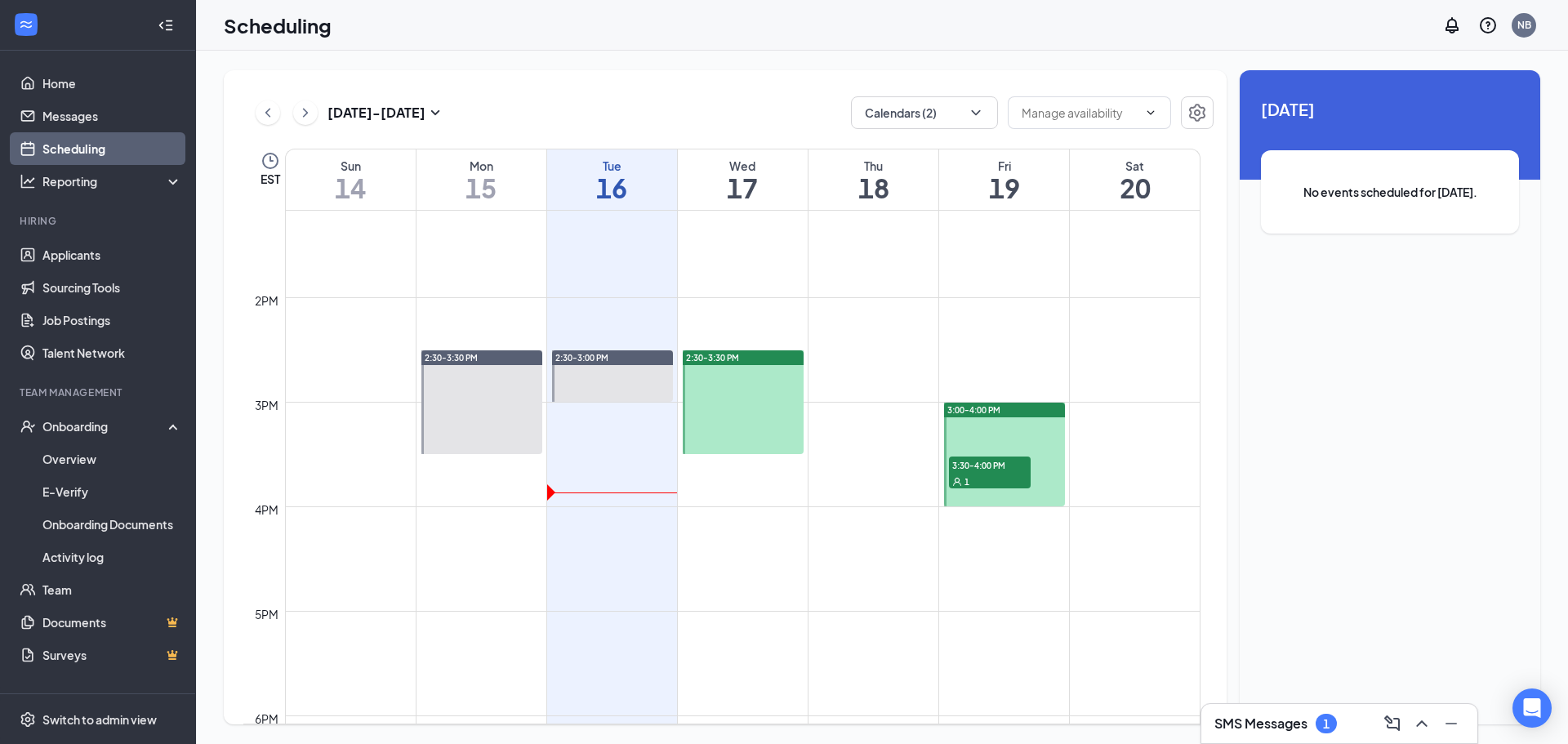
scroll to position [1374, 0]
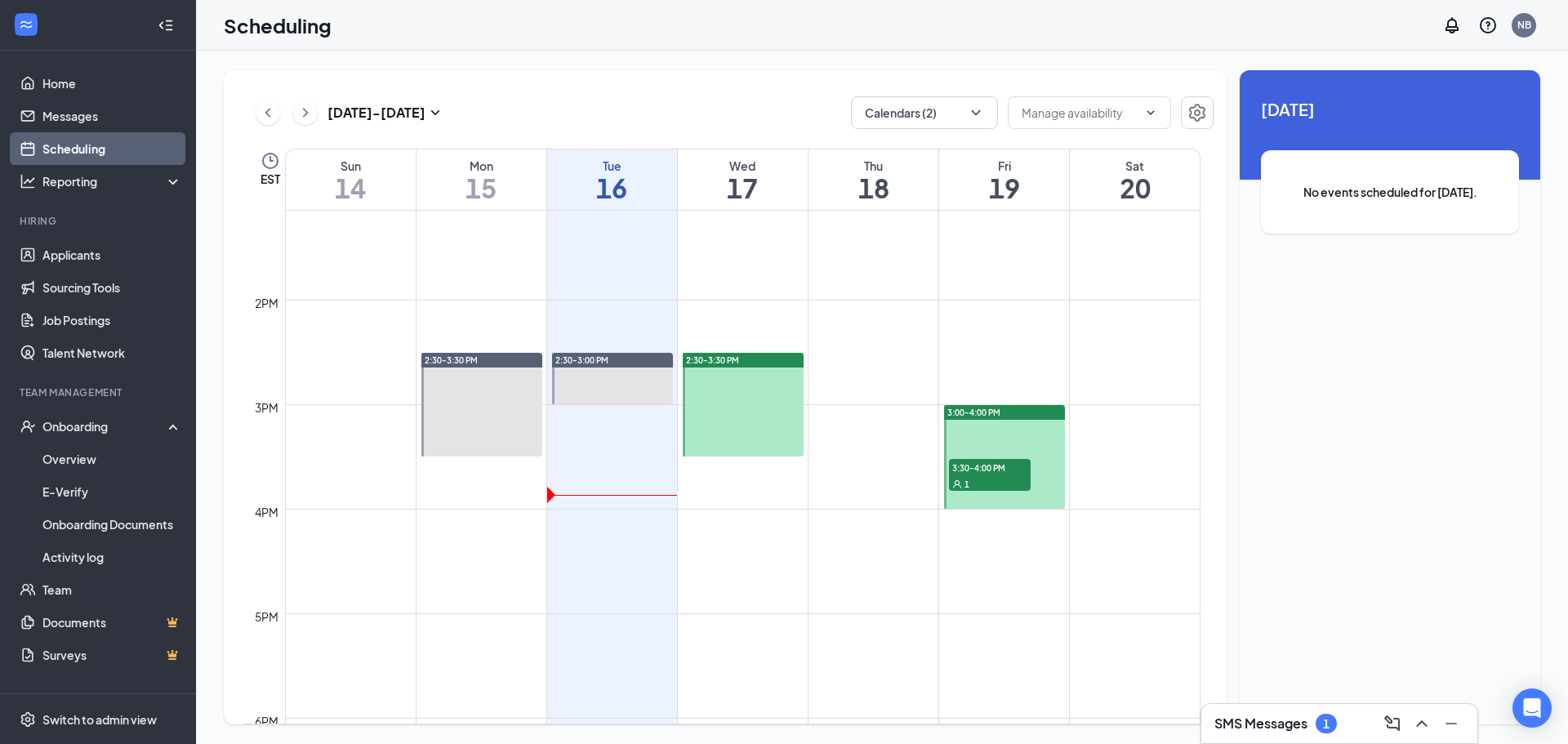
click at [983, 476] on div "1" at bounding box center [989, 484] width 81 height 17
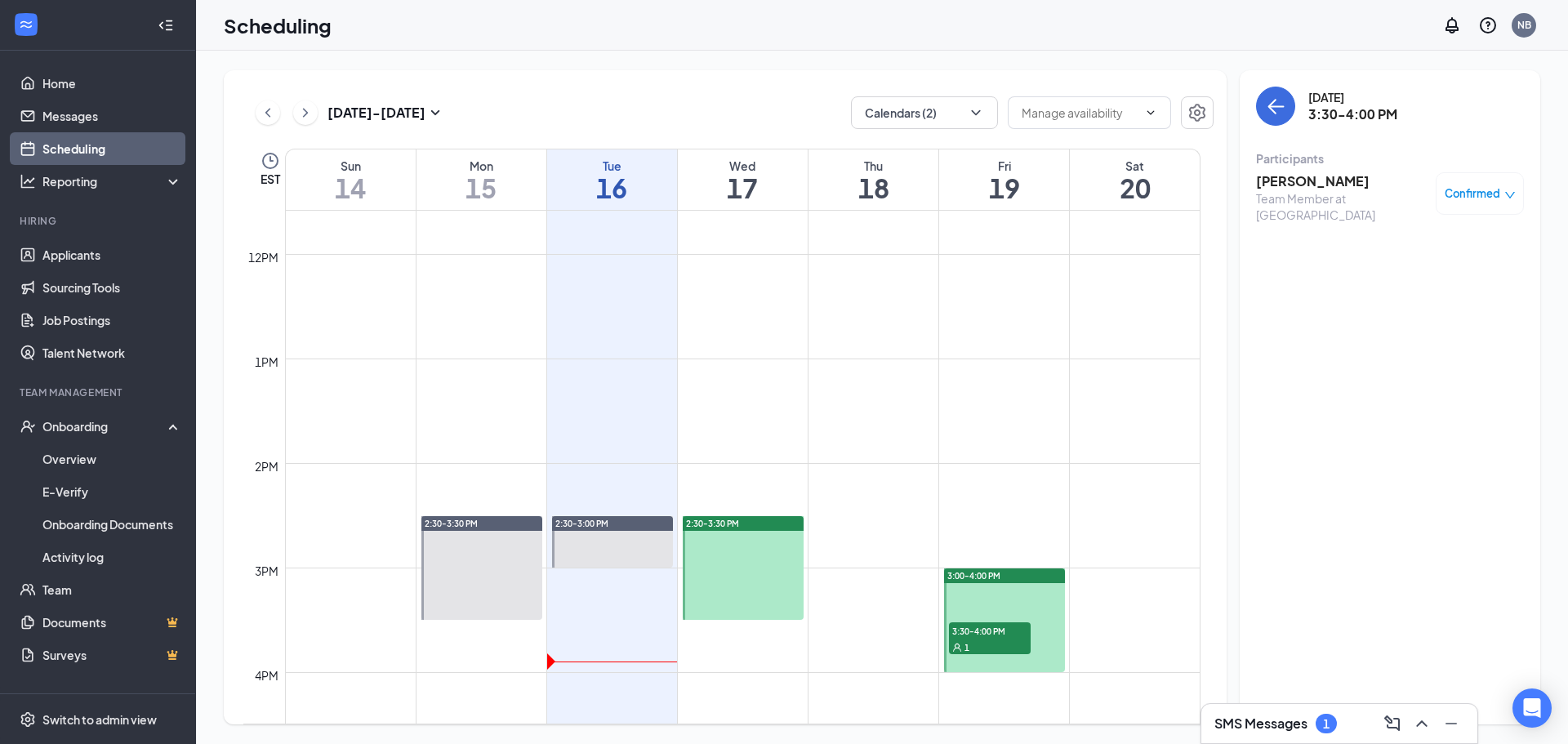
scroll to position [1129, 0]
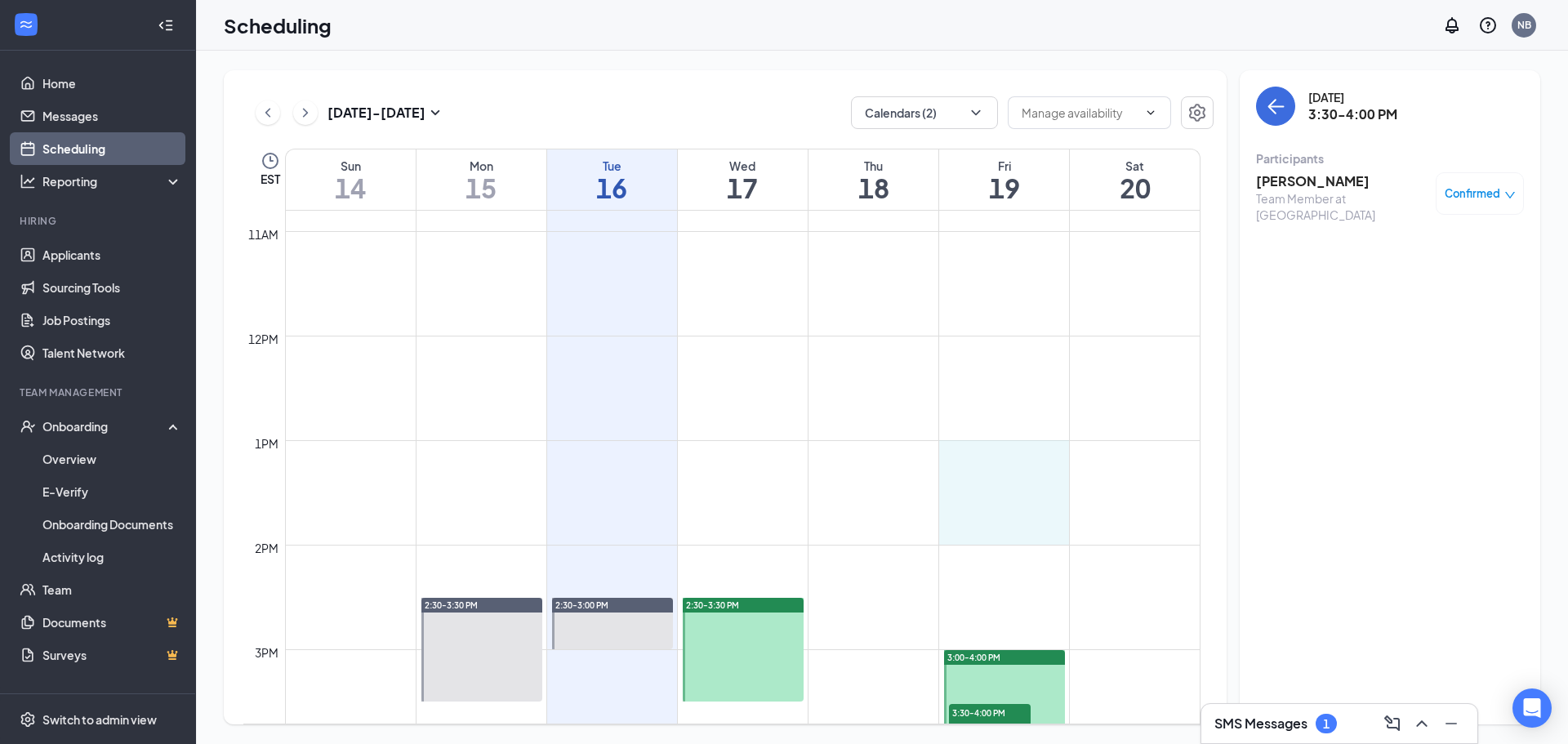
drag, startPoint x: 989, startPoint y: 448, endPoint x: 999, endPoint y: 540, distance: 92.5
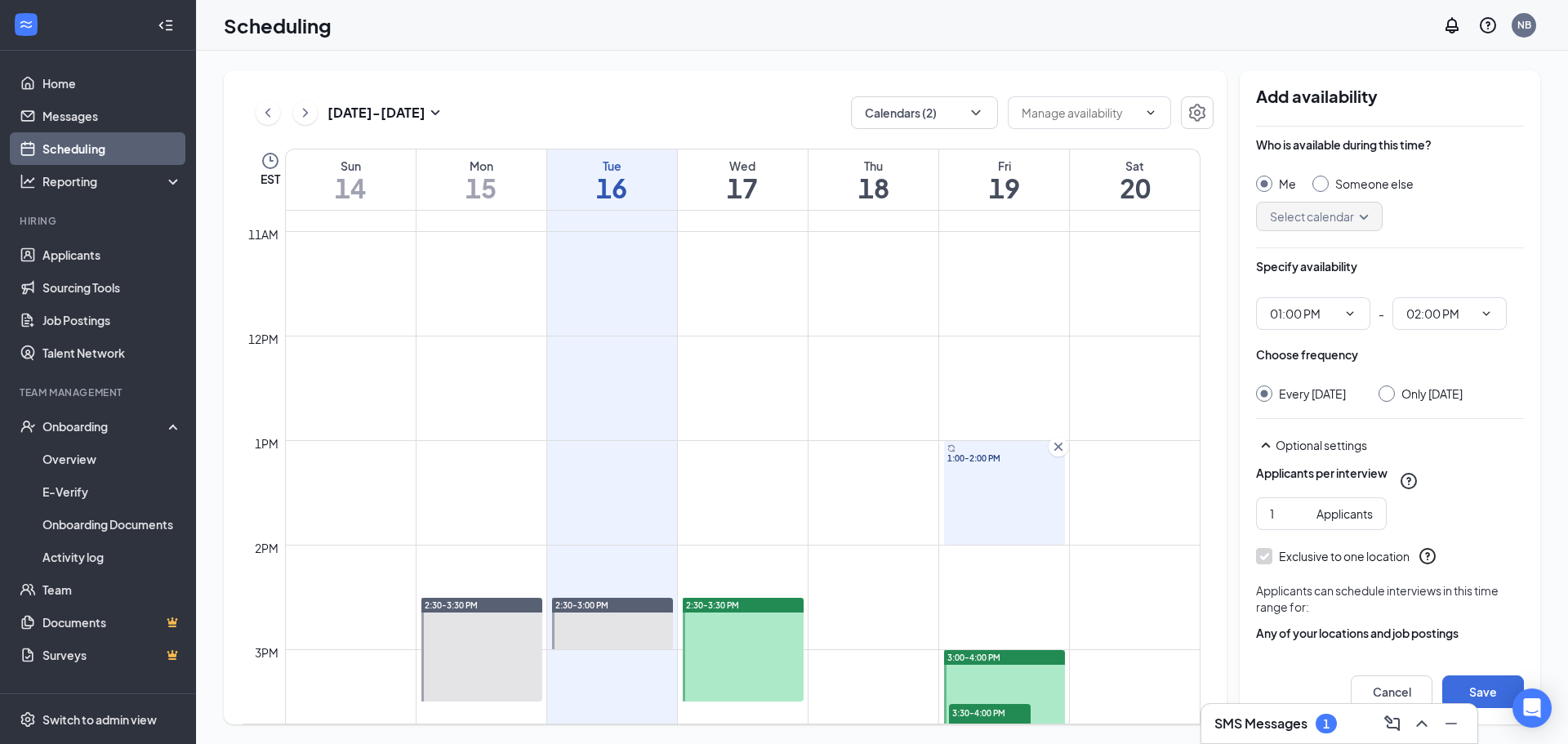
type input "01:00 PM"
type input "02:00 PM"
click at [1383, 393] on input "Only [DATE]" at bounding box center [1384, 392] width 12 height 12
radio input "true"
radio input "false"
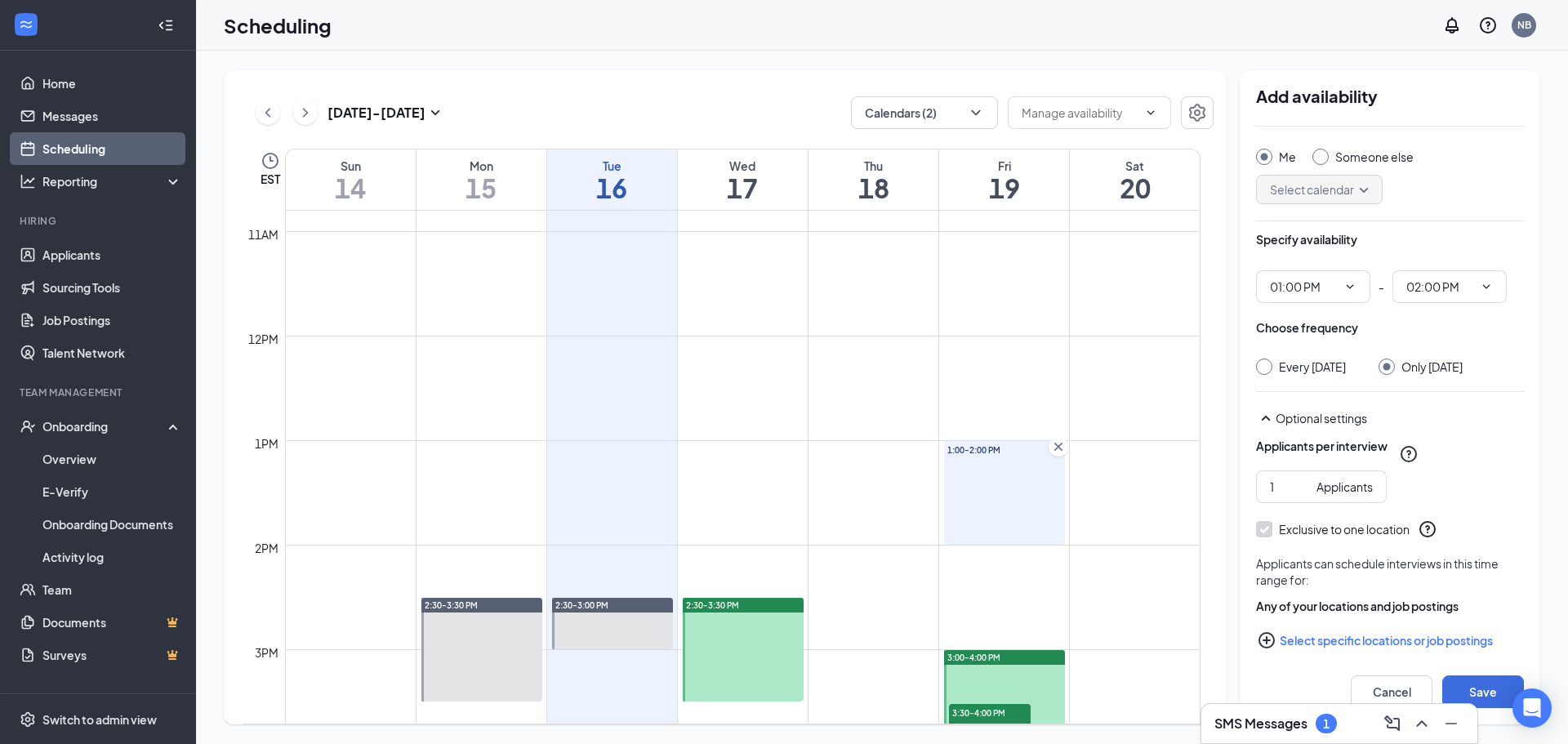
scroll to position [41, 0]
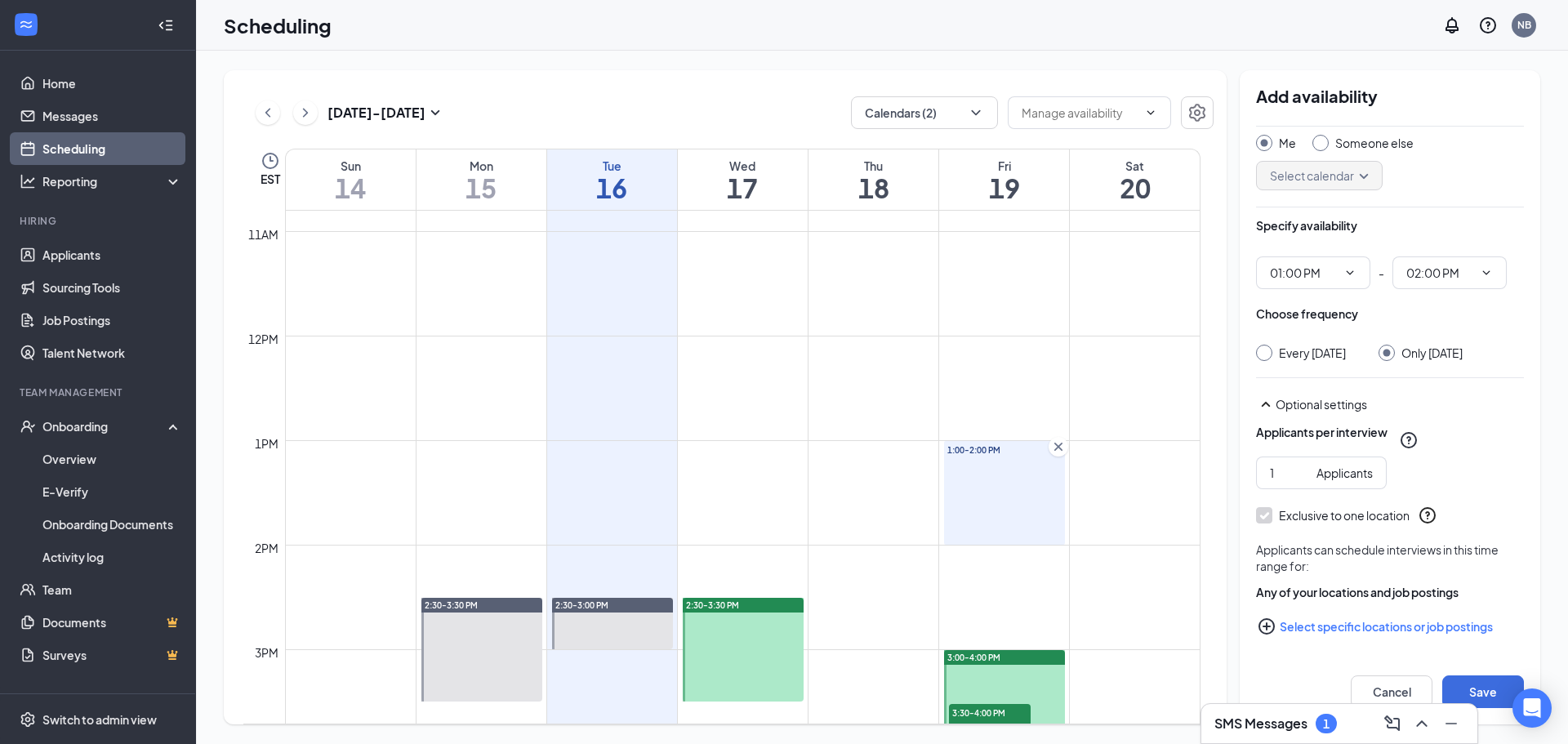
click at [1413, 626] on button "Select specific locations or job postings" at bounding box center [1390, 626] width 268 height 32
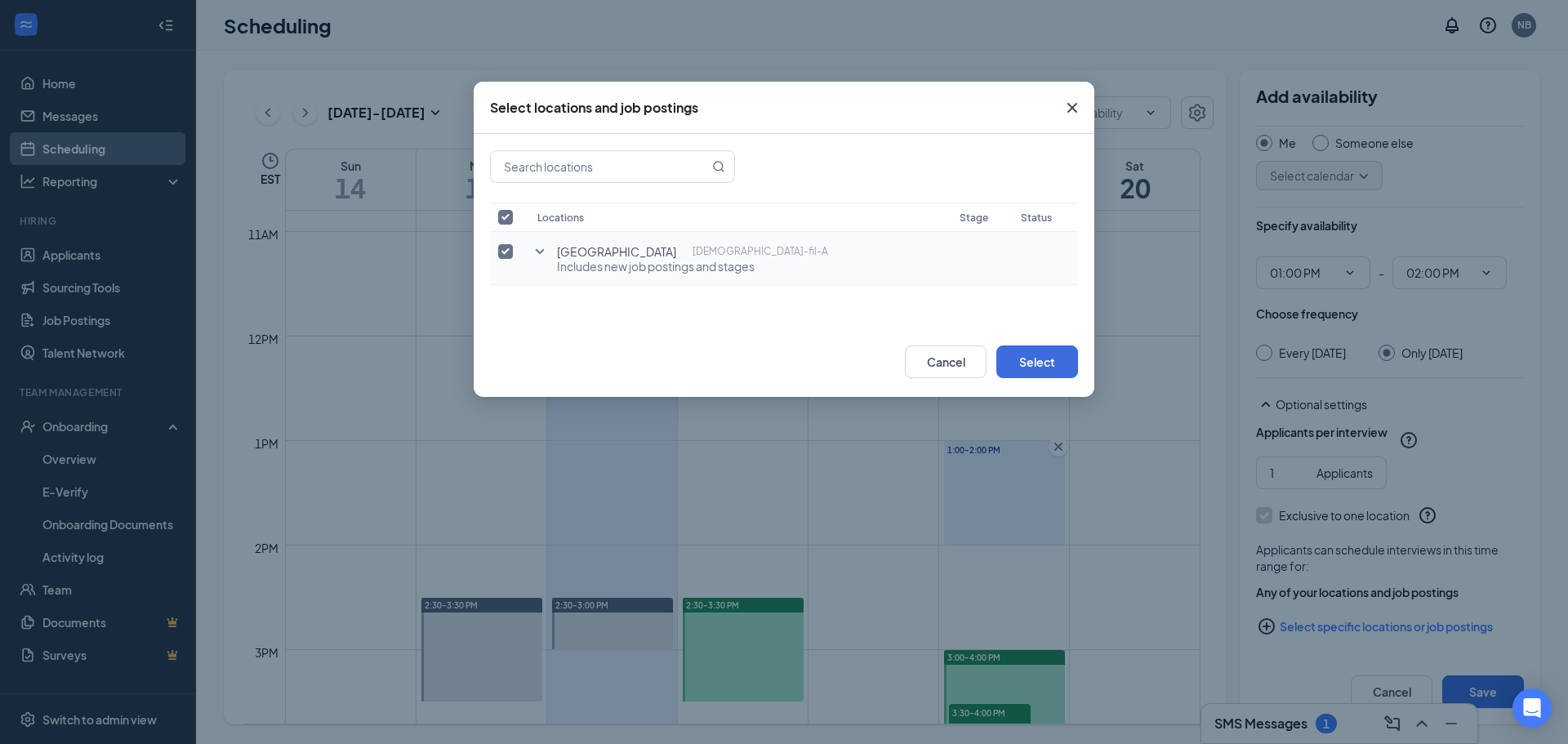
click at [535, 247] on icon "SmallChevronDown" at bounding box center [540, 252] width 20 height 20
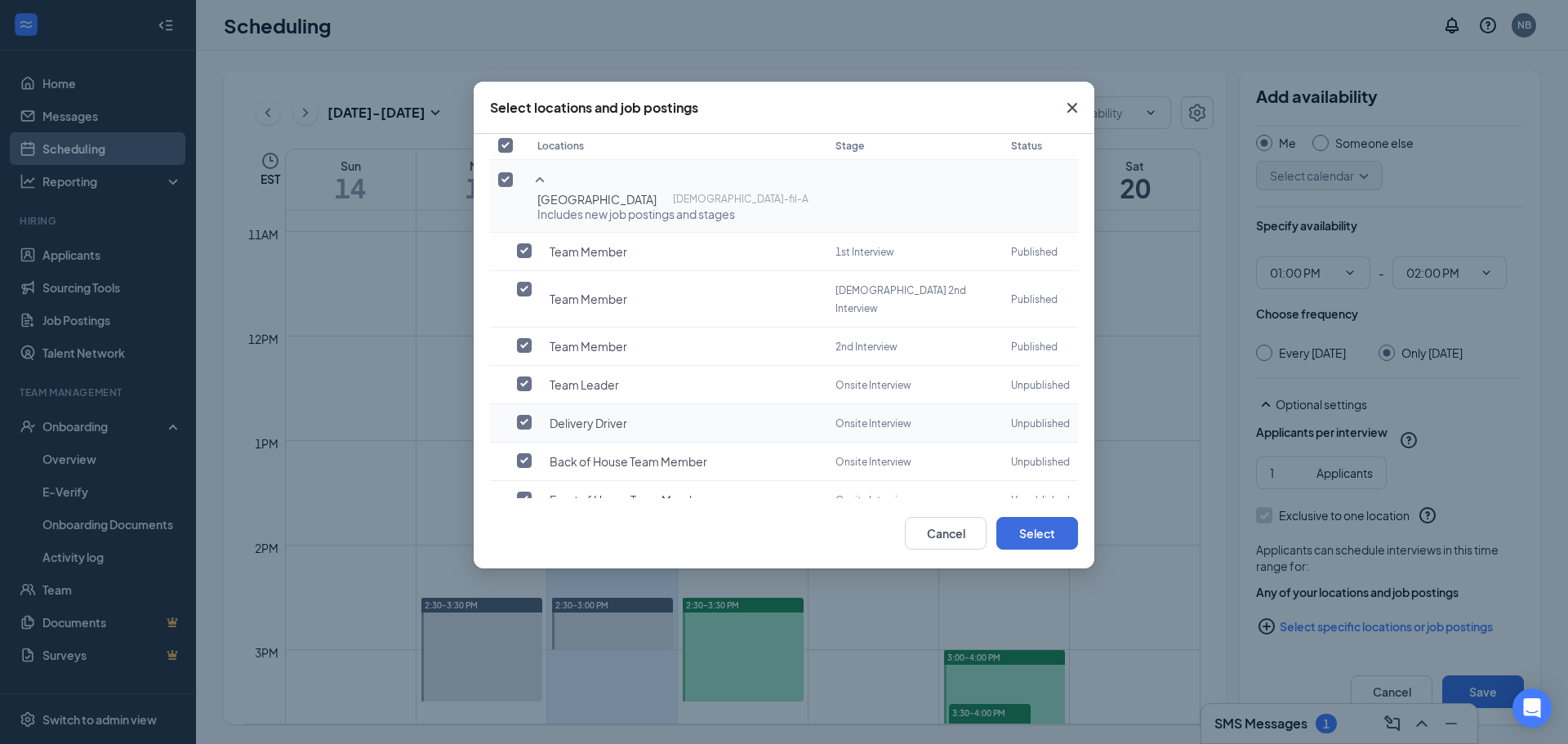
scroll to position [0, 0]
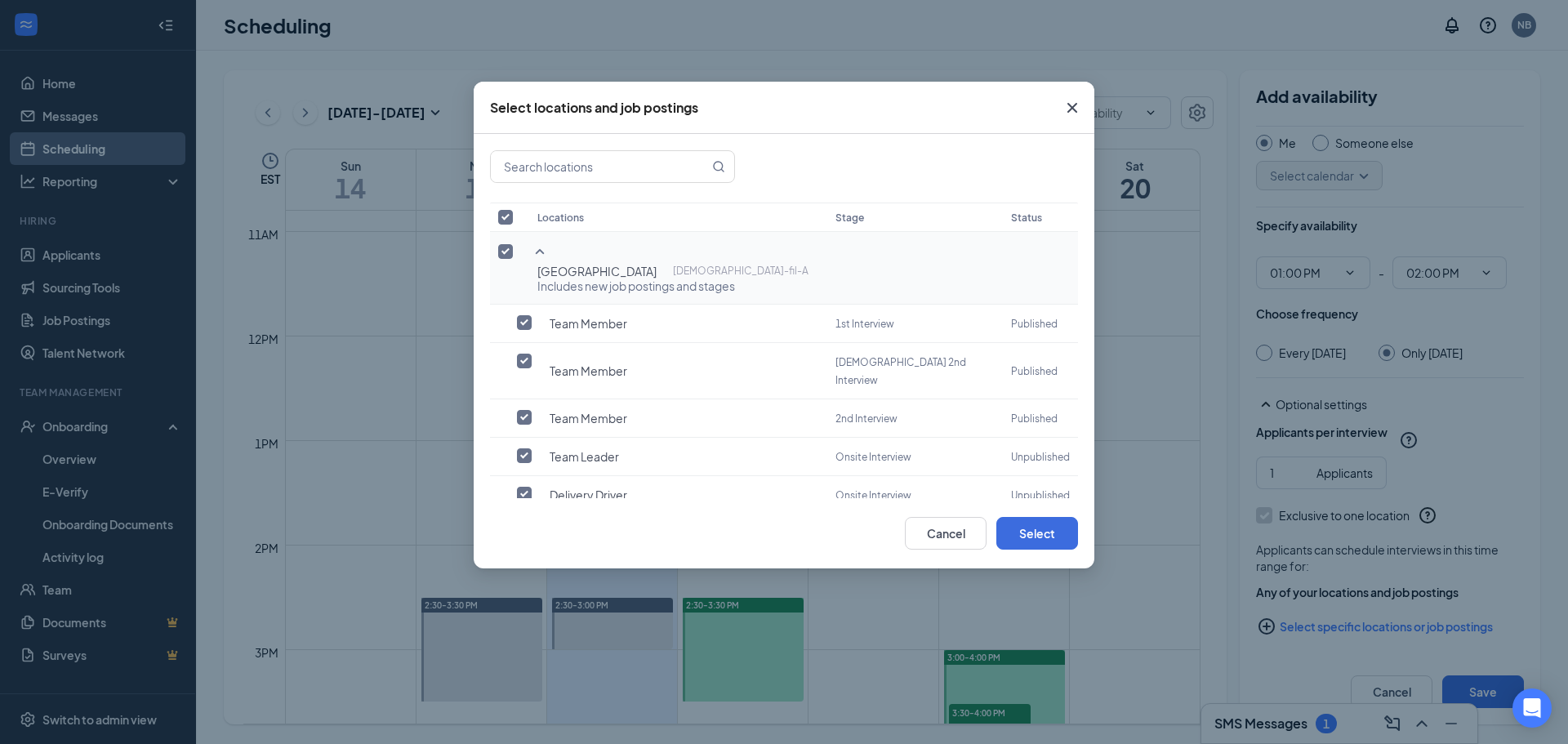
click at [505, 251] on input "checkbox" at bounding box center [505, 252] width 15 height 15
checkbox input "false"
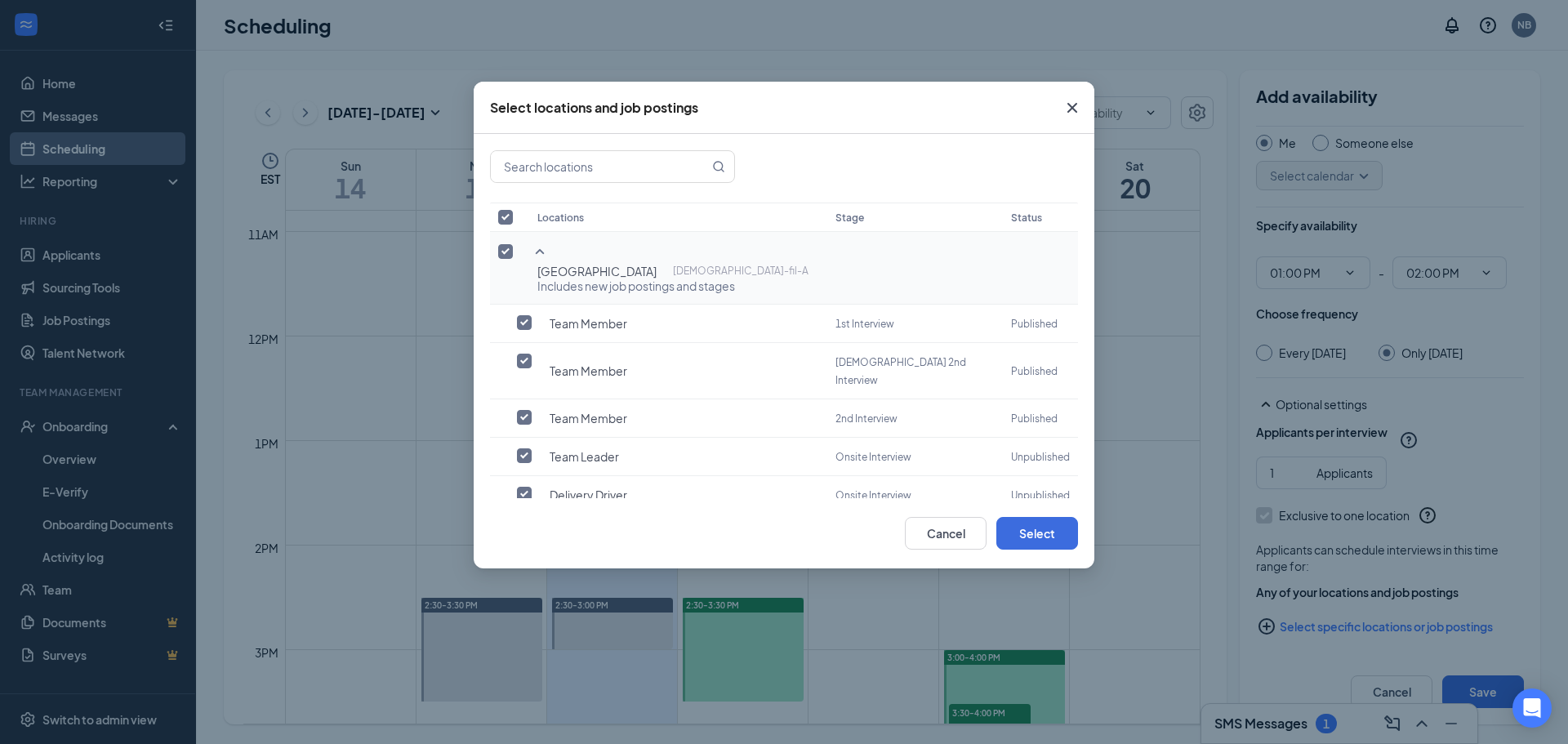
checkbox input "false"
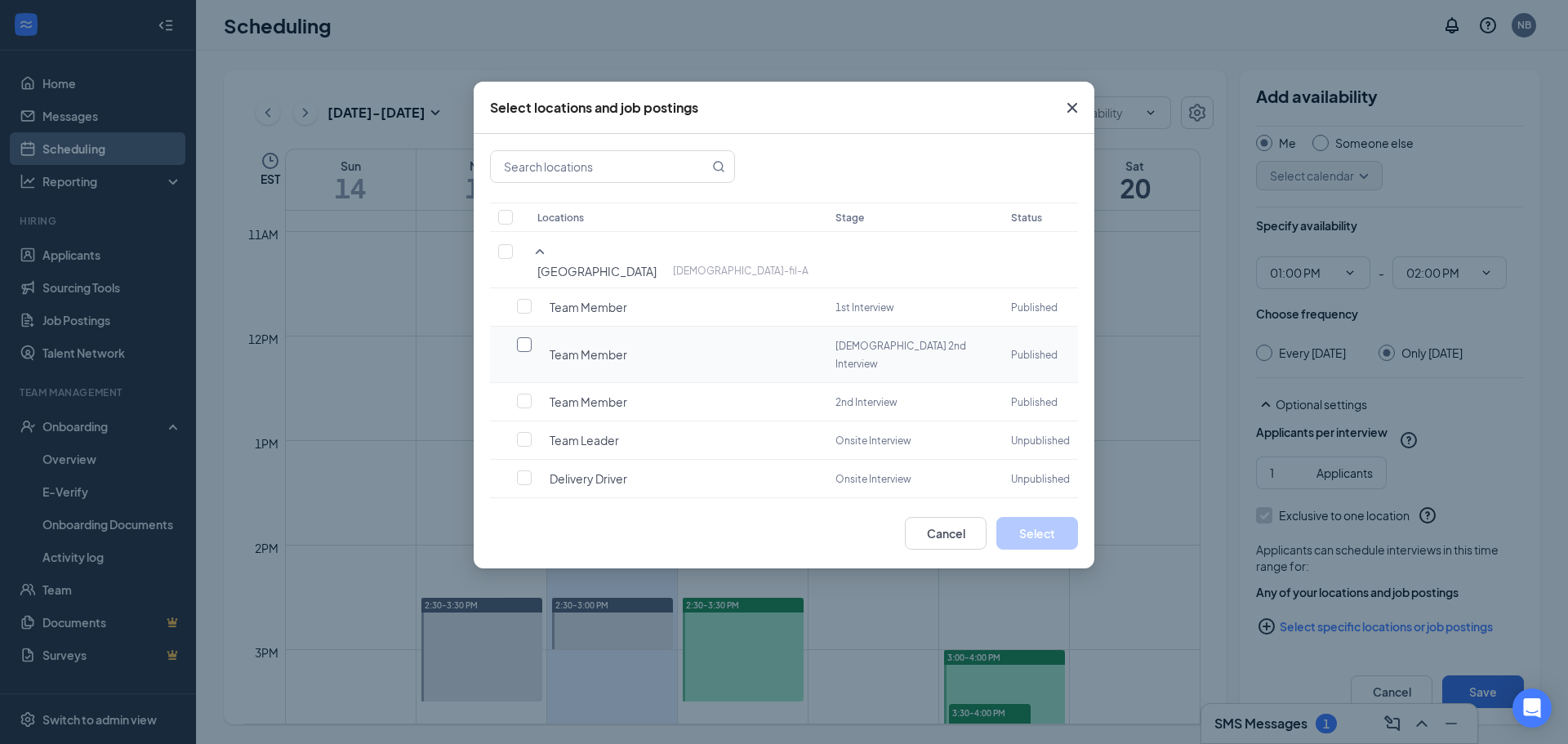
click at [522, 338] on input "checkbox" at bounding box center [525, 345] width 15 height 15
checkbox input "false"
checkbox input "true"
click at [938, 549] on button "Cancel" at bounding box center [945, 533] width 81 height 32
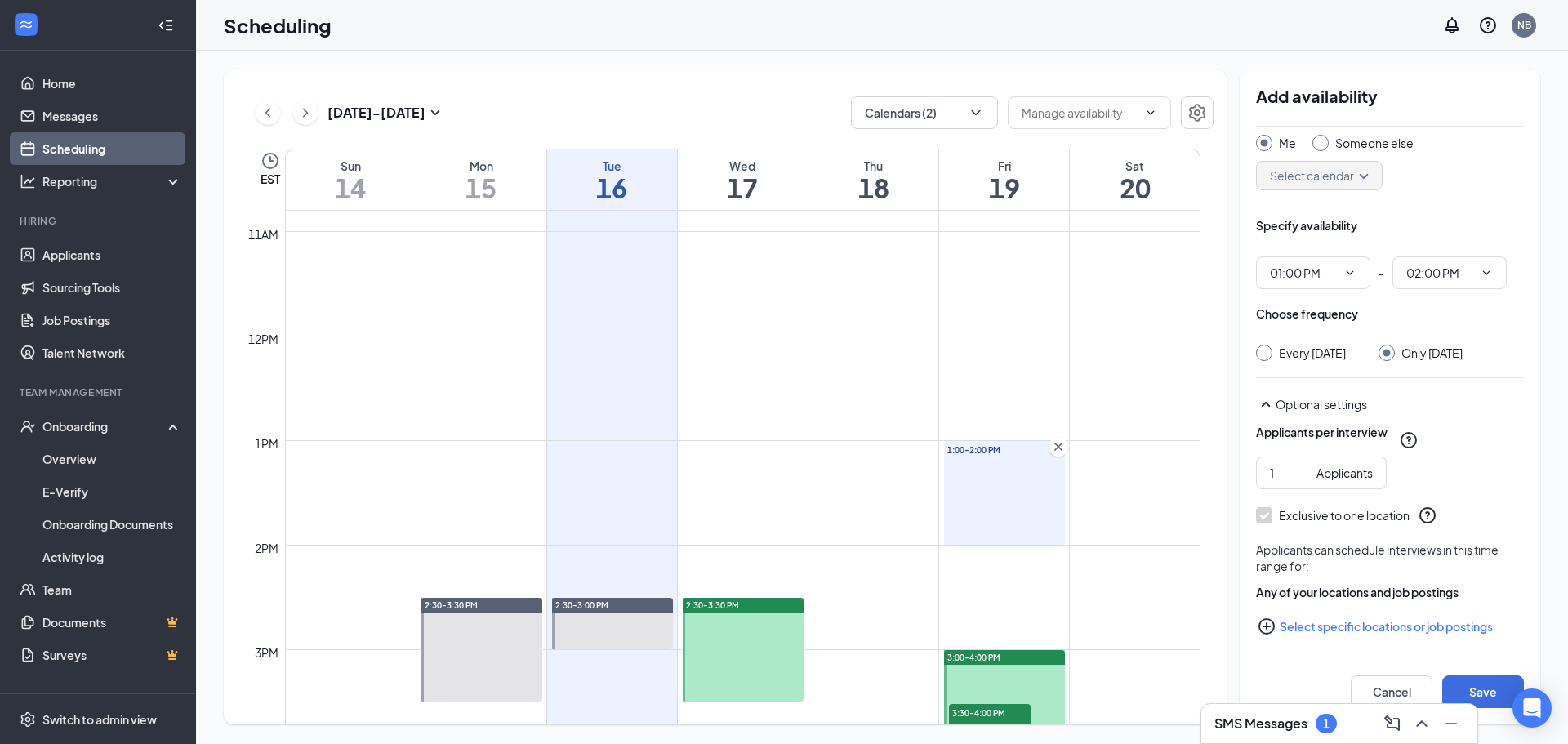
click at [1381, 631] on button "Select specific locations or job postings" at bounding box center [1390, 626] width 268 height 32
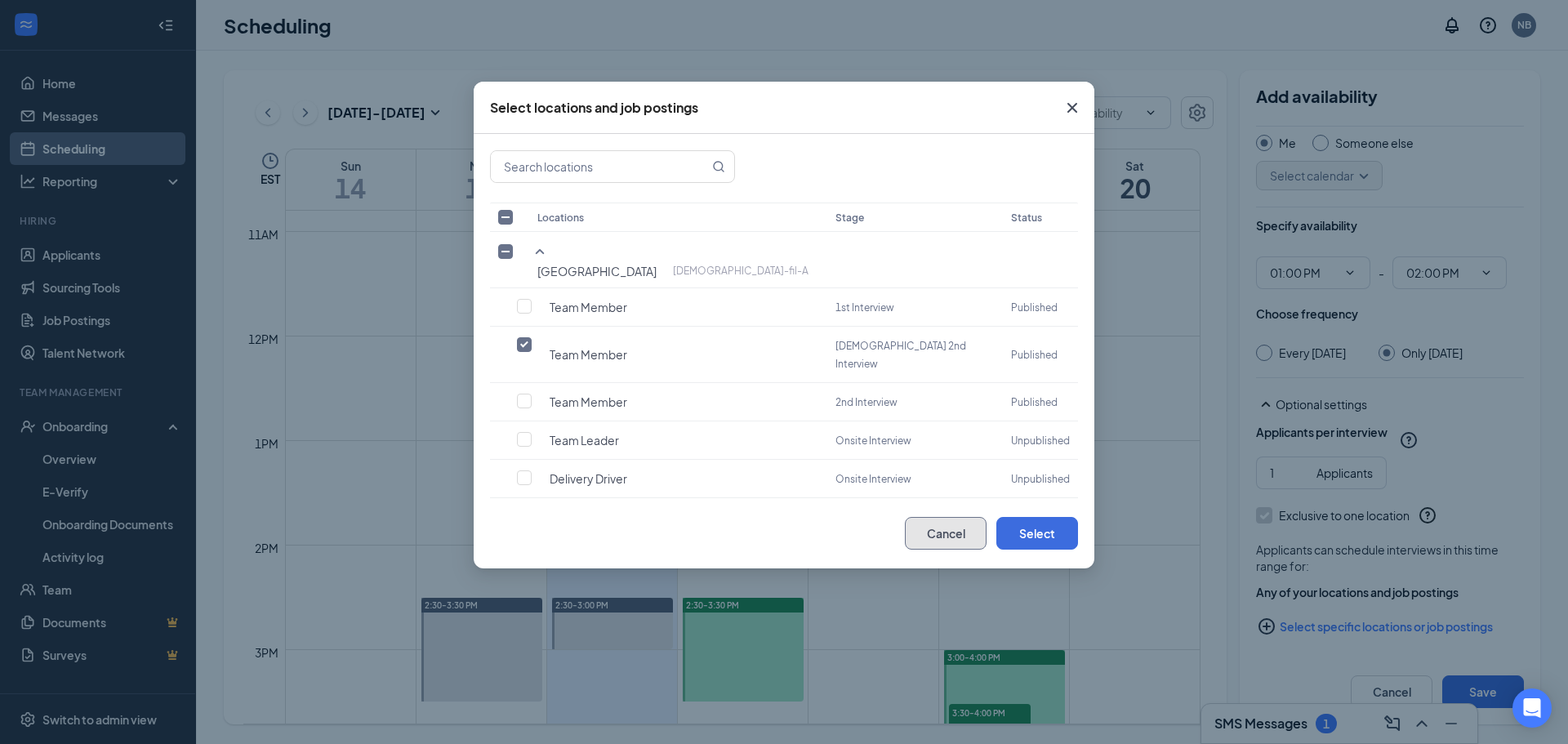
click at [948, 530] on button "Cancel" at bounding box center [945, 533] width 81 height 32
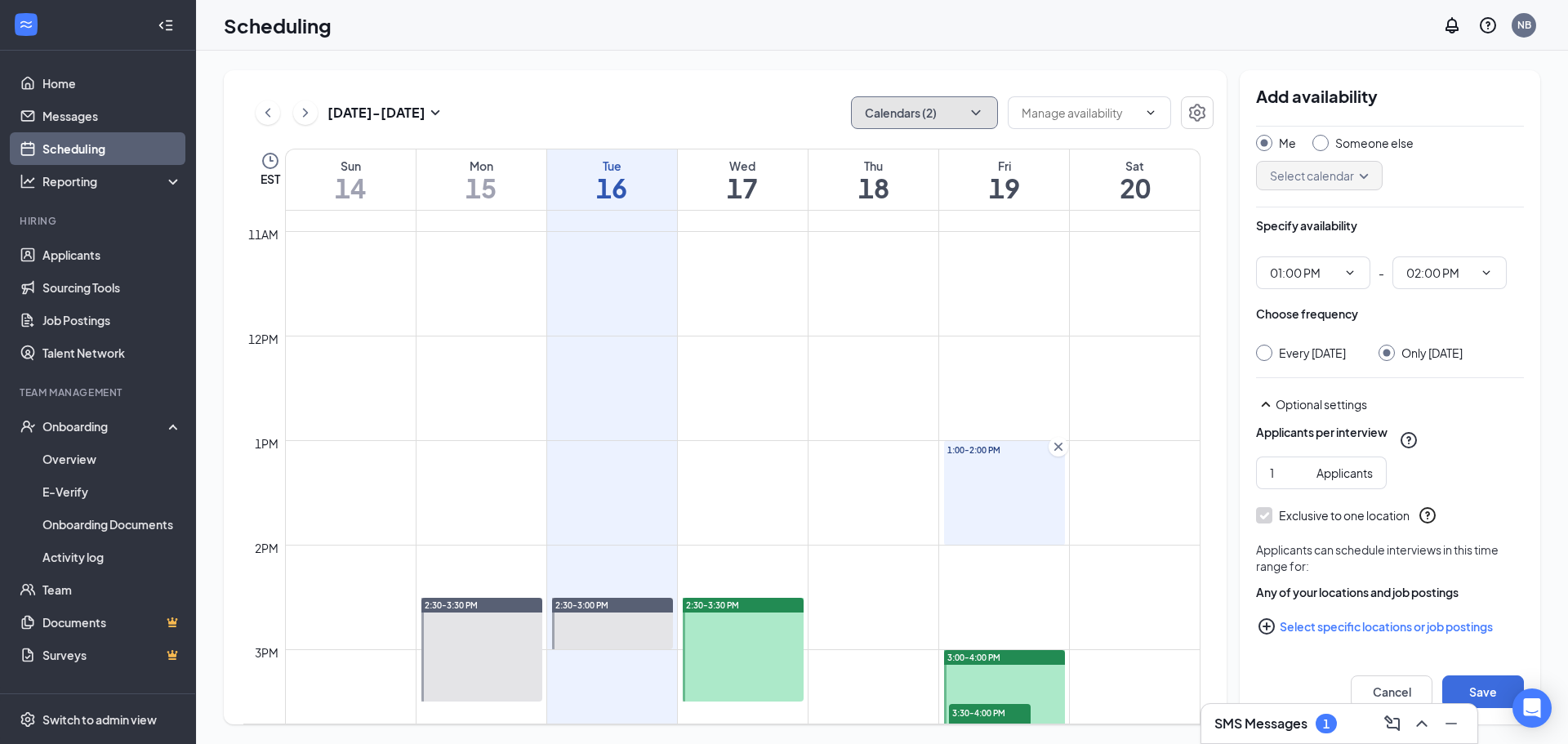
click at [979, 117] on icon "ChevronDown" at bounding box center [976, 113] width 17 height 17
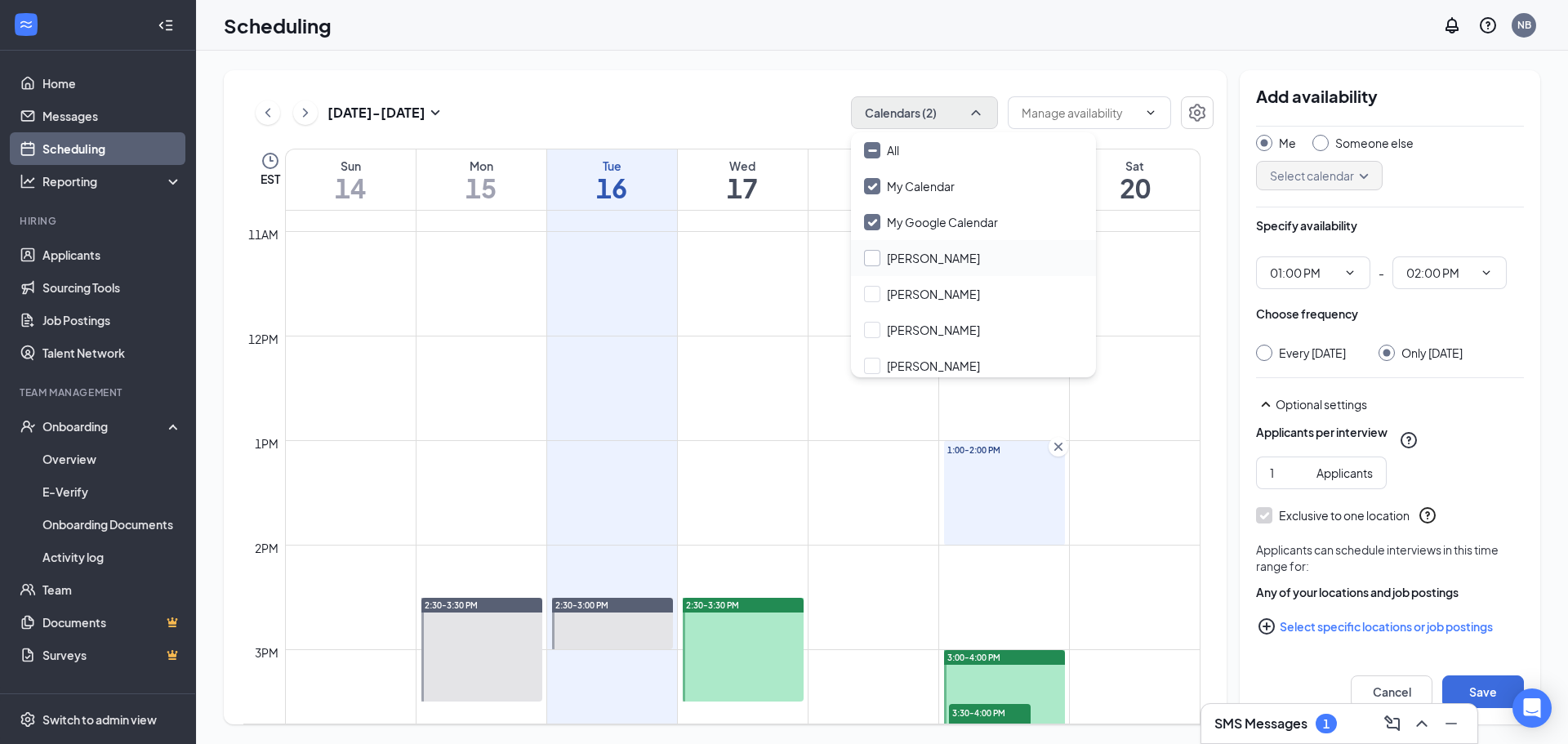
click at [870, 259] on input "[PERSON_NAME]" at bounding box center [921, 259] width 116 height 17
checkbox input "true"
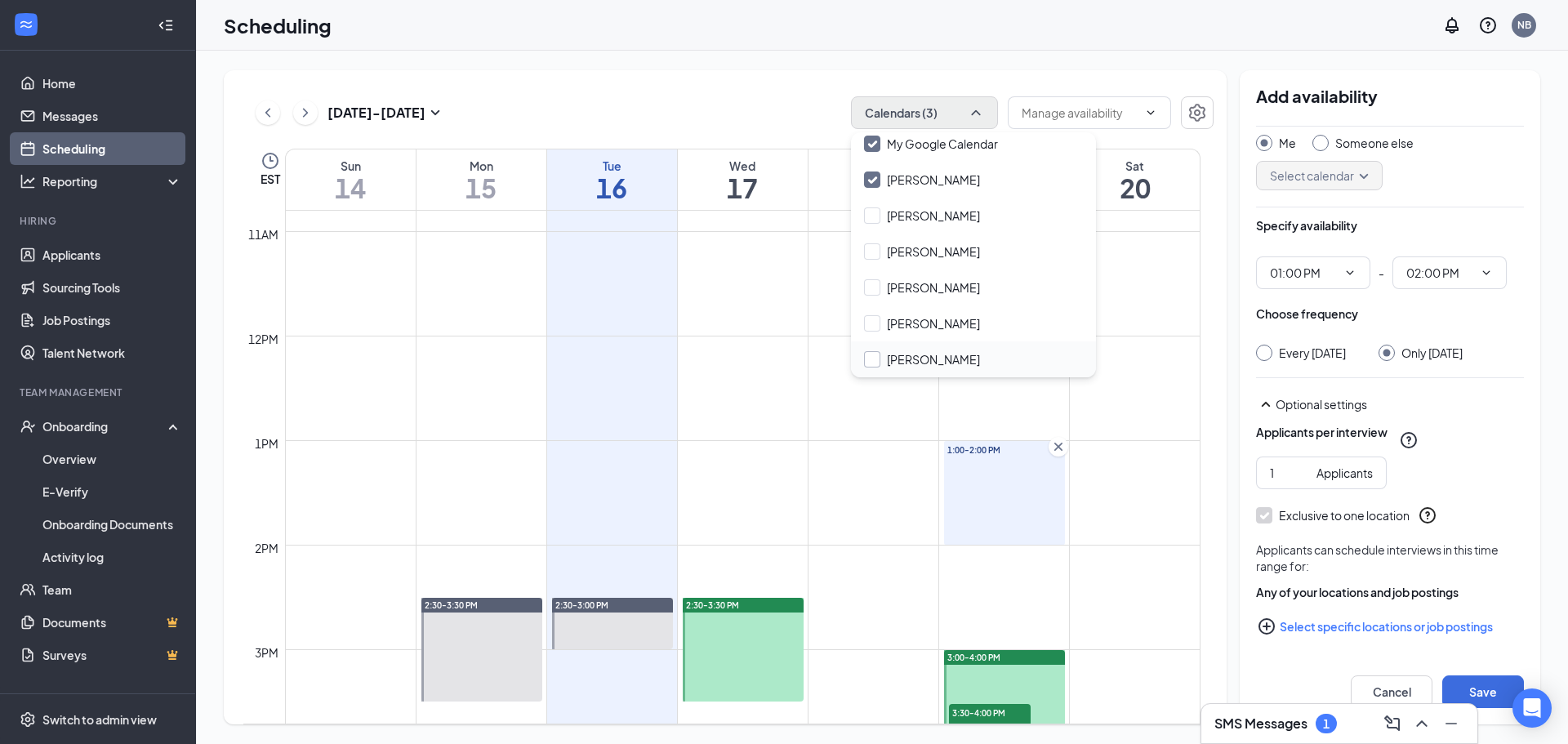
click at [871, 359] on input "[PERSON_NAME]" at bounding box center [921, 359] width 116 height 17
checkbox input "true"
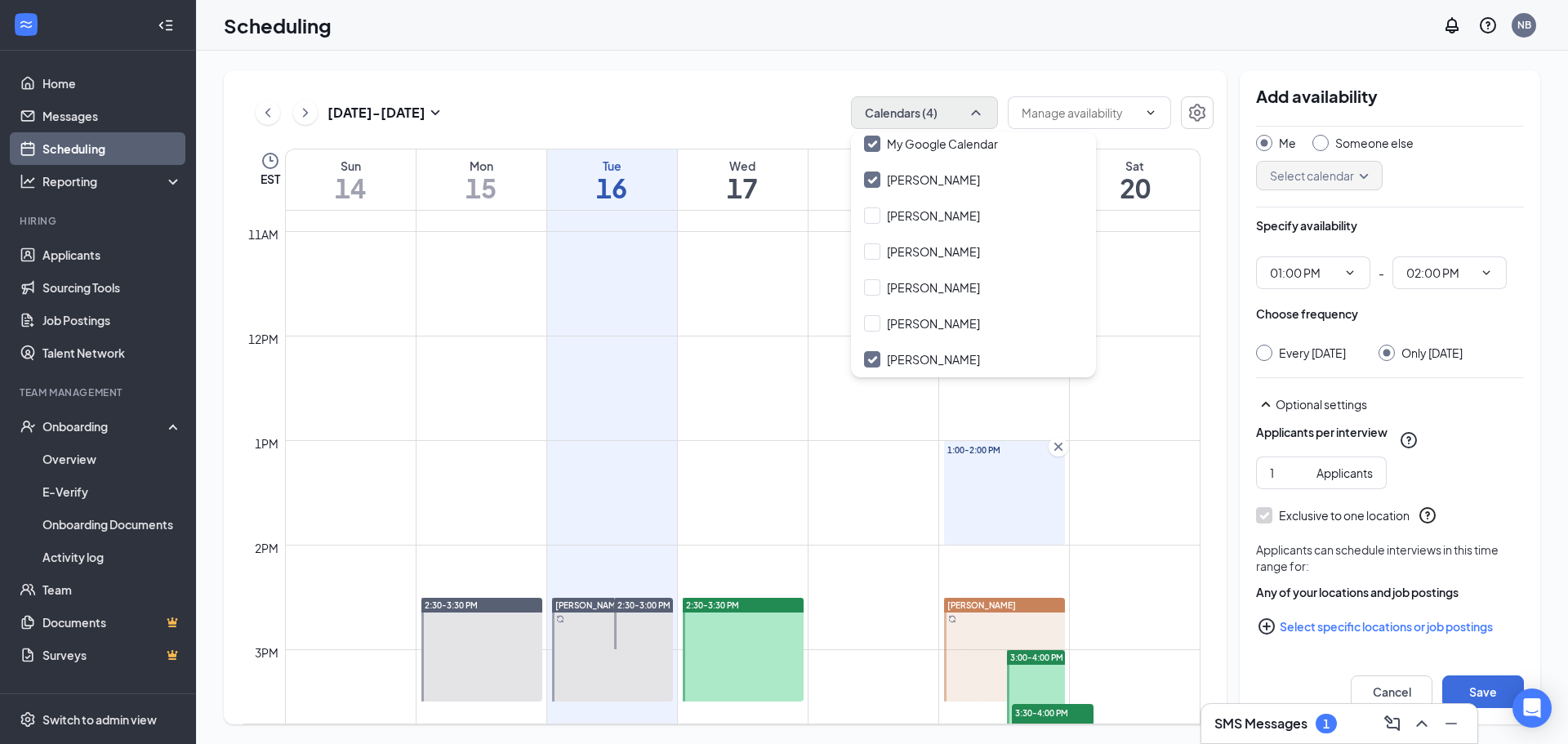
click at [924, 47] on div "Scheduling NB" at bounding box center [882, 25] width 1372 height 51
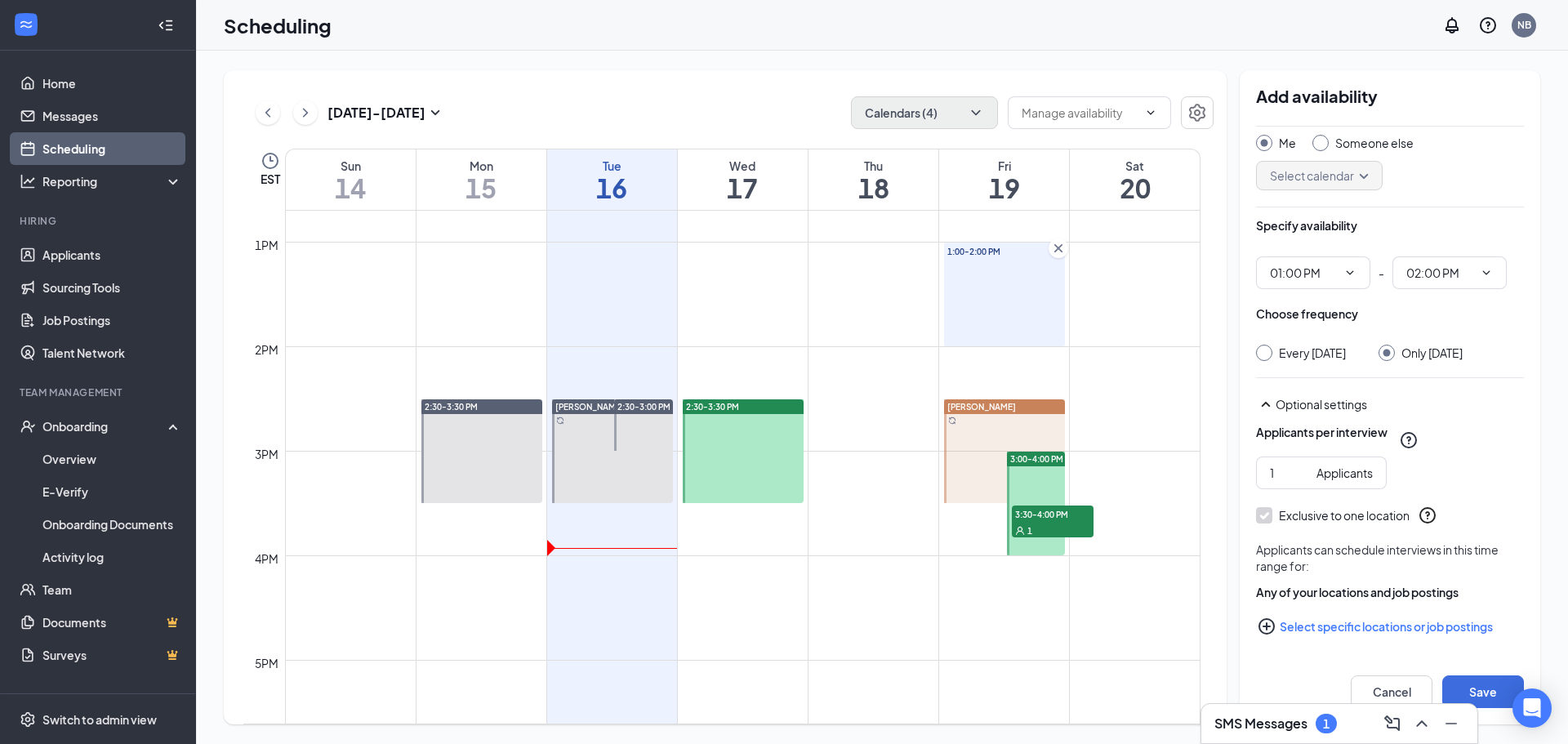
scroll to position [1293, 0]
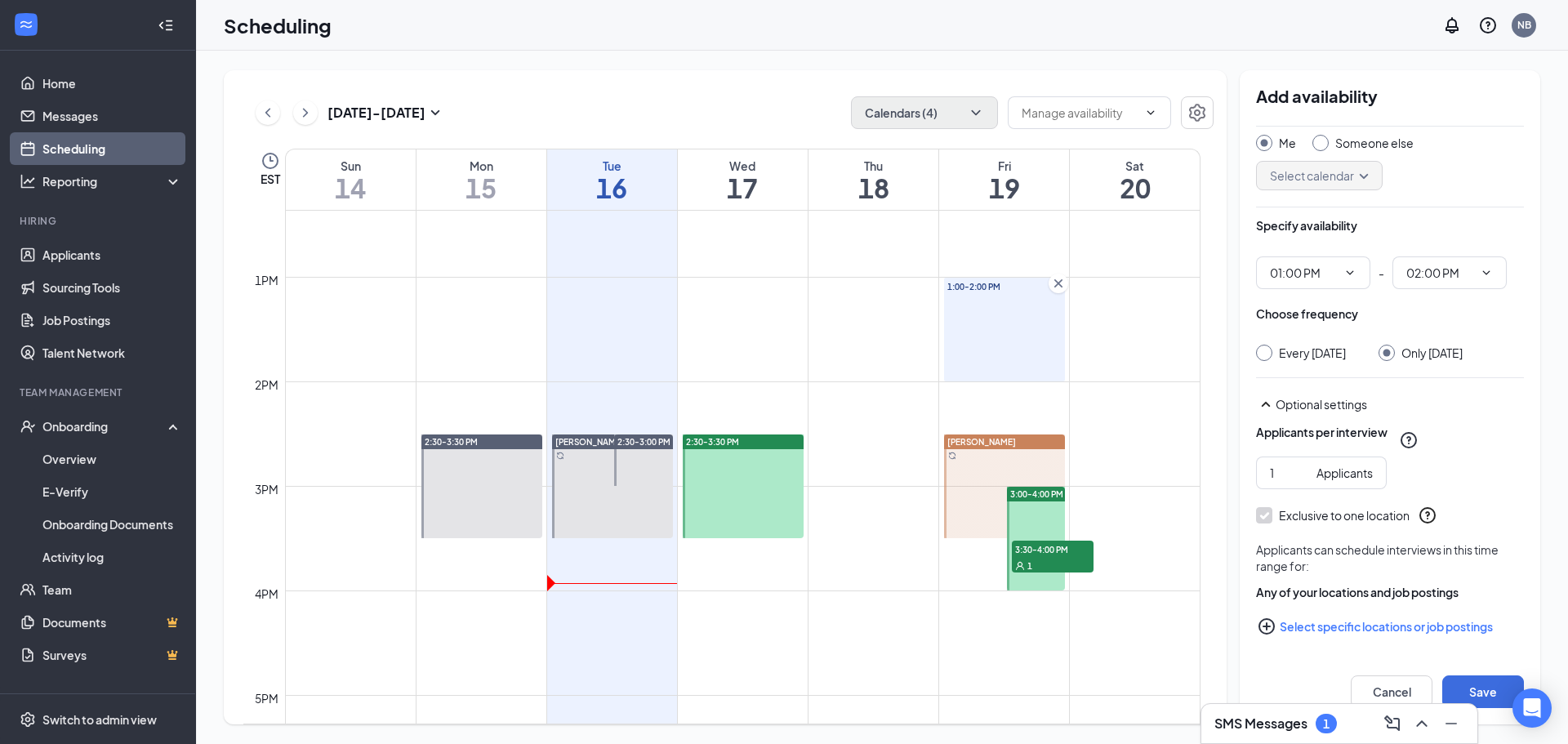
click at [1057, 285] on icon "Cross" at bounding box center [1058, 283] width 8 height 8
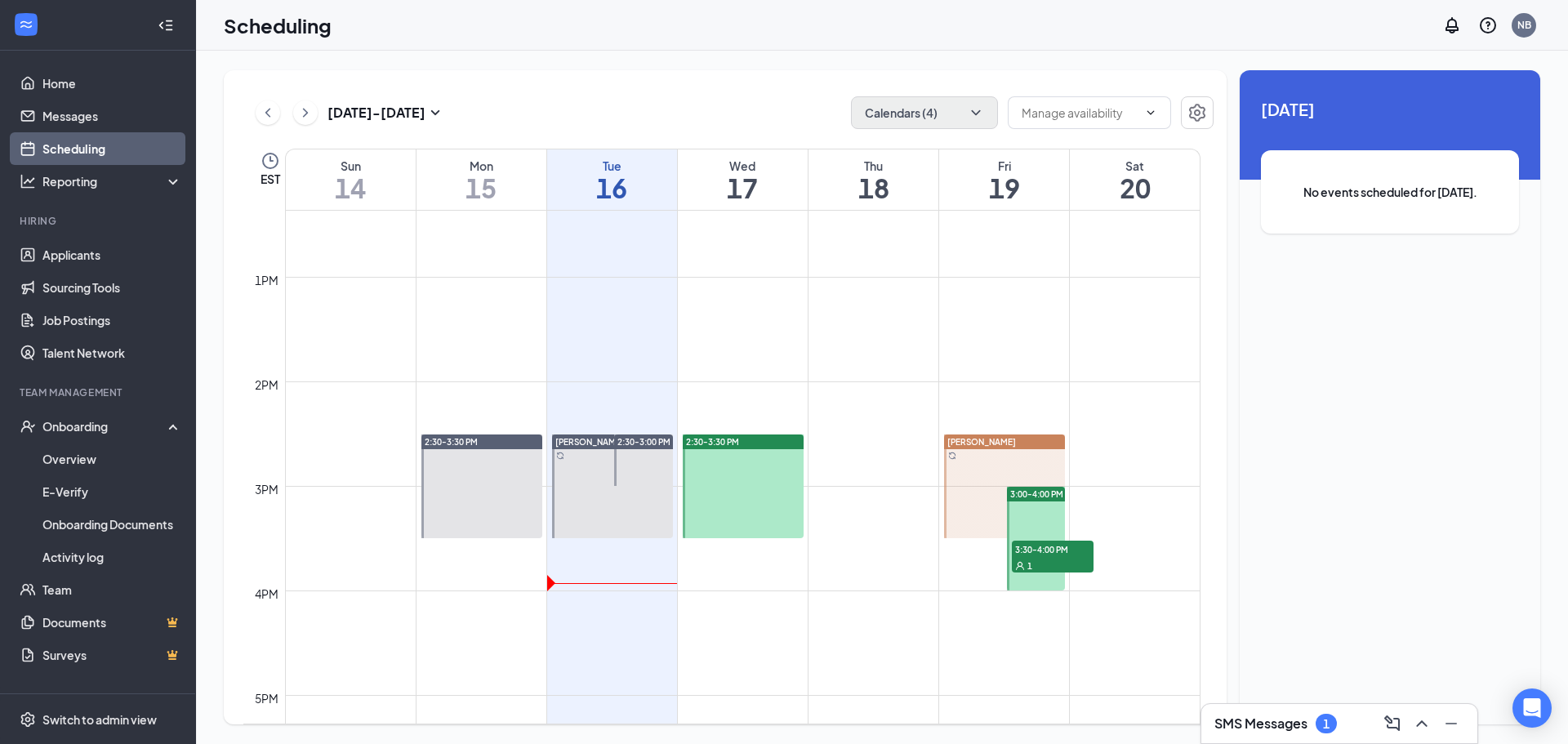
click at [968, 449] on div at bounding box center [1003, 485] width 121 height 104
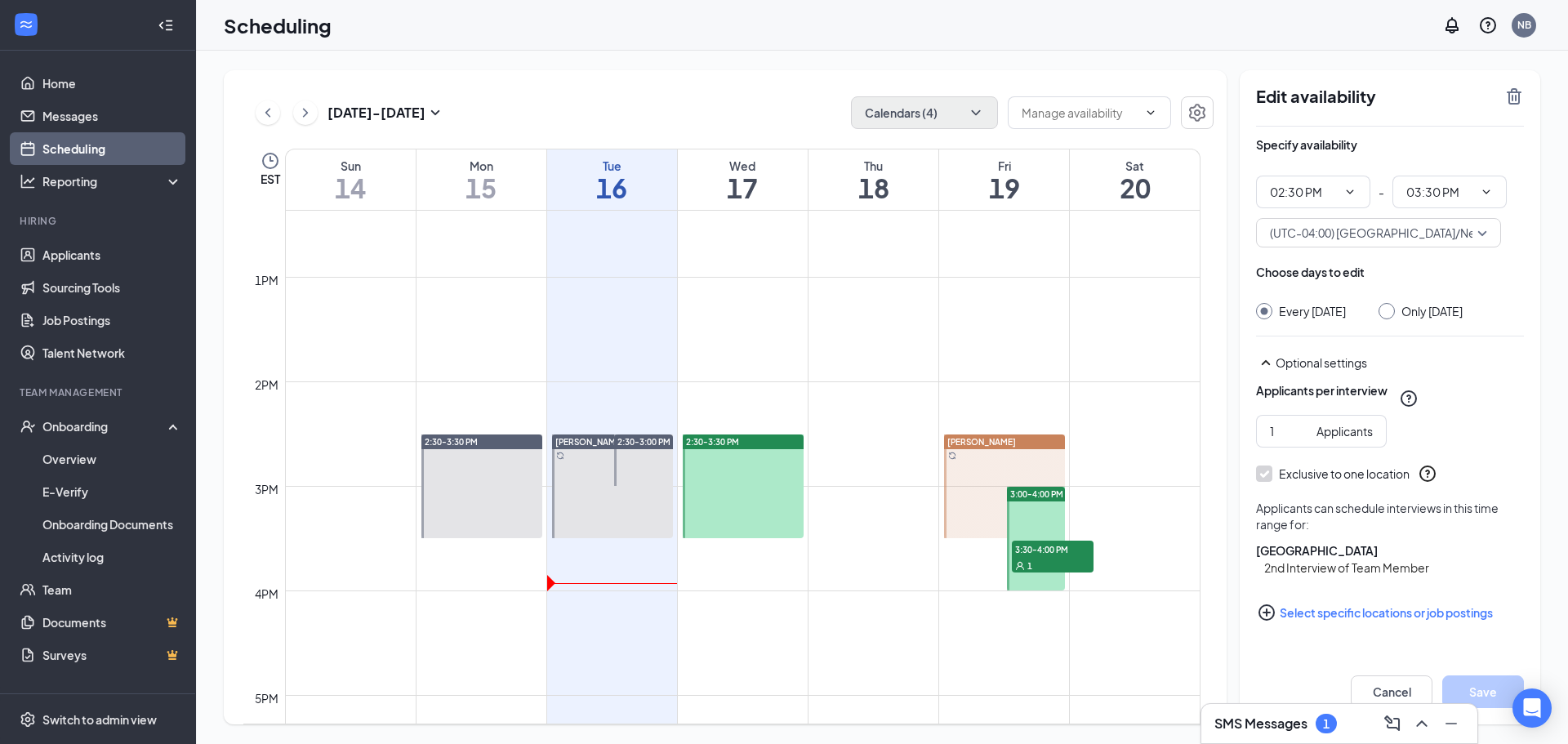
click at [1382, 59] on div "[DATE] - [DATE] Calendars (4) EST Sun 14 Mon 15 Tue 16 Wed 17 Thu 18 Fri 19 Sat…" at bounding box center [882, 397] width 1372 height 693
click at [634, 491] on div at bounding box center [612, 485] width 121 height 104
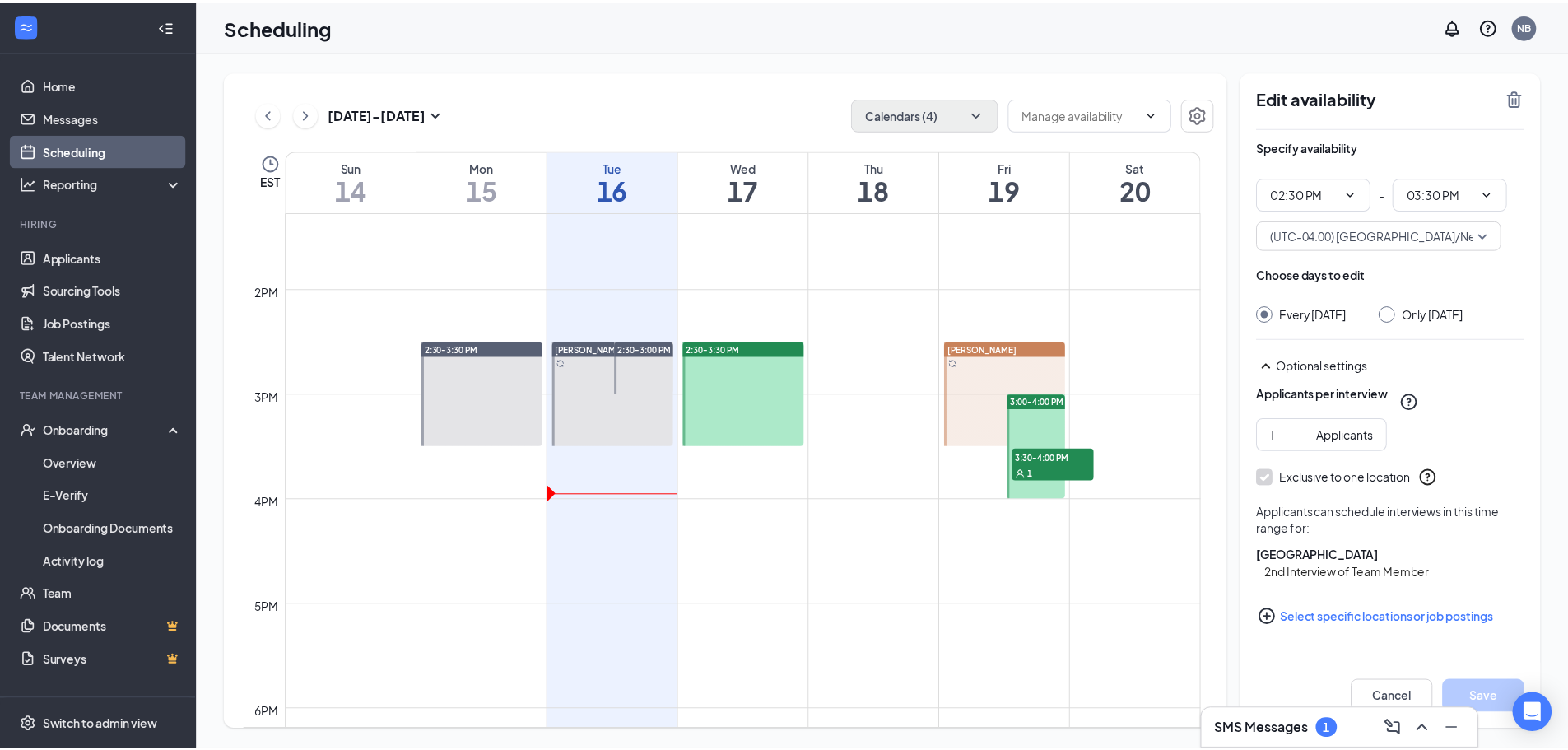
scroll to position [1467, 0]
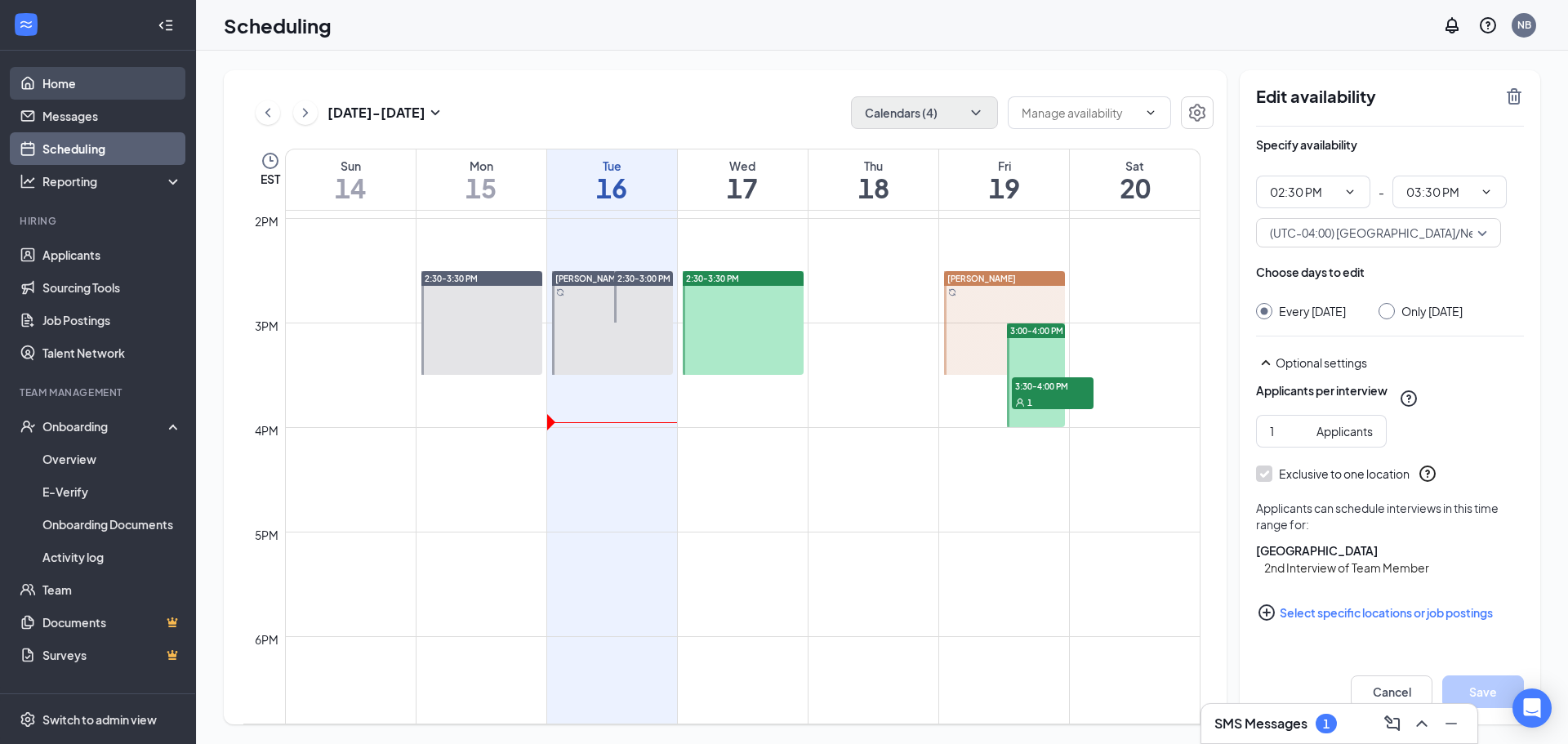
click at [101, 82] on link "Home" at bounding box center [112, 83] width 140 height 32
type input "02:30 PM"
type input "03:30 PM"
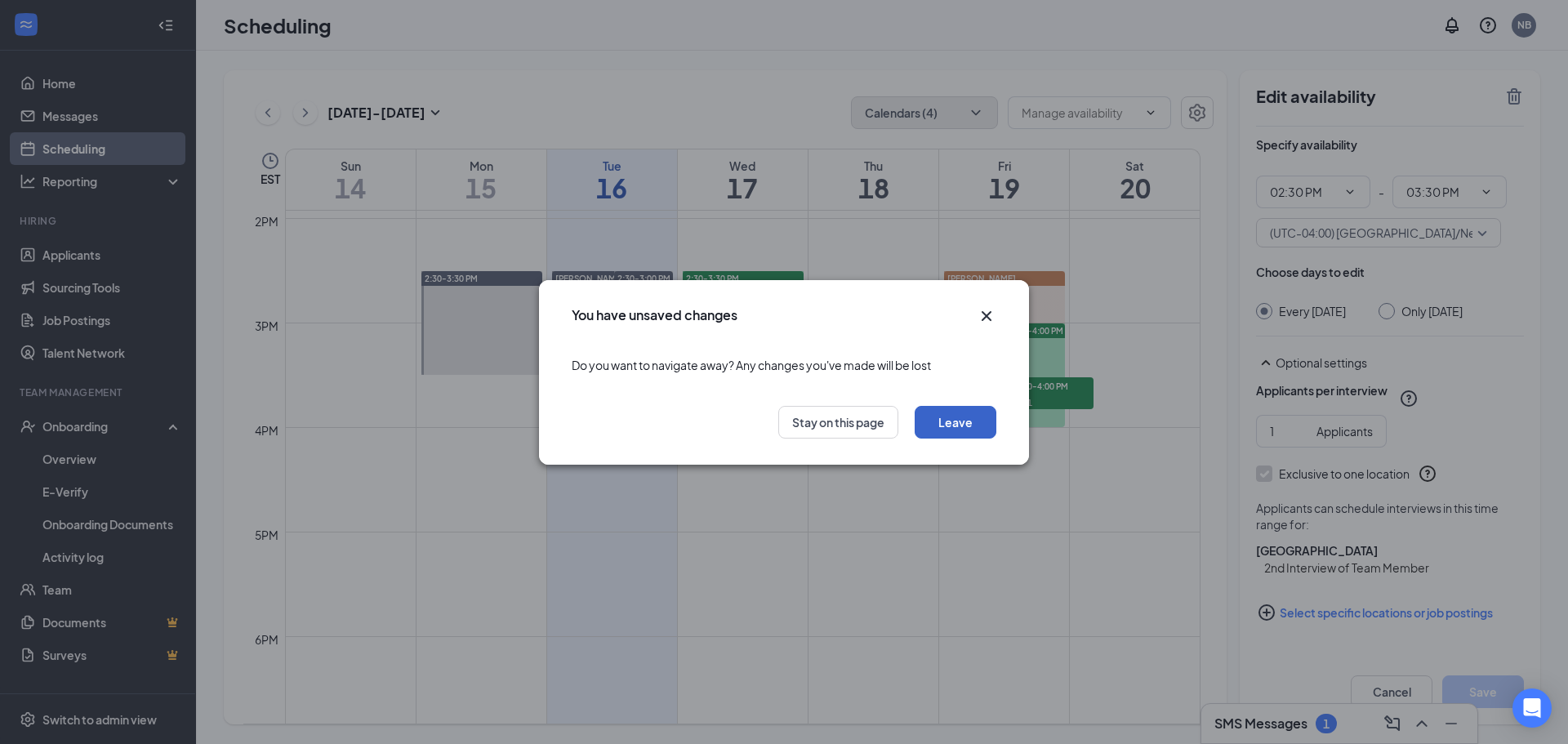
click at [947, 431] on button "Leave" at bounding box center [955, 421] width 81 height 32
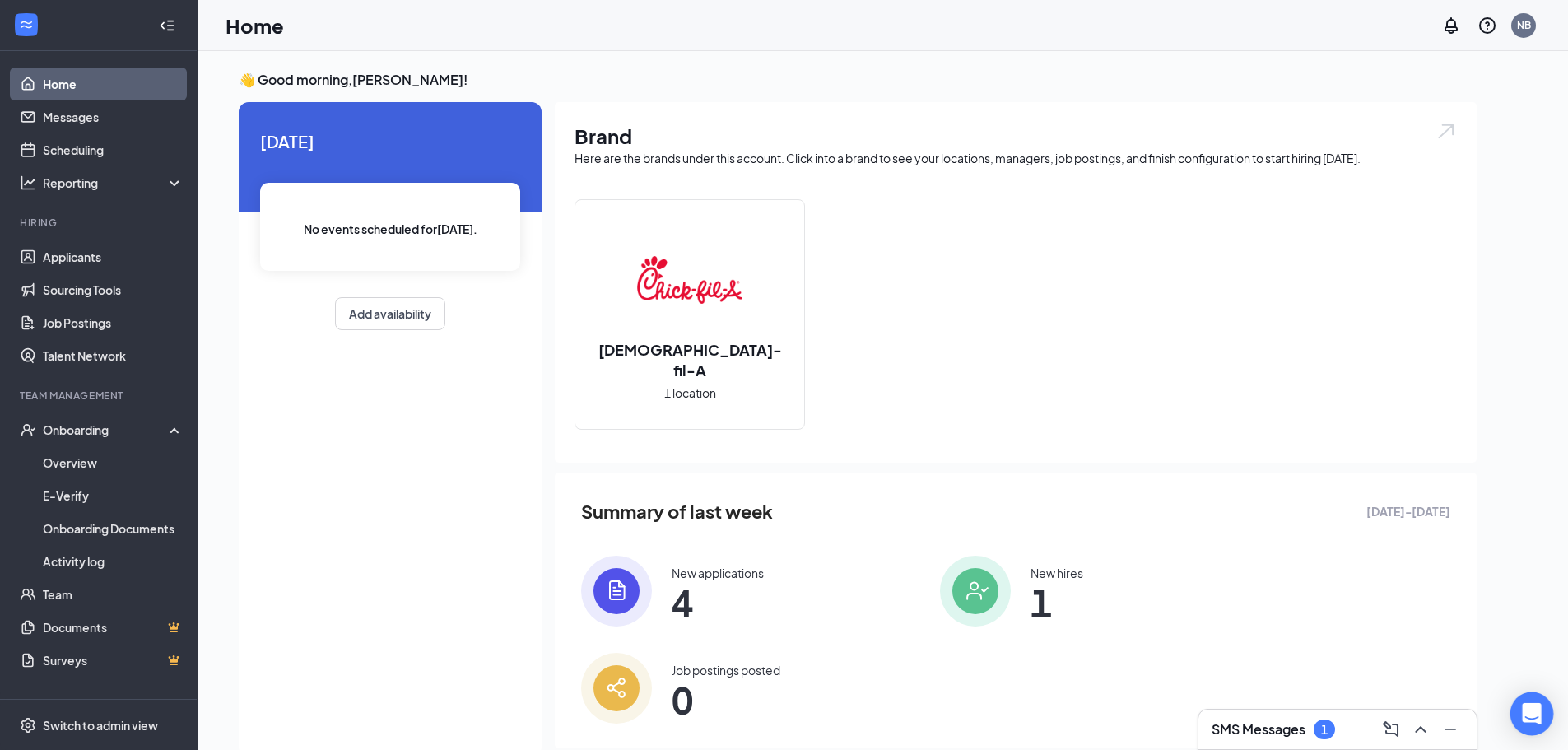
click at [1527, 710] on icon "Open Intercom Messenger" at bounding box center [1531, 714] width 19 height 22
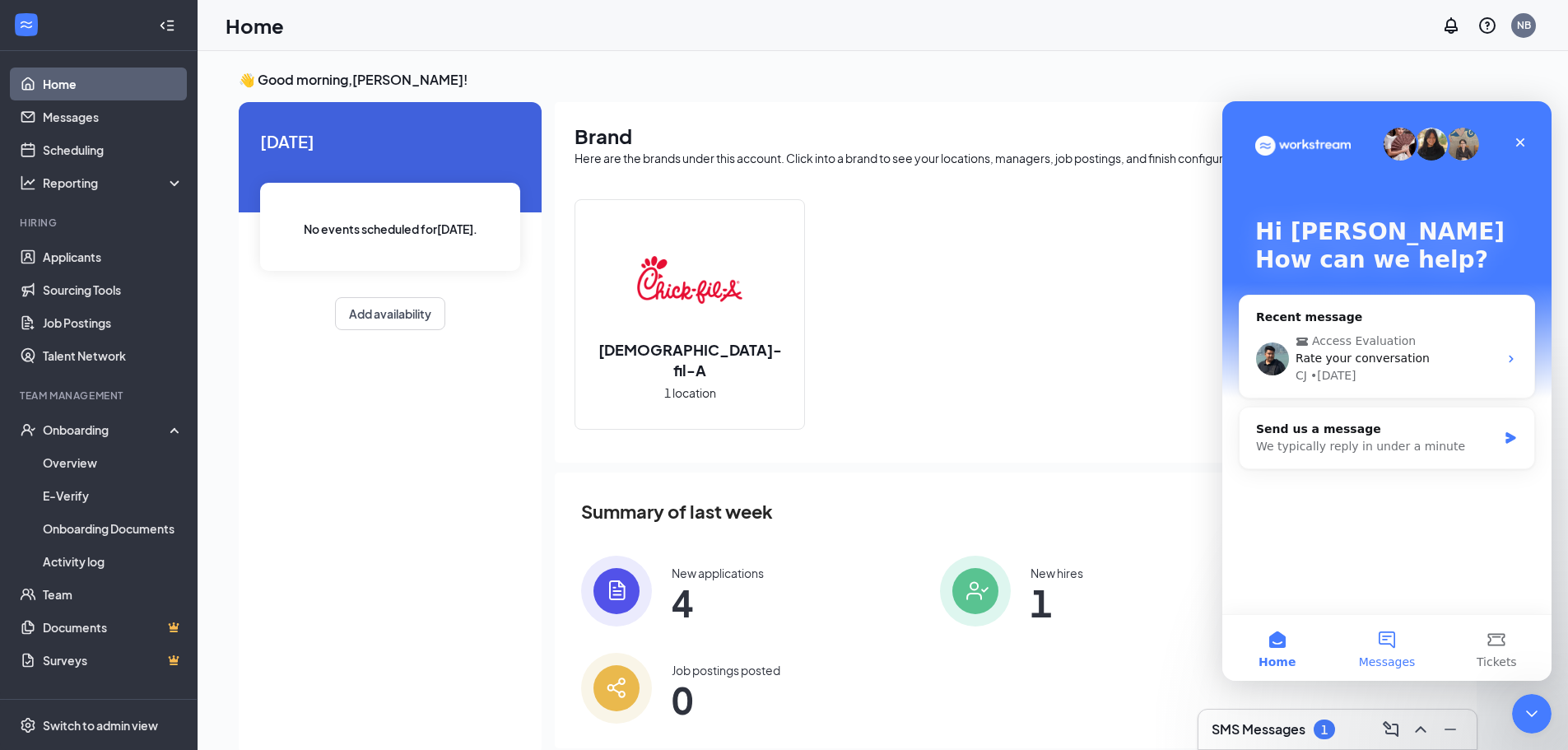
click at [1389, 649] on button "Messages" at bounding box center [1386, 648] width 110 height 66
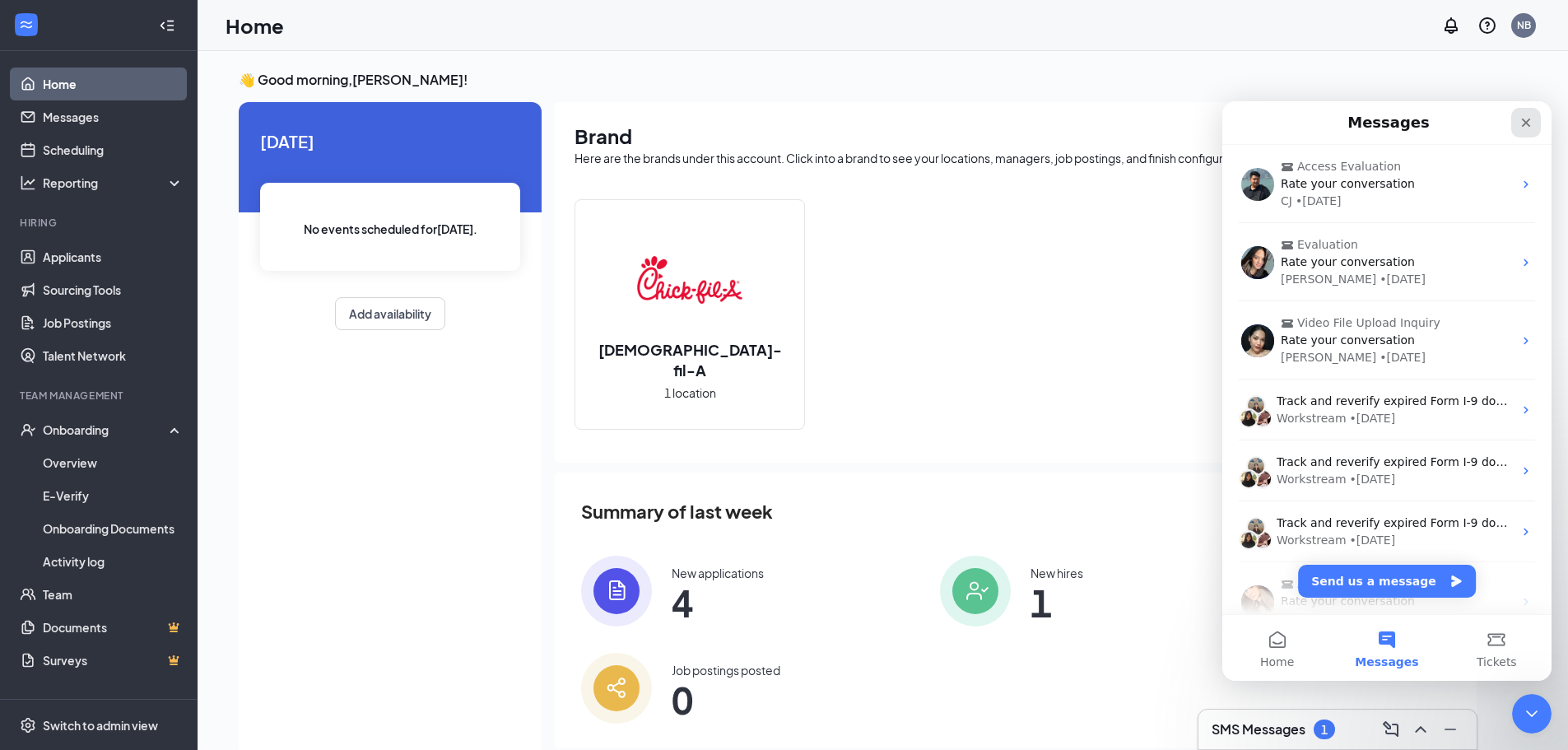
click at [1531, 117] on icon "Close" at bounding box center [1526, 122] width 13 height 13
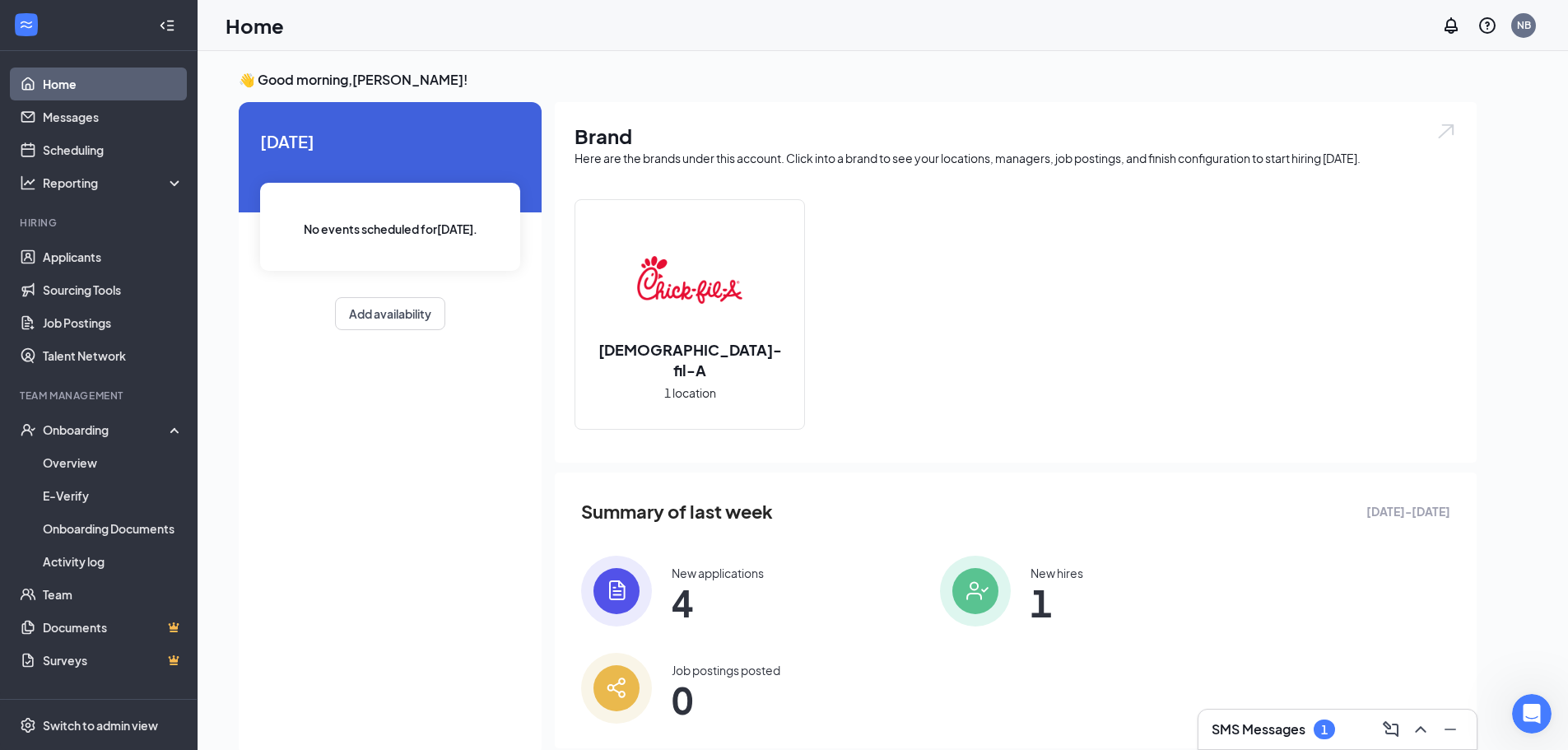
click at [1300, 729] on h3 "SMS Messages" at bounding box center [1259, 729] width 94 height 18
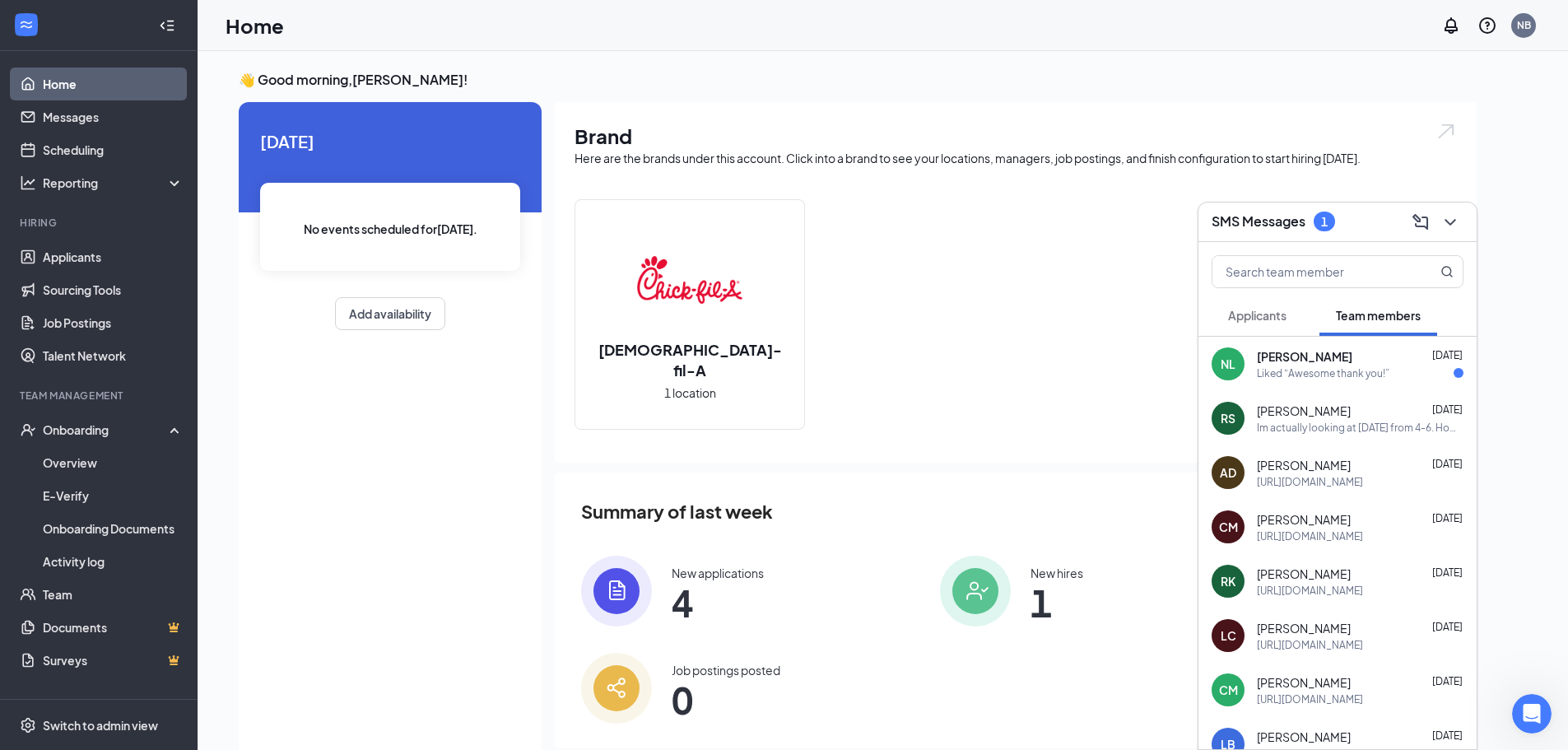
click at [1300, 475] on div "[URL][DOMAIN_NAME]" at bounding box center [1310, 482] width 106 height 14
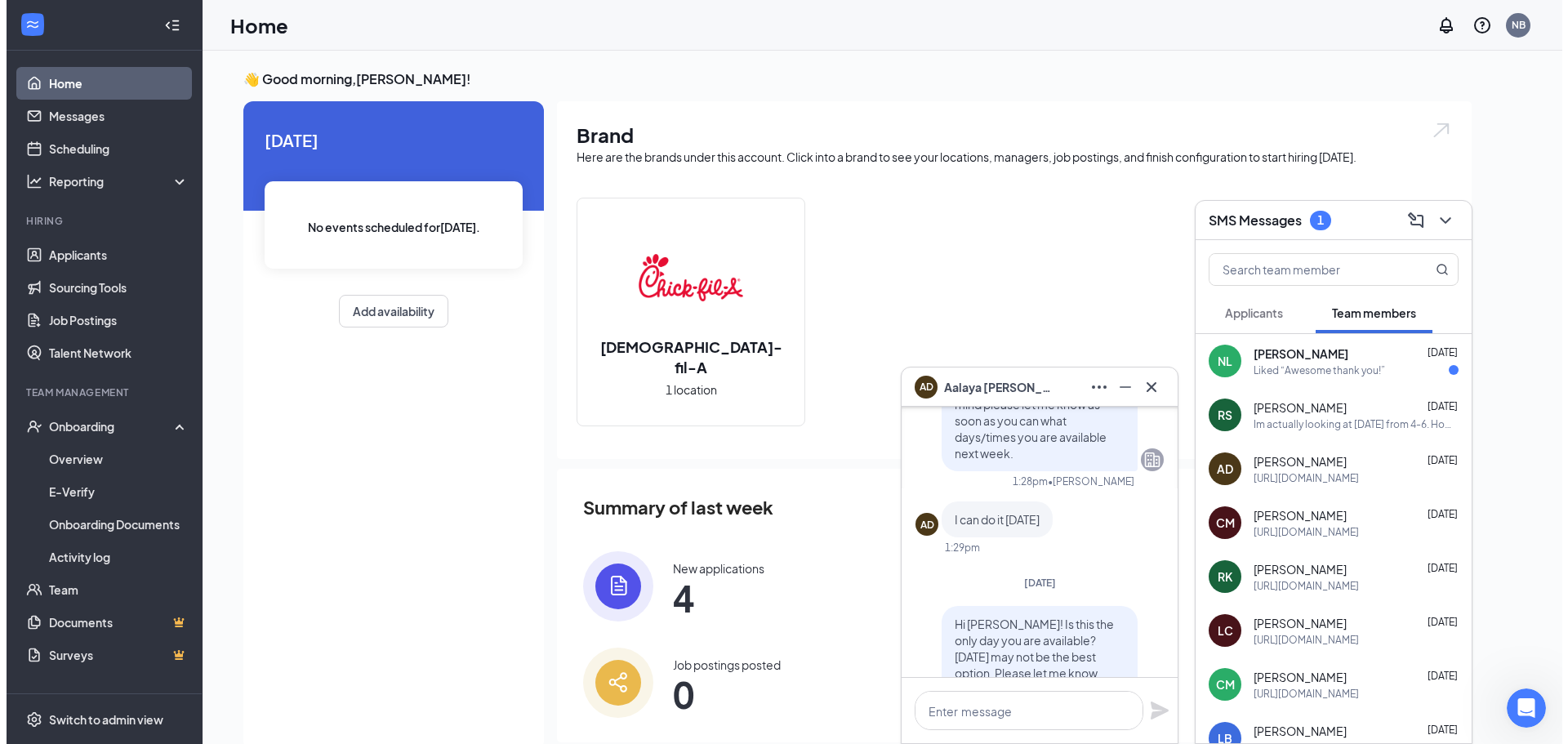
scroll to position [-980, 0]
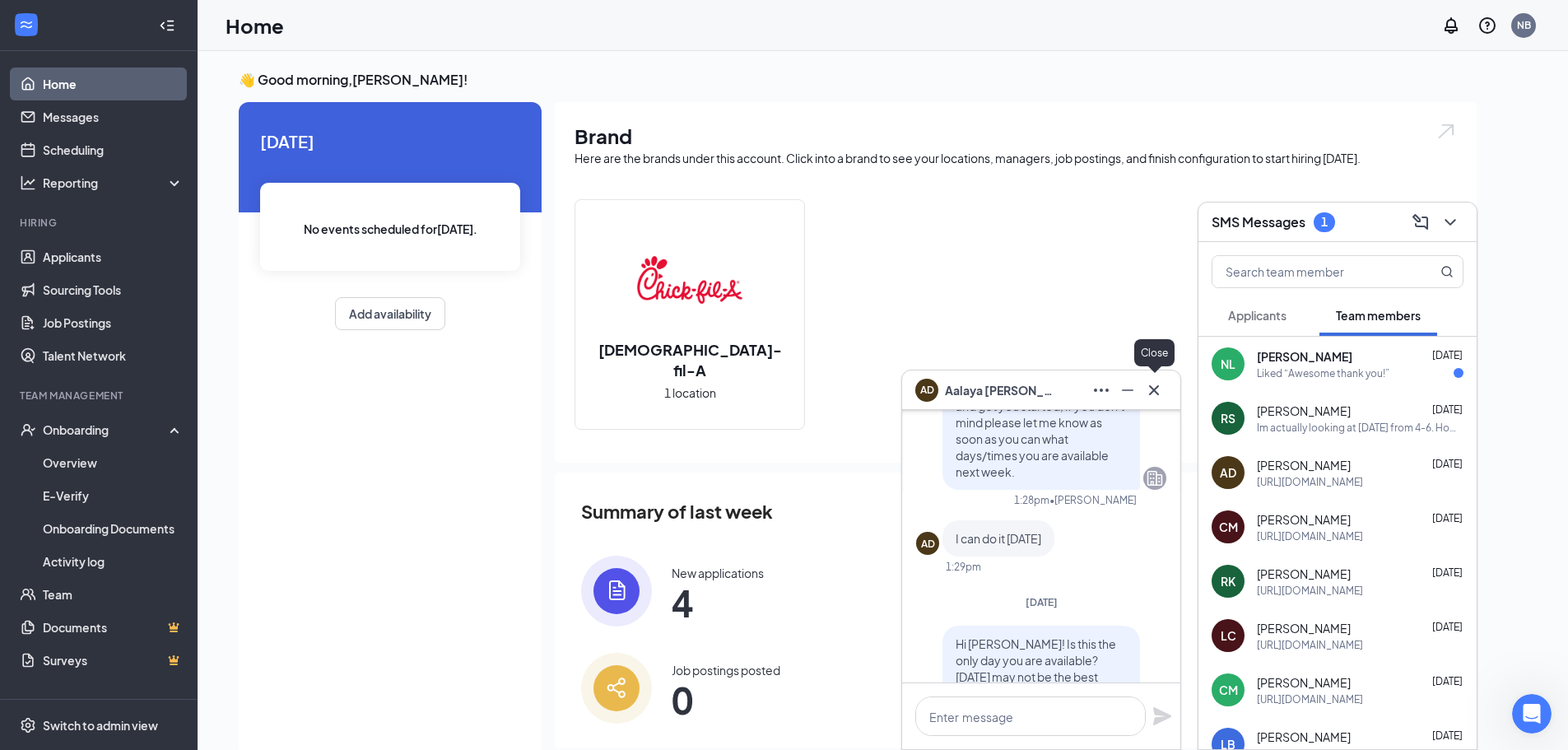
click at [1156, 396] on icon "Cross" at bounding box center [1154, 391] width 20 height 20
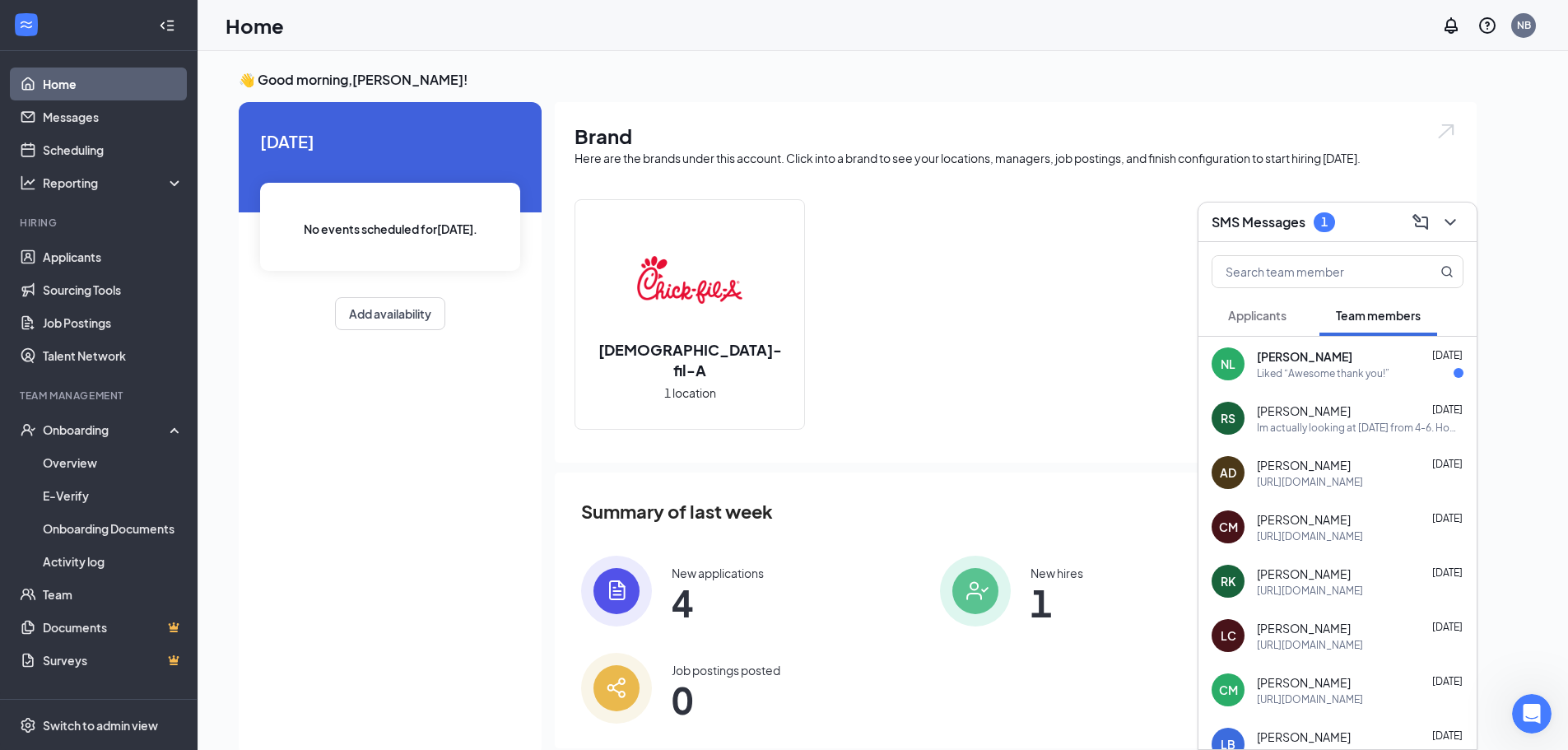
click at [1267, 315] on span "Applicants" at bounding box center [1257, 315] width 59 height 15
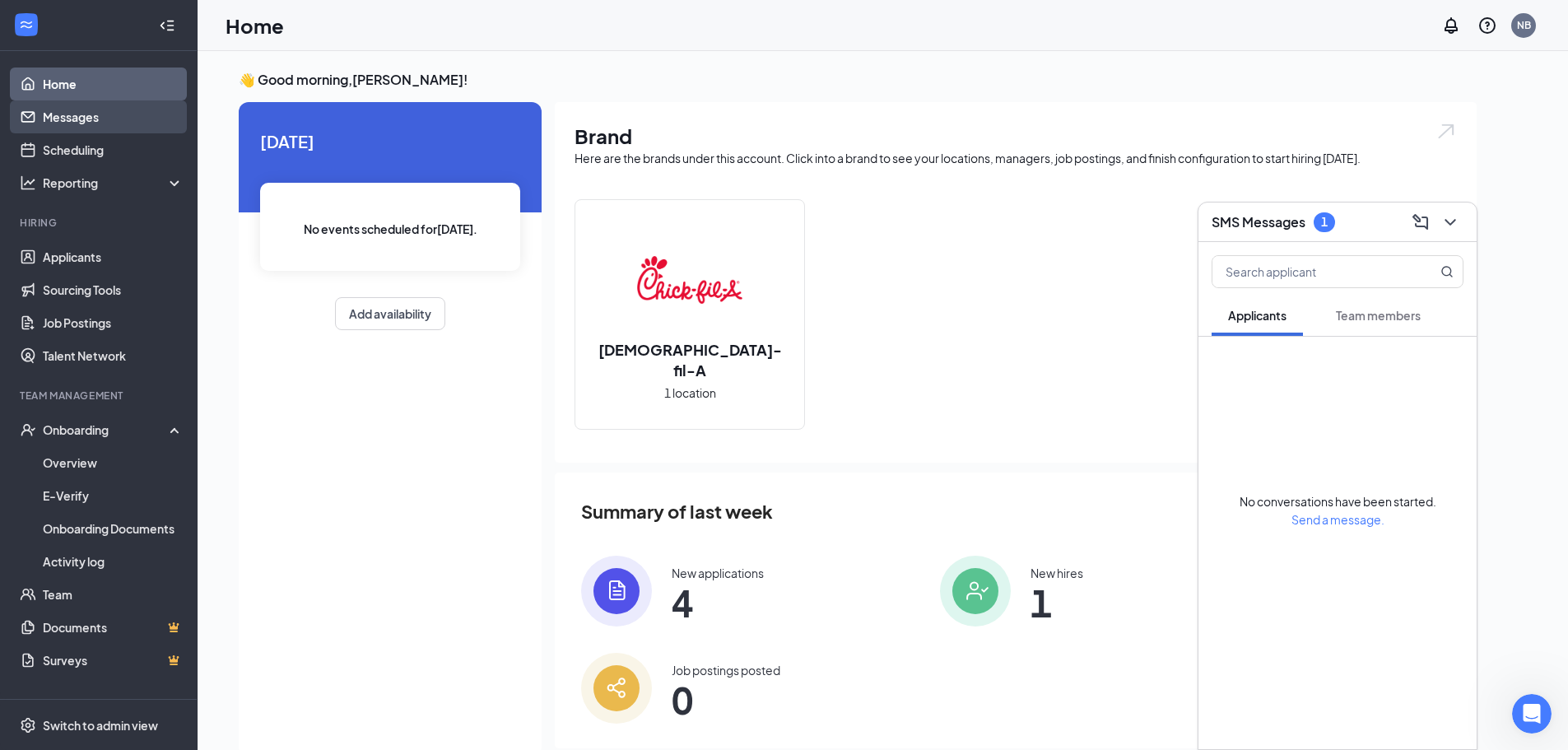
click at [115, 123] on link "Messages" at bounding box center [113, 116] width 141 height 33
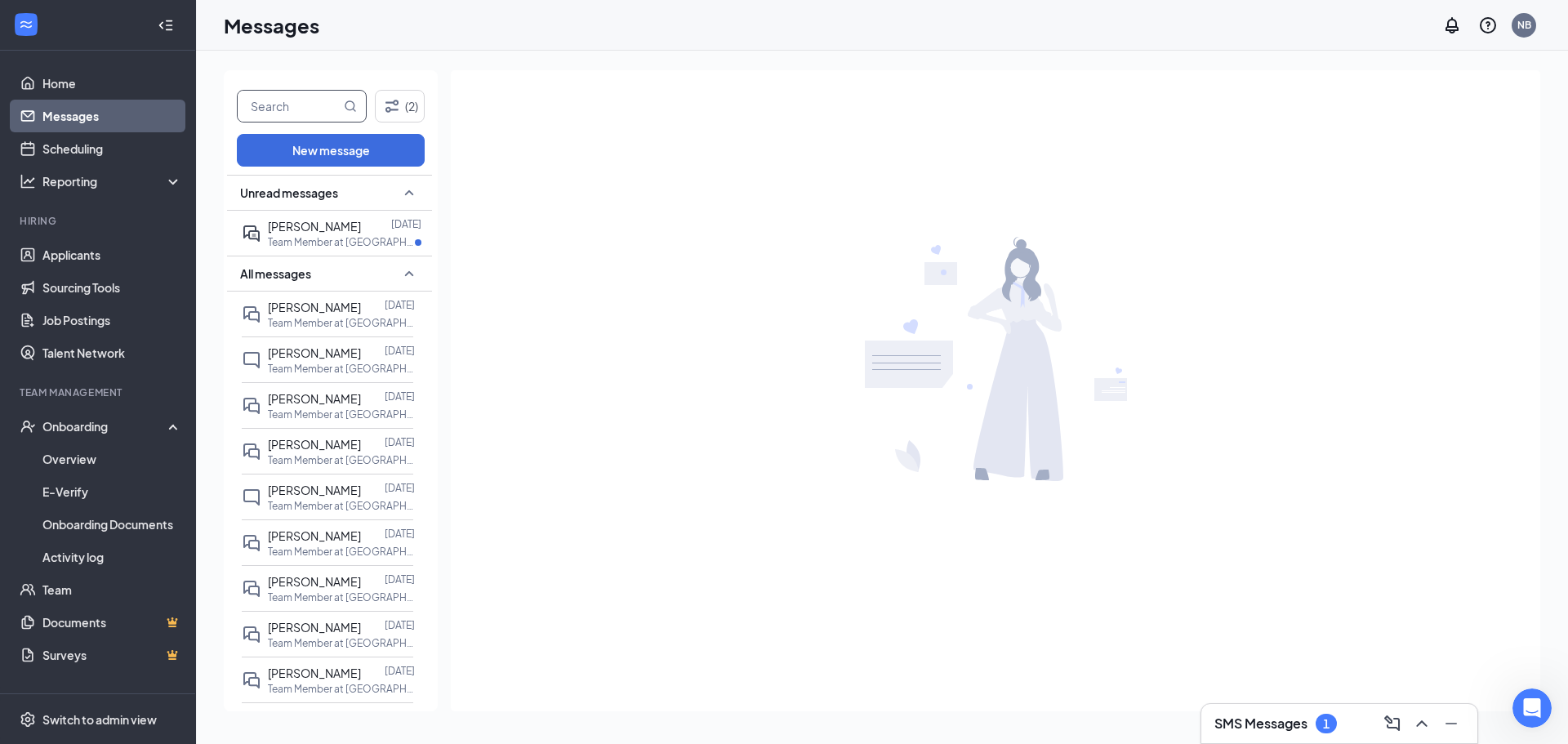
click at [284, 105] on input "text" at bounding box center [289, 106] width 103 height 31
click at [404, 112] on button "(2)" at bounding box center [400, 106] width 50 height 32
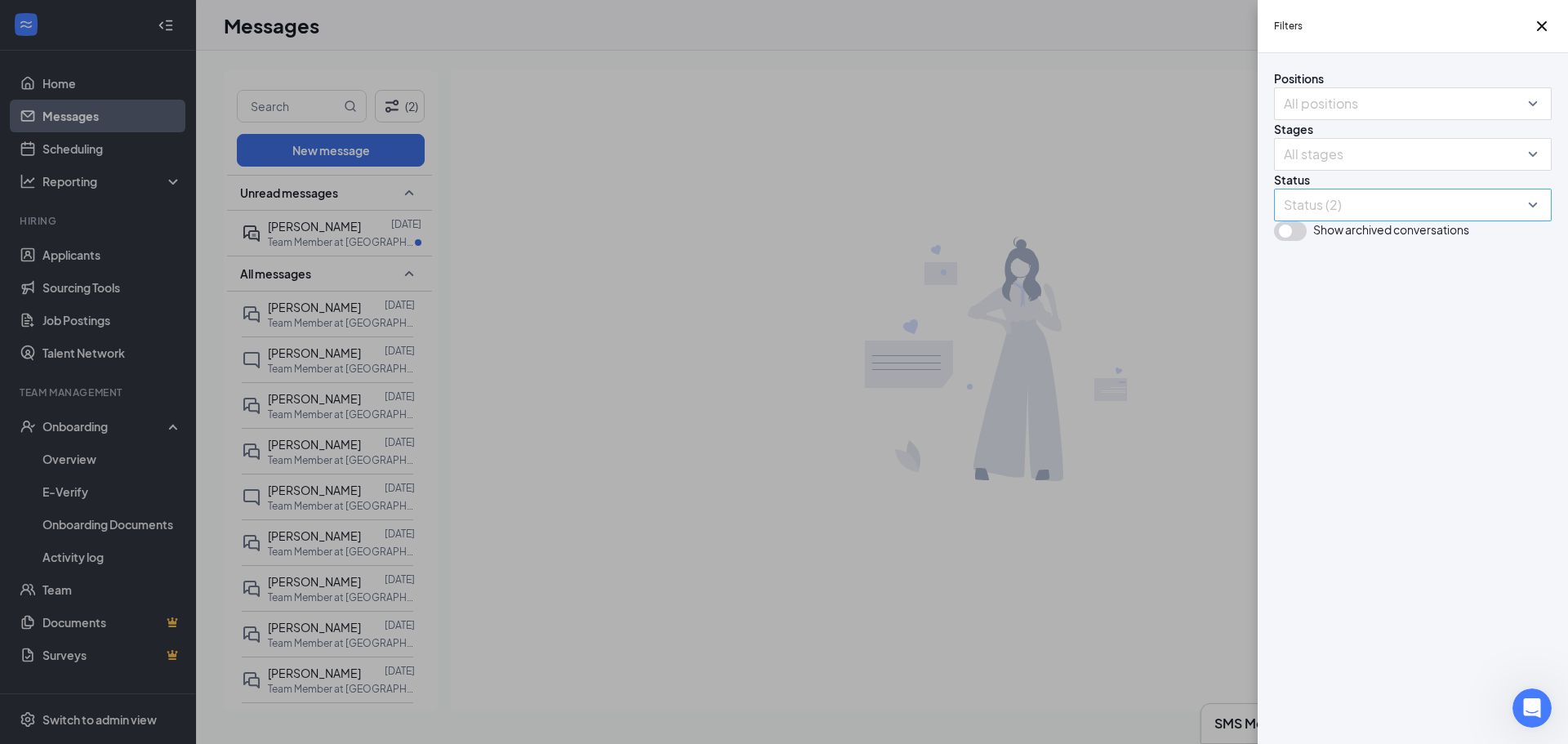
click at [1324, 218] on div at bounding box center [1404, 204] width 253 height 26
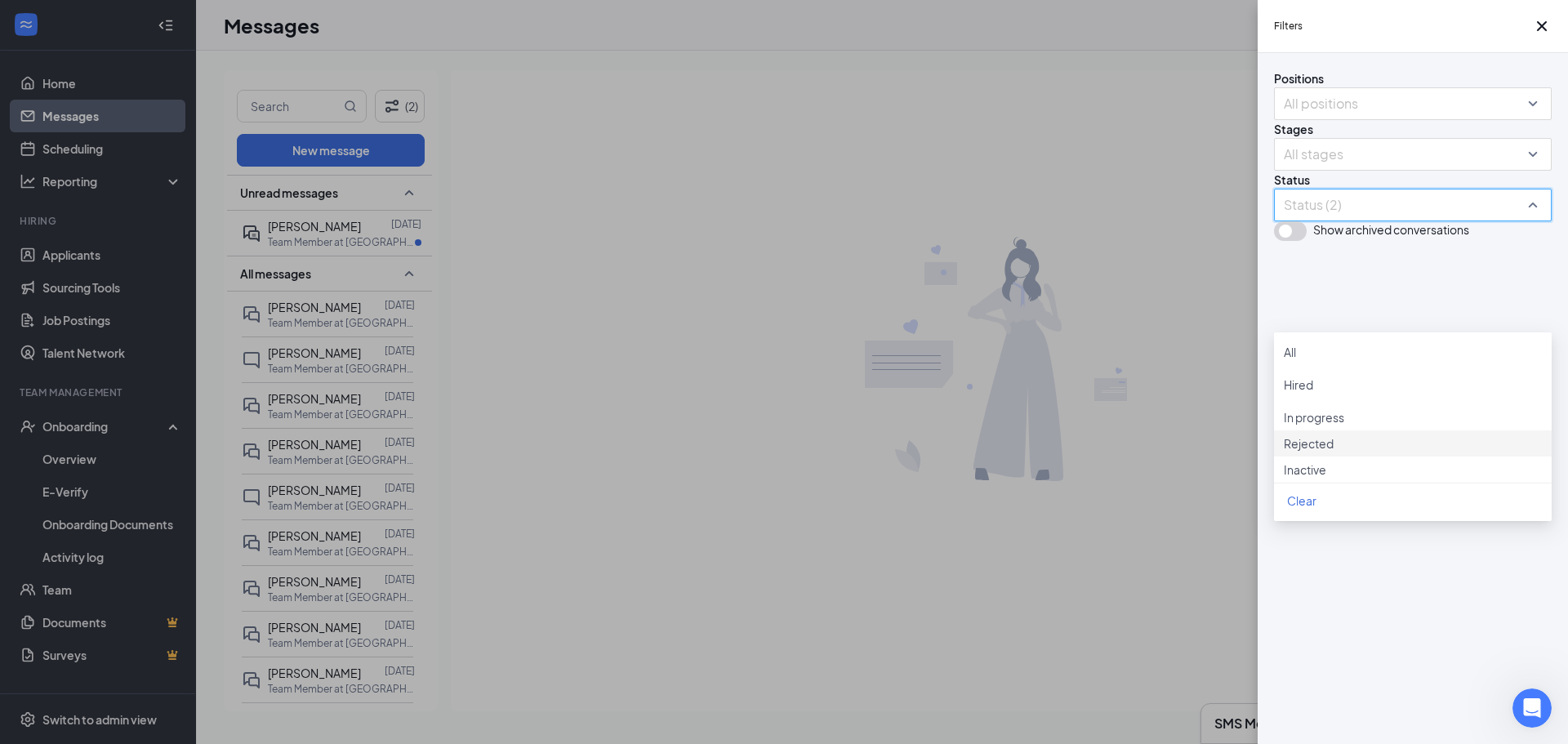
click at [1290, 434] on div at bounding box center [1413, 434] width 258 height 0
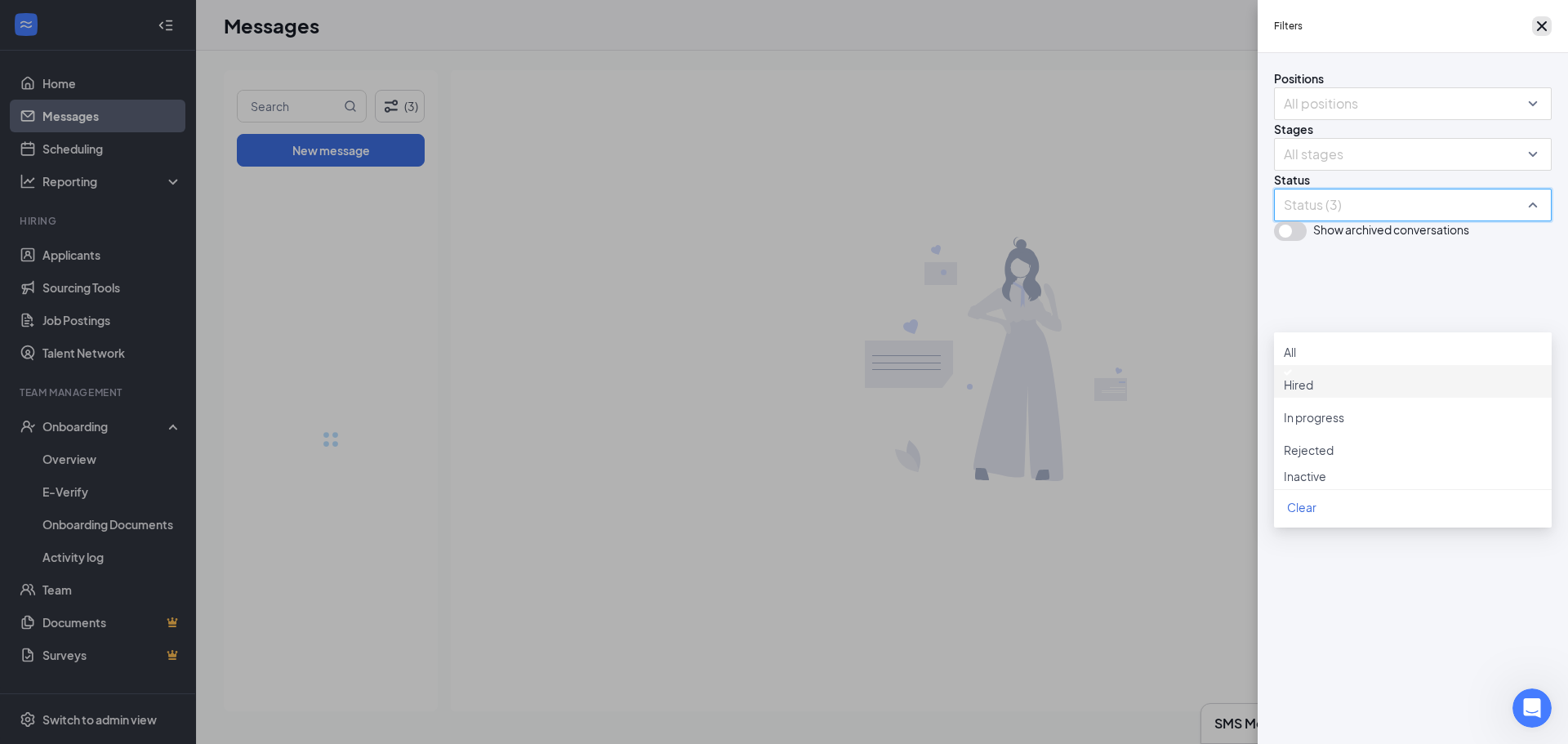
click at [1539, 32] on icon "Cross" at bounding box center [1541, 27] width 20 height 20
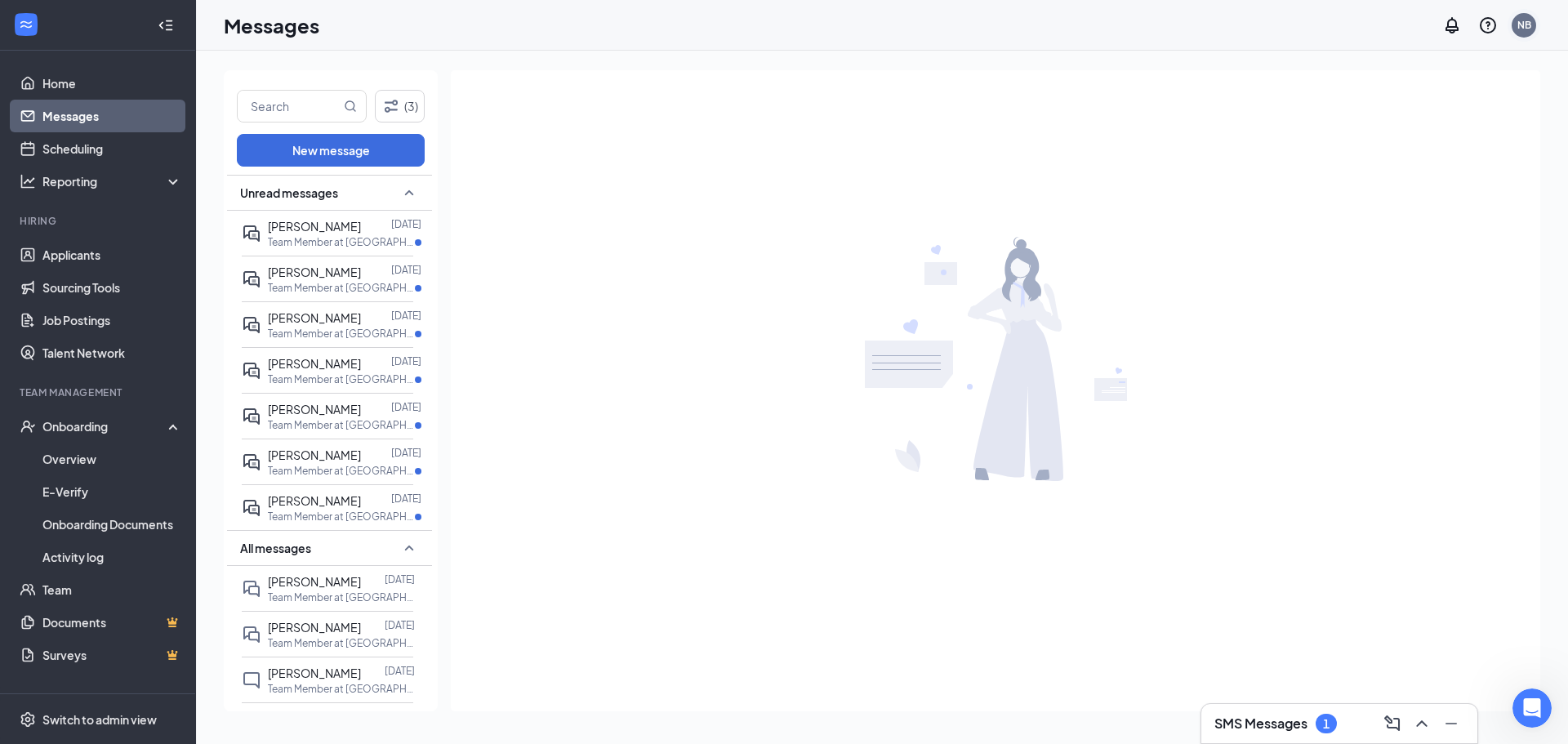
click at [1523, 29] on div "NB" at bounding box center [1524, 25] width 14 height 14
click at [1424, 190] on div "Log out" at bounding box center [1406, 182] width 105 height 17
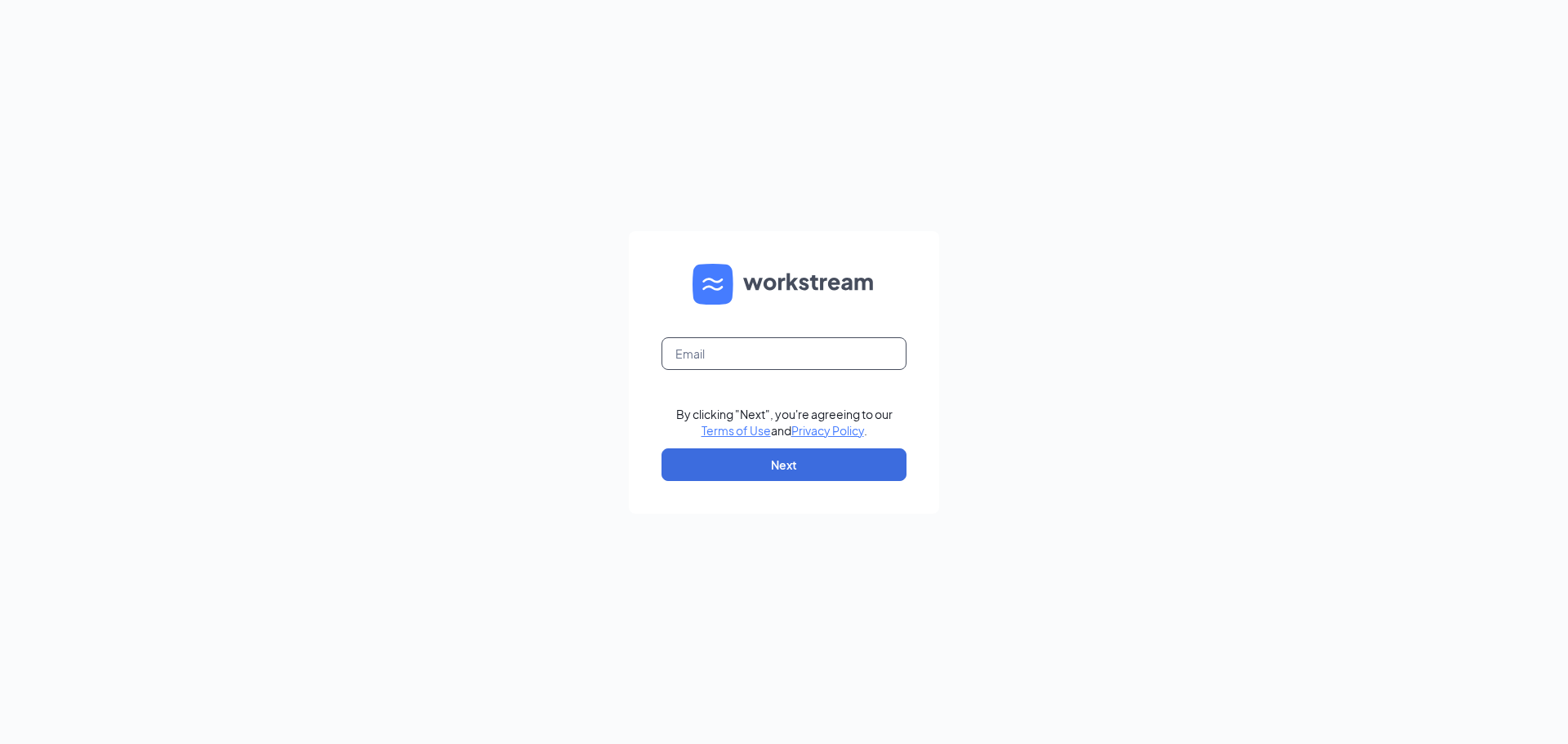
click at [745, 356] on input "text" at bounding box center [784, 353] width 245 height 32
click at [715, 353] on input "[PERSON_NAME].hance21@" at bounding box center [784, 353] width 245 height 32
drag, startPoint x: 830, startPoint y: 378, endPoint x: 799, endPoint y: 342, distance: 47.5
click at [828, 374] on form "jeremyhance21@ The email you entered is incorrect. By clicking "Next", you're a…" at bounding box center [783, 372] width 310 height 283
click at [799, 342] on input "jeremyhance21@" at bounding box center [784, 353] width 245 height 32
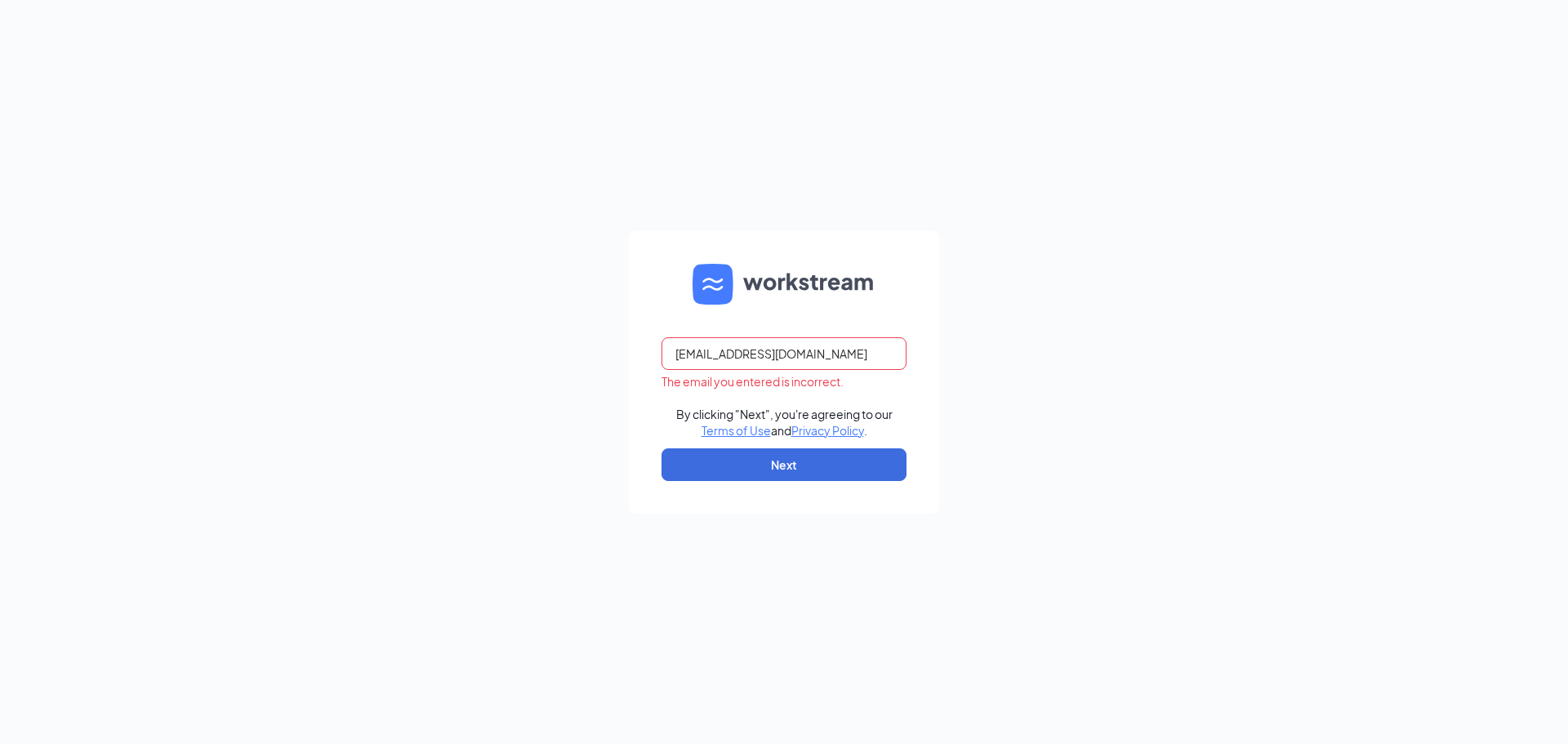
type input "[EMAIL_ADDRESS][DOMAIN_NAME]"
click at [737, 475] on button "Next" at bounding box center [784, 464] width 245 height 32
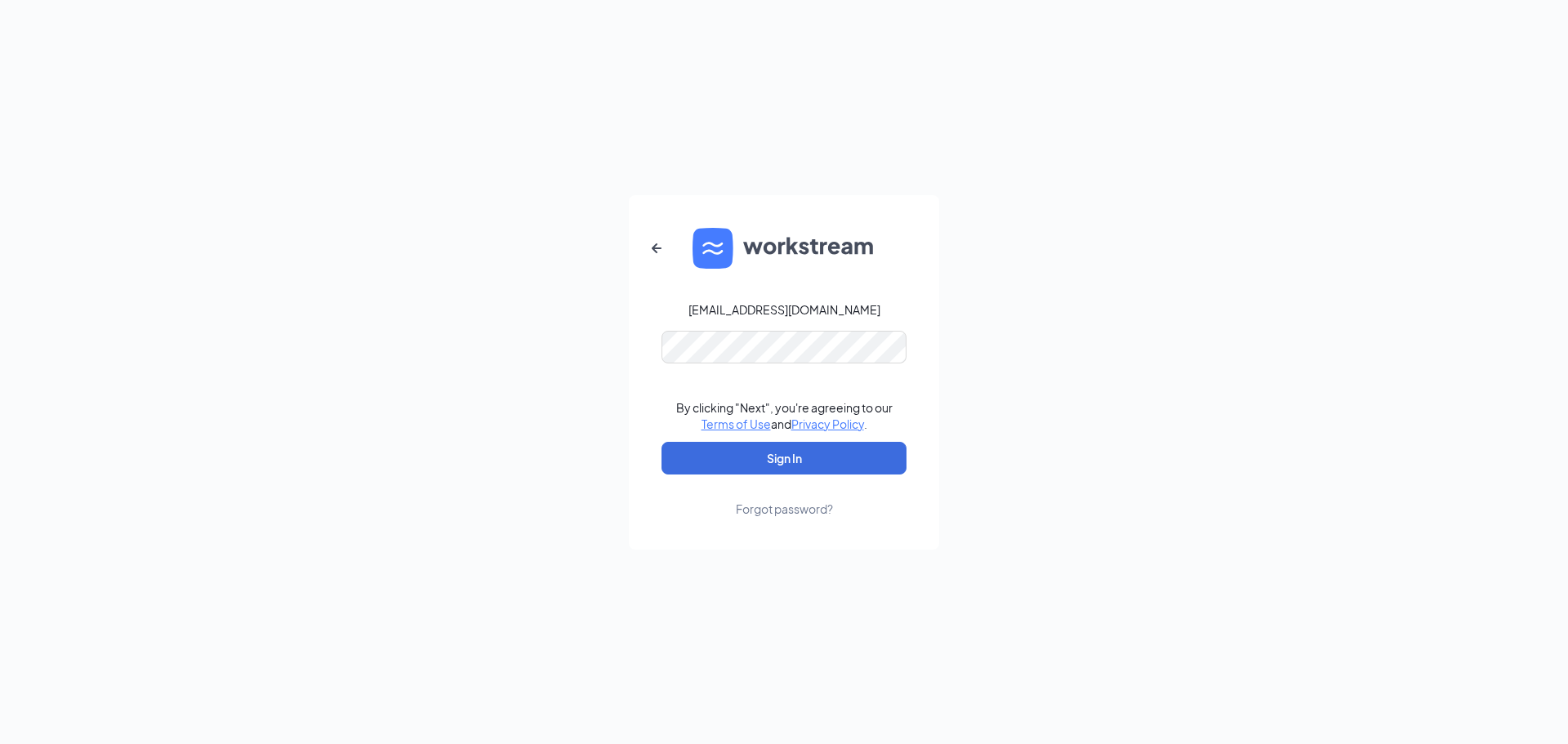
click at [789, 510] on div "Forgot password?" at bounding box center [784, 509] width 97 height 17
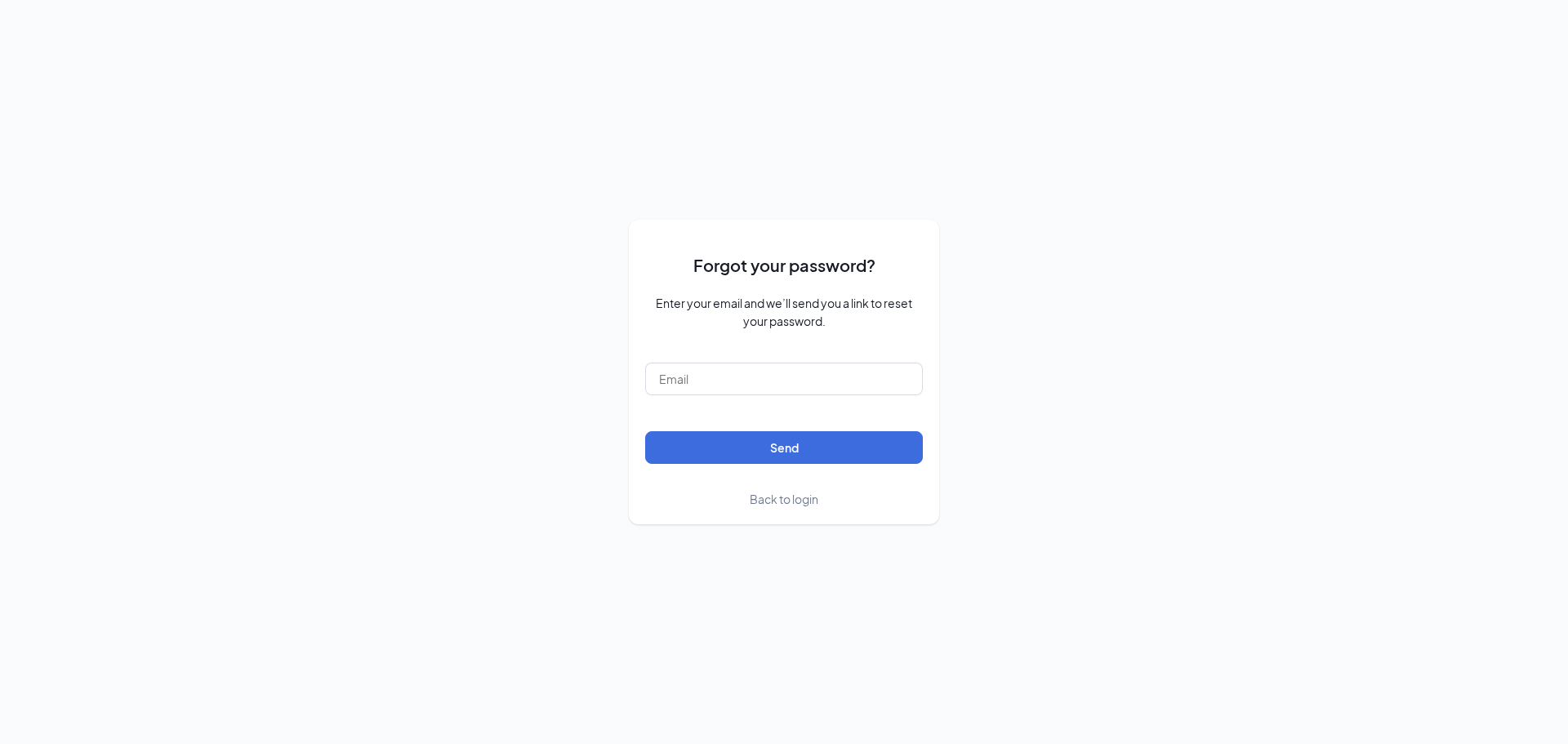
click at [685, 360] on form "Forgot your password? Enter your email and we’ll send you a link to reset your …" at bounding box center [784, 372] width 278 height 272
click at [686, 376] on input "text" at bounding box center [784, 378] width 278 height 32
type input "[EMAIL_ADDRESS][DOMAIN_NAME]"
click at [645, 431] on button "Send" at bounding box center [784, 447] width 278 height 32
